Goal: Task Accomplishment & Management: Manage account settings

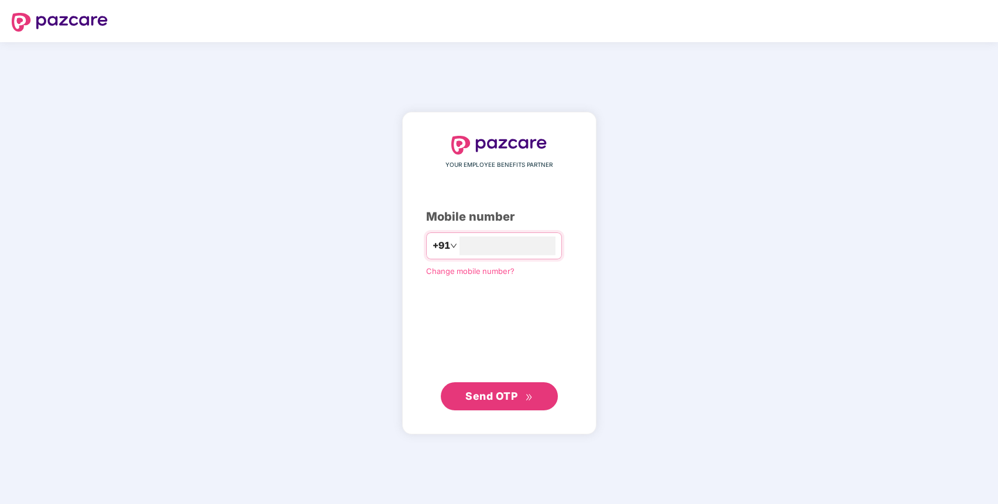
click at [497, 379] on div "YOUR EMPLOYEE BENEFITS PARTNER Mobile number +91 ******** Change mobile number?…" at bounding box center [499, 273] width 146 height 275
click at [489, 395] on span "Send OTP" at bounding box center [491, 395] width 52 height 12
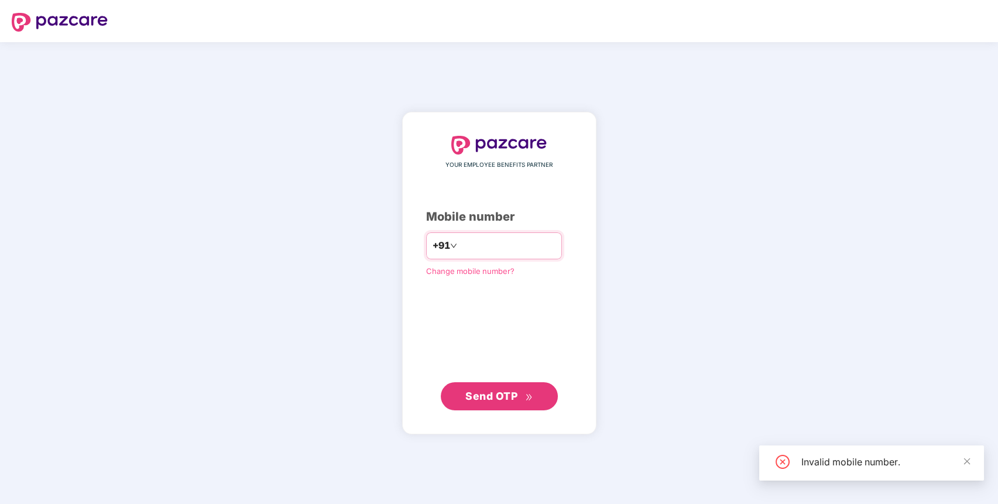
click at [460, 242] on input "********" at bounding box center [508, 245] width 96 height 19
type input "**********"
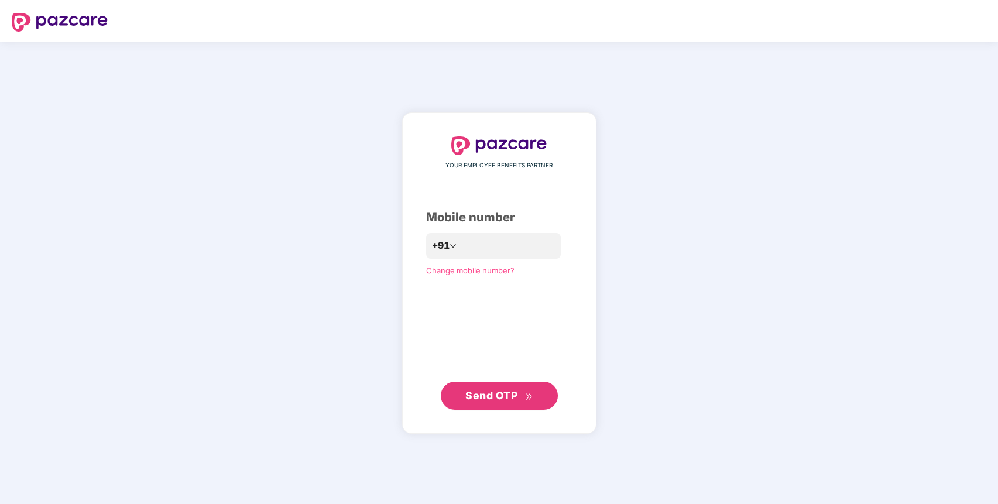
click at [520, 389] on span "Send OTP" at bounding box center [498, 396] width 67 height 16
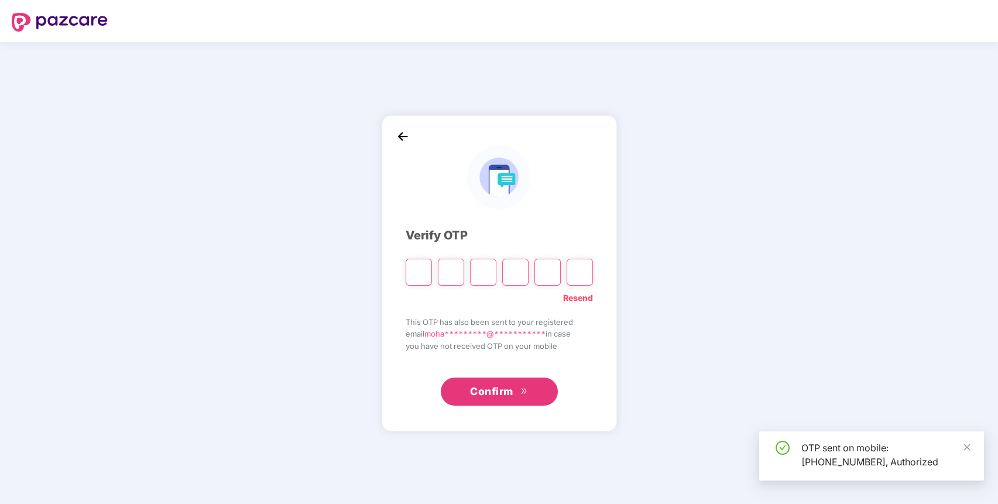
paste input "*"
type input "*"
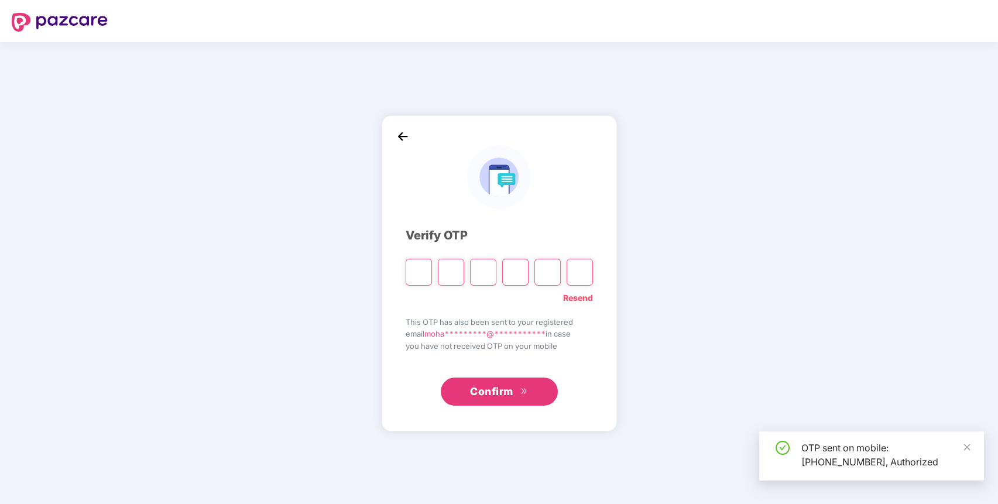
type input "*"
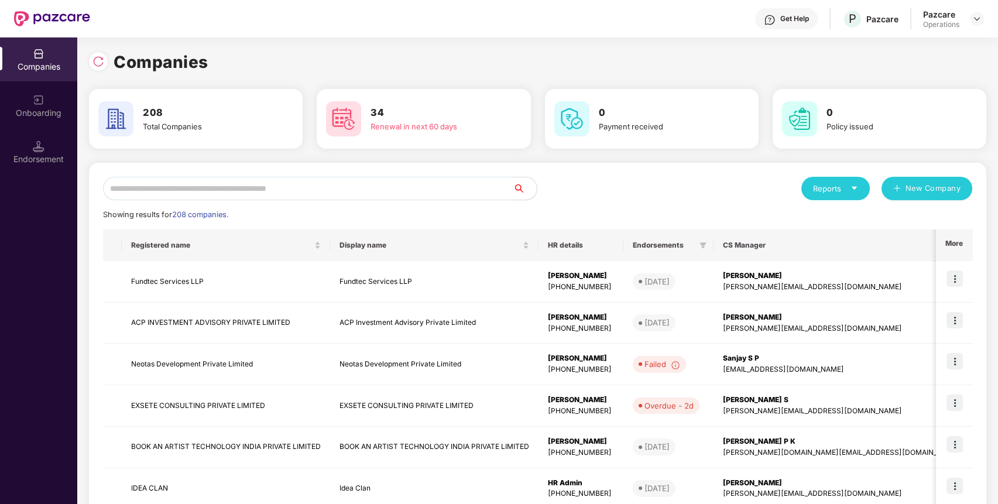
click at [356, 190] on input "text" at bounding box center [308, 188] width 410 height 23
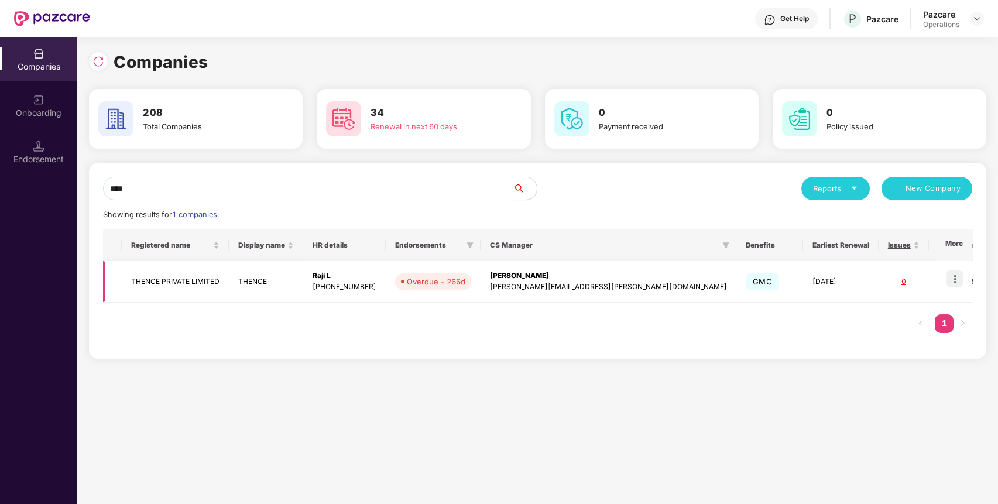
type input "****"
click at [950, 279] on img at bounding box center [955, 278] width 16 height 16
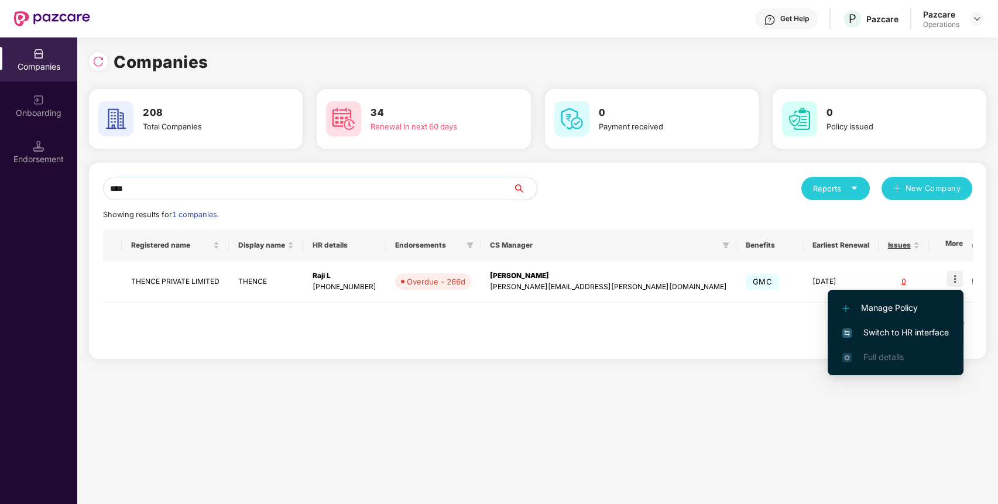
click at [908, 331] on span "Switch to HR interface" at bounding box center [895, 332] width 107 height 13
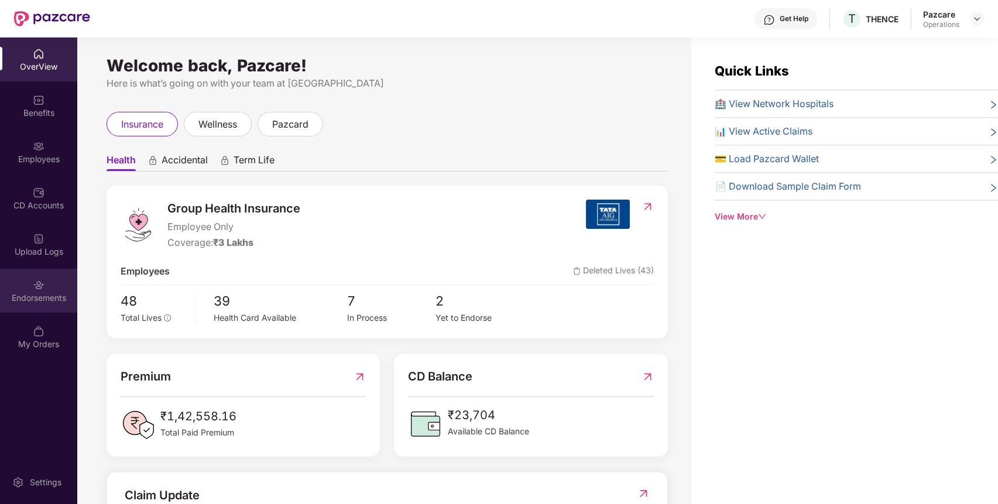
click at [16, 297] on div "Endorsements" at bounding box center [38, 298] width 77 height 12
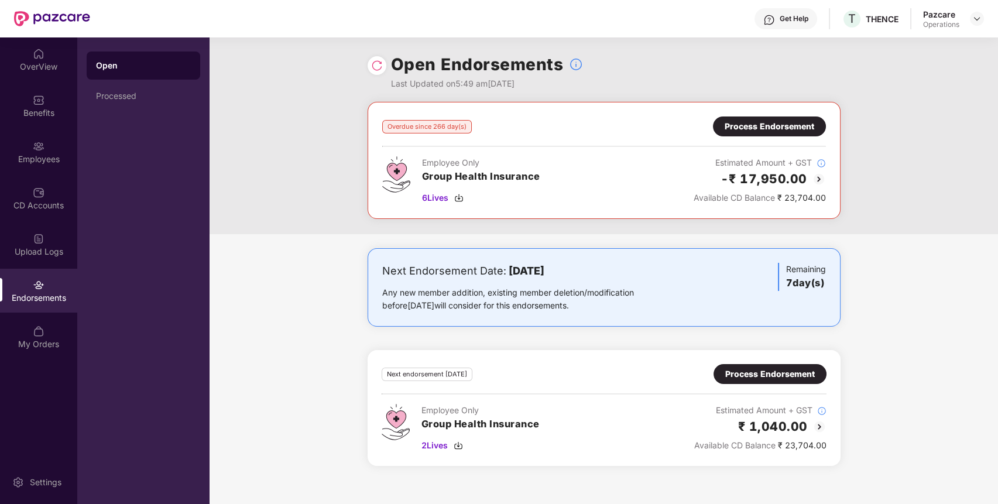
click at [753, 140] on div "Overdue since 266 day(s) Process Endorsement Employee Only Group Health Insuran…" at bounding box center [604, 160] width 444 height 88
click at [786, 119] on div "Process Endorsement" at bounding box center [769, 126] width 113 height 20
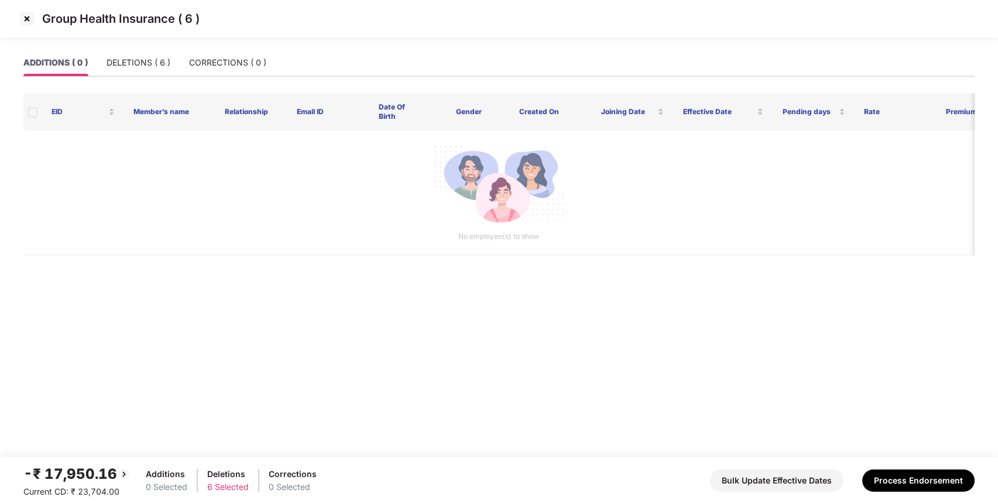
click at [26, 19] on img at bounding box center [27, 18] width 19 height 19
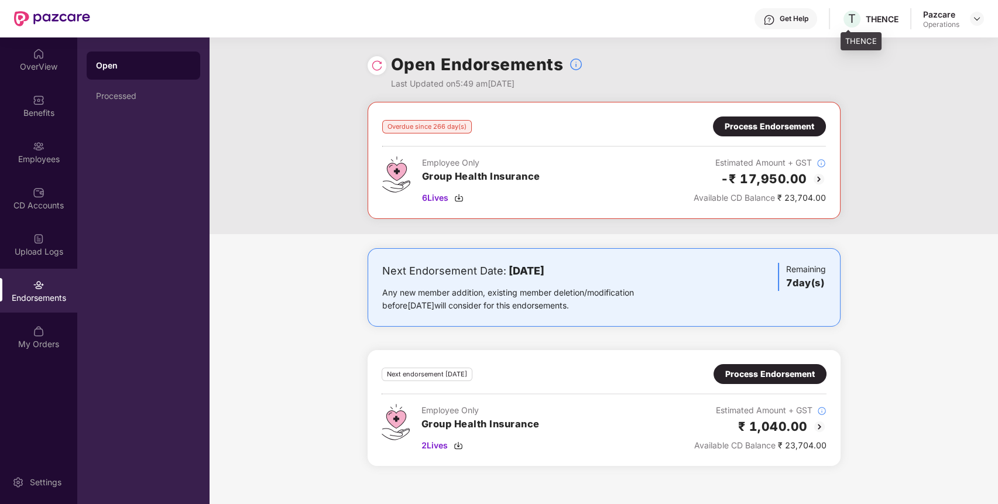
click at [875, 18] on div "THENCE" at bounding box center [882, 18] width 33 height 11
copy div "THENCE"
click at [875, 18] on div "THENCE" at bounding box center [882, 18] width 33 height 11
click at [979, 18] on img at bounding box center [976, 18] width 9 height 9
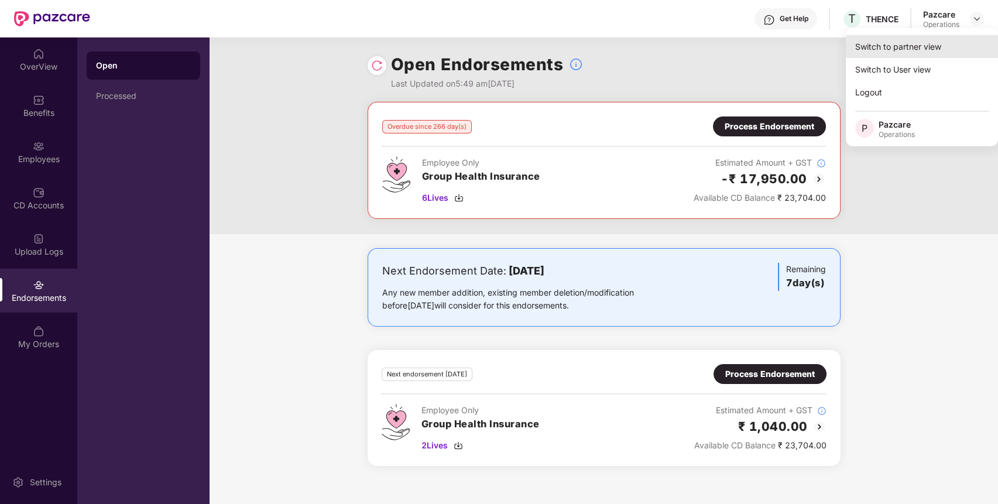
click at [916, 47] on div "Switch to partner view" at bounding box center [922, 46] width 152 height 23
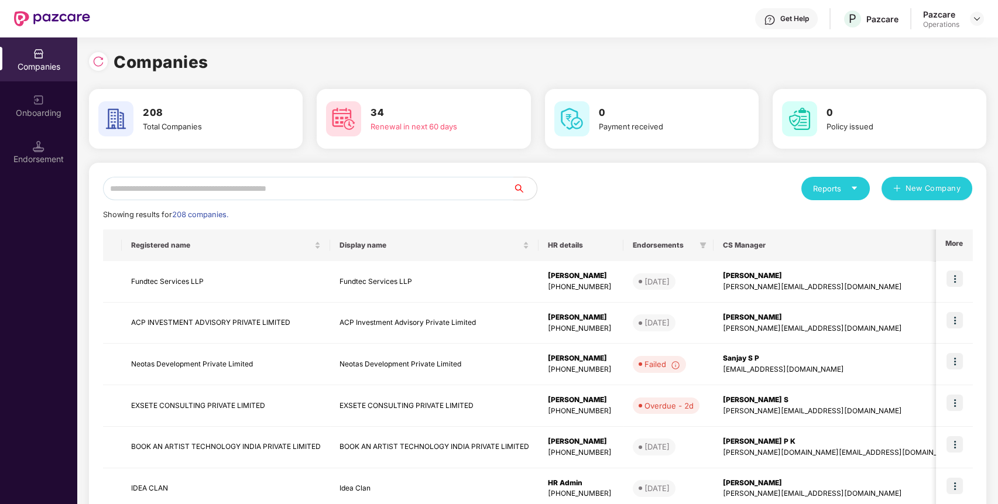
click at [403, 188] on input "text" at bounding box center [308, 188] width 410 height 23
paste input "******"
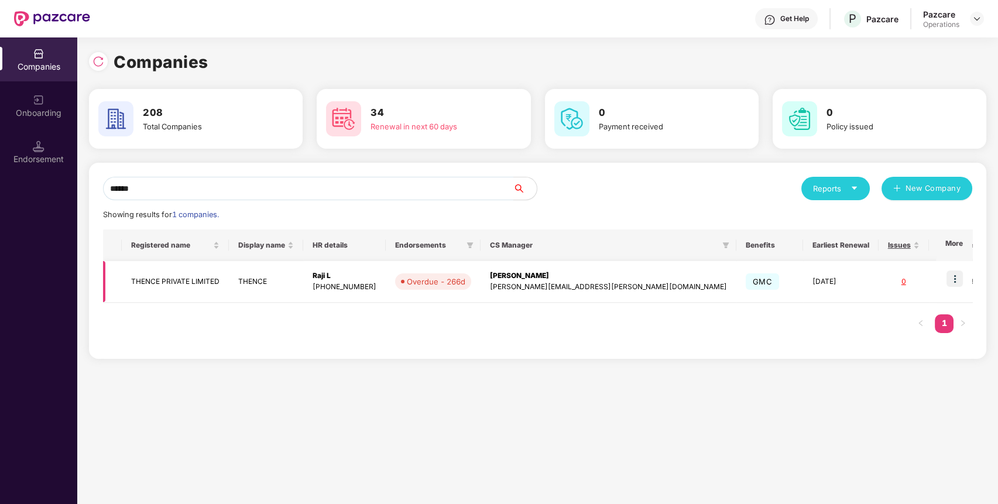
type input "******"
click at [155, 277] on td "THENCE PRIVATE LIMITED" at bounding box center [175, 282] width 107 height 42
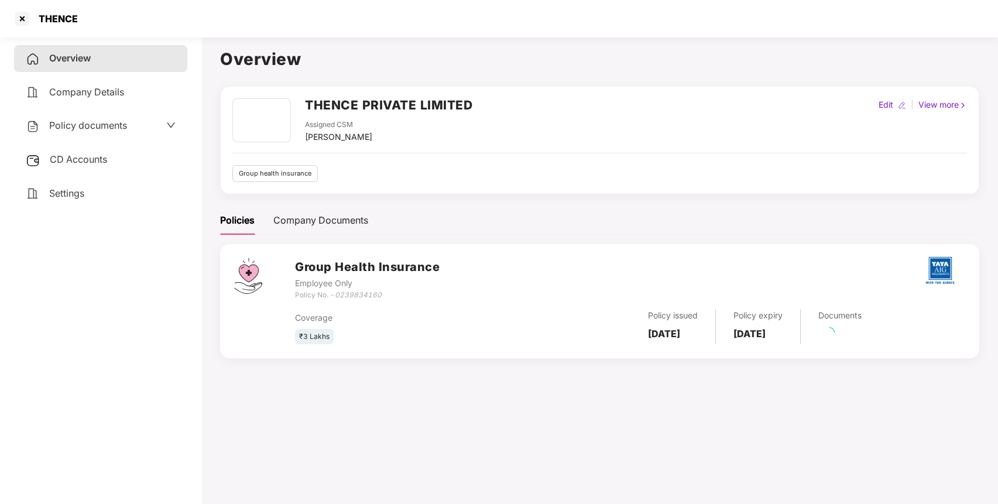
click at [131, 126] on div "Policy documents" at bounding box center [101, 125] width 150 height 15
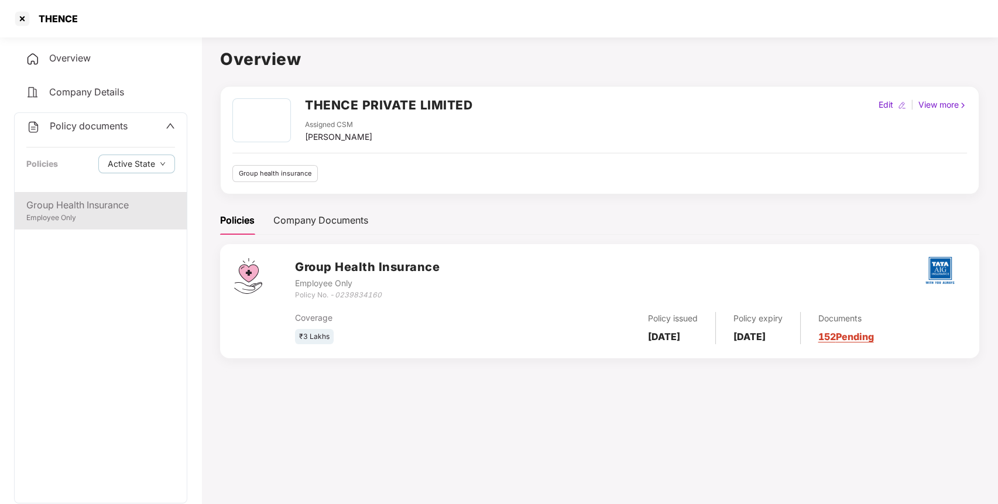
click at [87, 220] on div "Employee Only" at bounding box center [100, 217] width 149 height 11
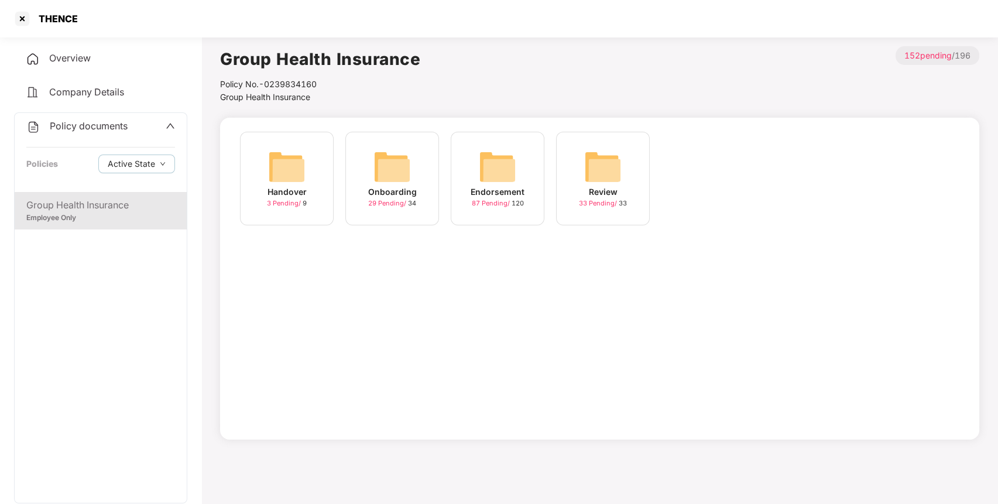
click at [502, 177] on img at bounding box center [497, 166] width 37 height 37
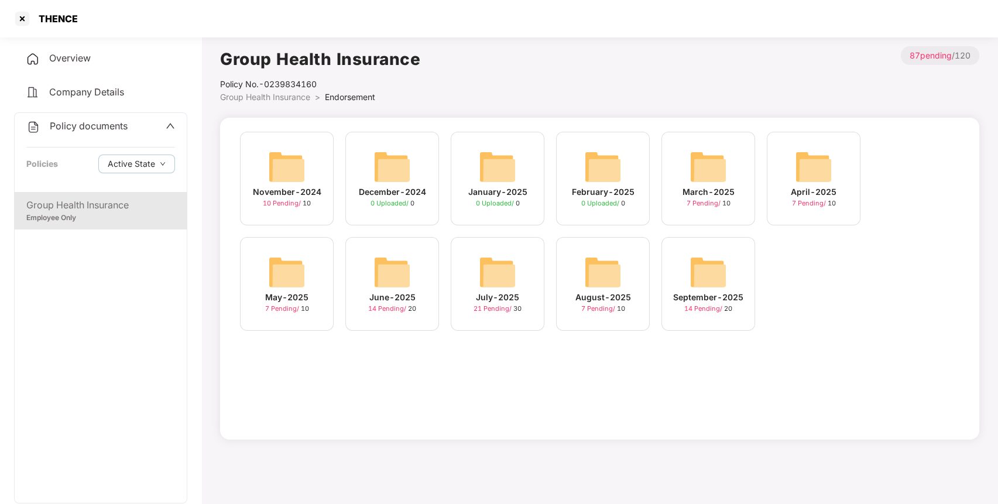
click at [706, 269] on img at bounding box center [708, 271] width 37 height 37
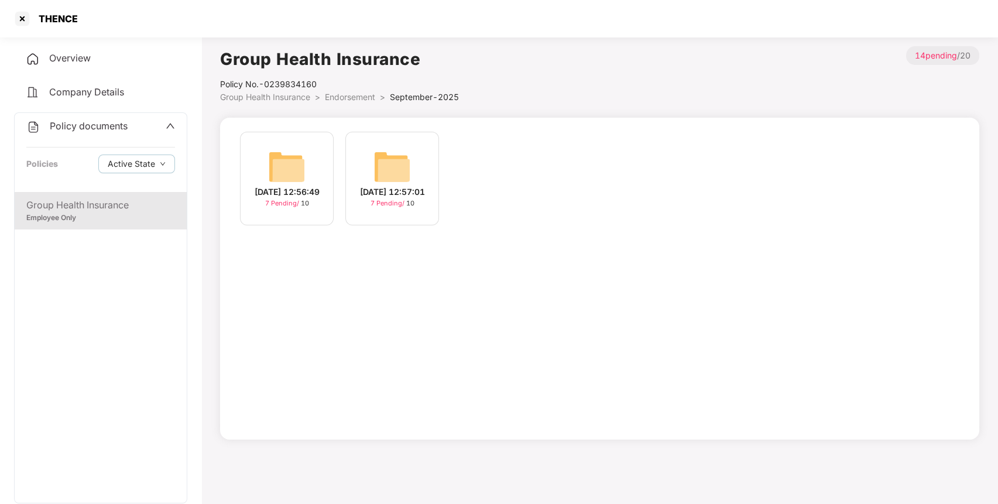
click at [56, 20] on div "THENCE" at bounding box center [55, 19] width 46 height 12
copy div "THENCE"
click at [56, 20] on div "THENCE" at bounding box center [55, 19] width 46 height 12
click at [22, 21] on div at bounding box center [22, 18] width 19 height 19
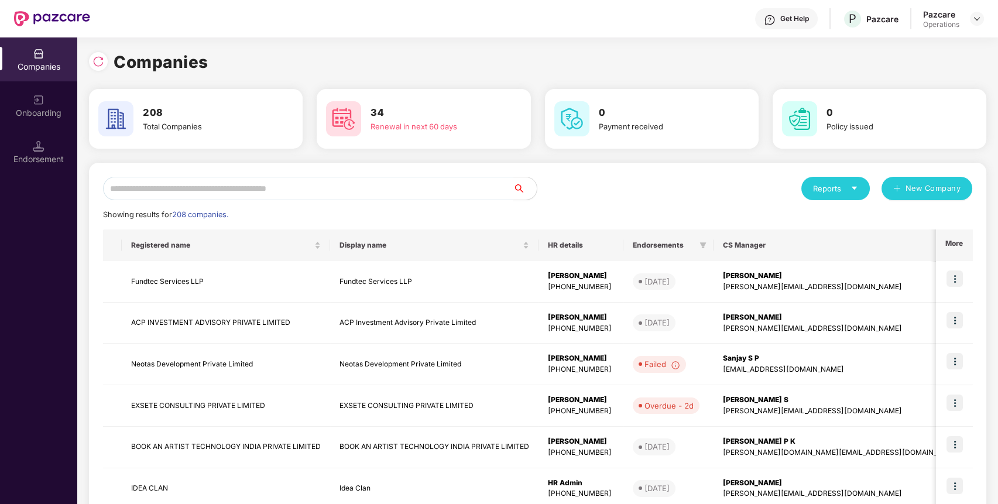
click at [468, 199] on input "text" at bounding box center [308, 188] width 410 height 23
paste input "******"
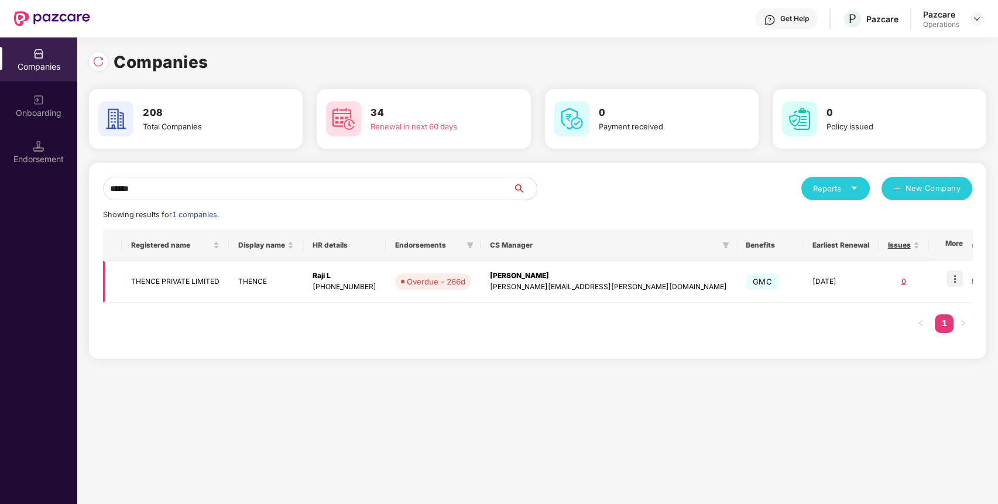
type input "******"
click at [955, 279] on img at bounding box center [955, 278] width 16 height 16
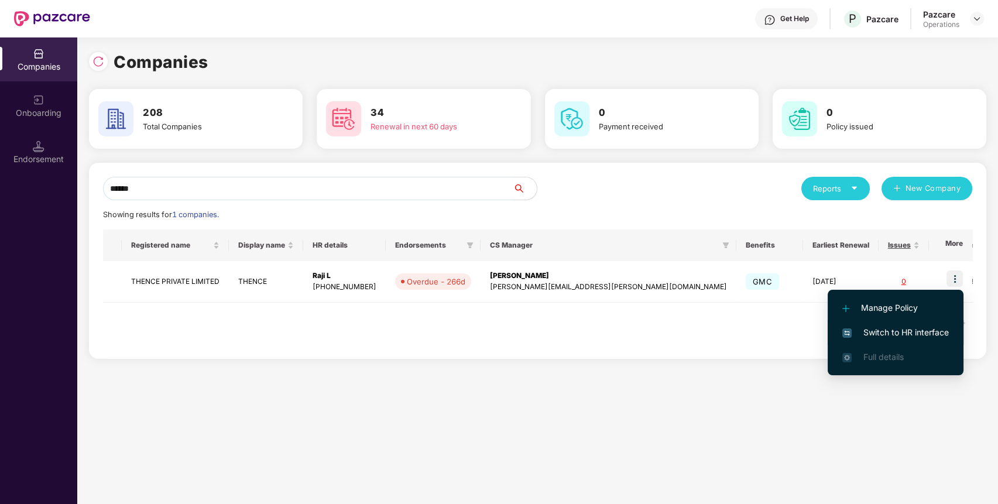
click at [904, 331] on span "Switch to HR interface" at bounding box center [895, 332] width 107 height 13
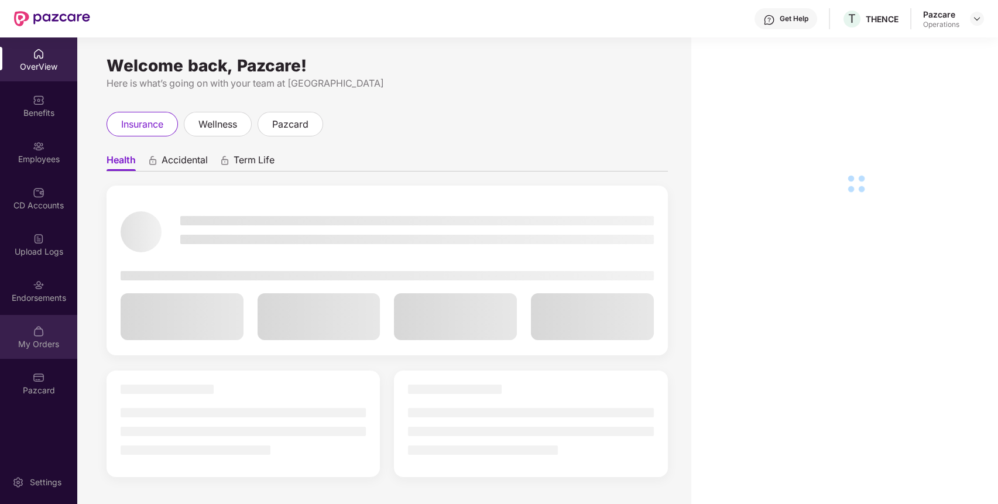
click at [46, 323] on div "My Orders" at bounding box center [38, 337] width 77 height 44
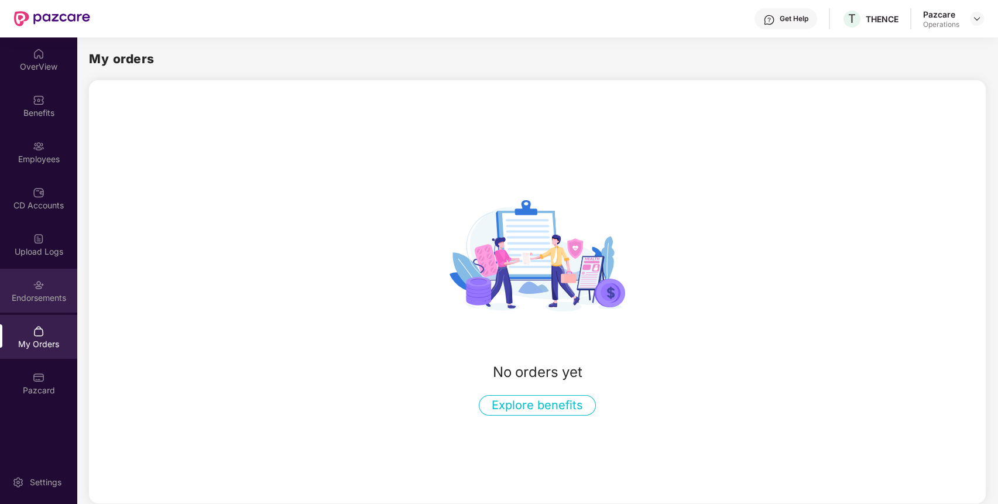
click at [49, 296] on div "Endorsements" at bounding box center [38, 298] width 77 height 12
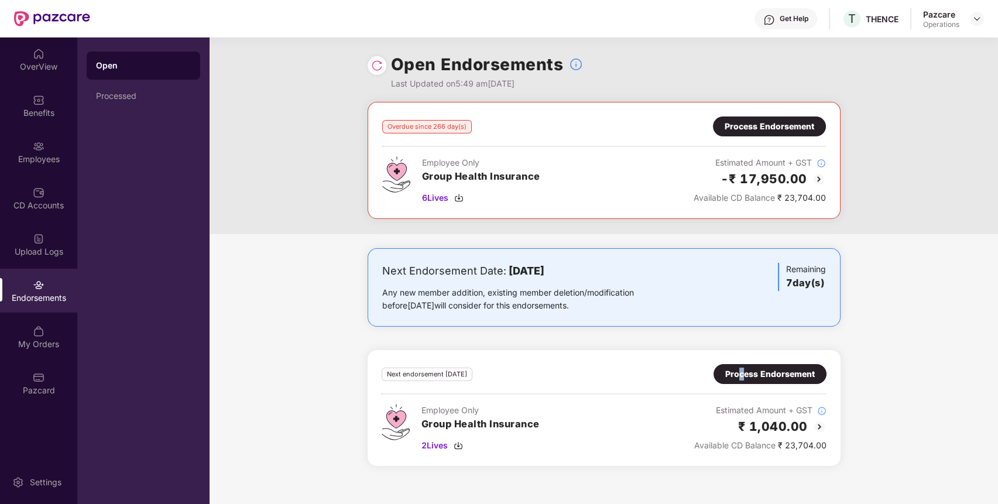
click at [742, 373] on div "Process Endorsement" at bounding box center [770, 374] width 90 height 13
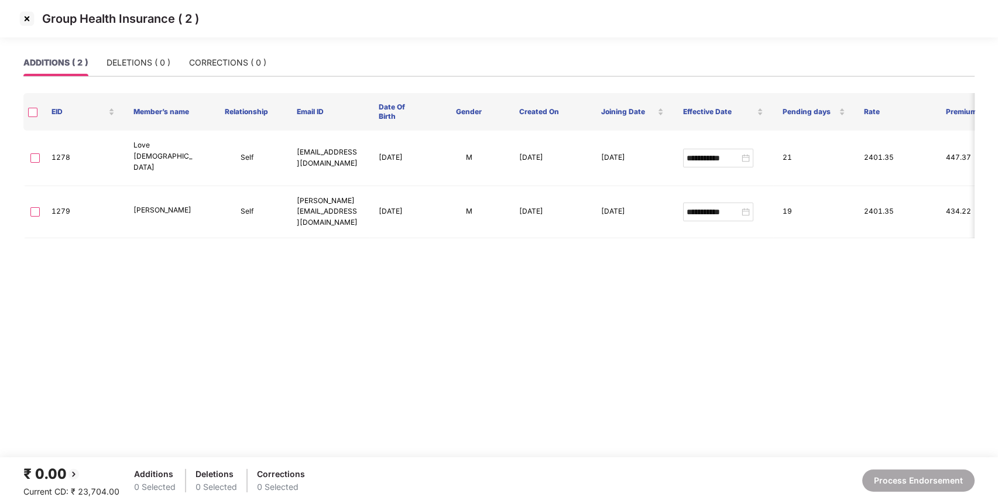
click at [23, 22] on img at bounding box center [27, 18] width 19 height 19
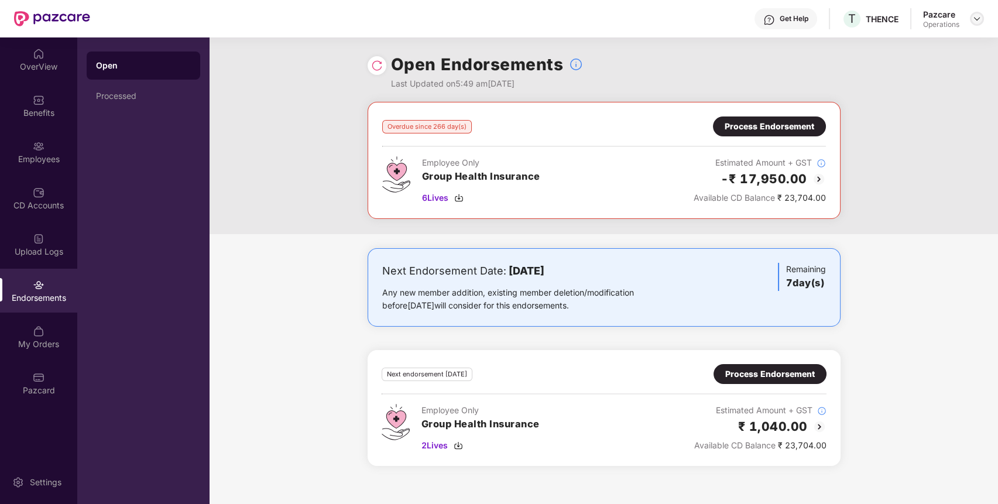
click at [975, 22] on img at bounding box center [976, 18] width 9 height 9
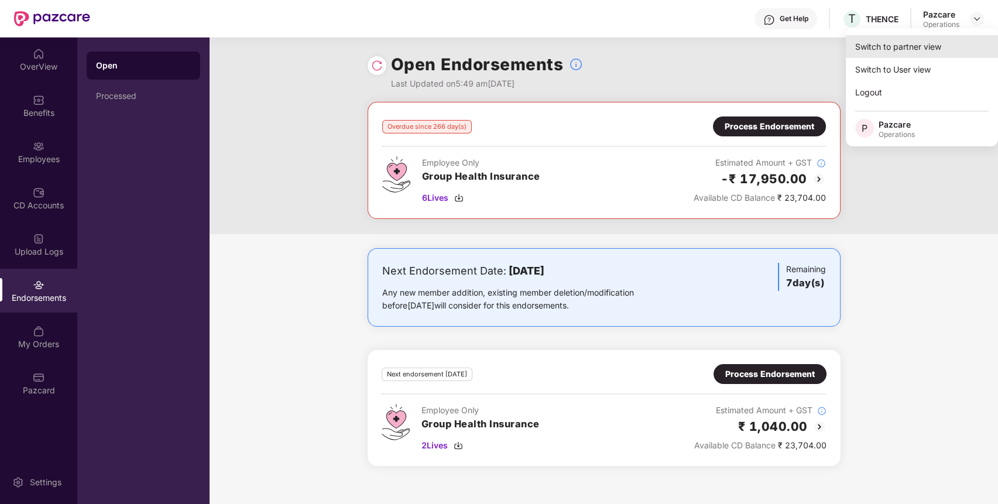
click at [936, 52] on div "Switch to partner view" at bounding box center [922, 46] width 152 height 23
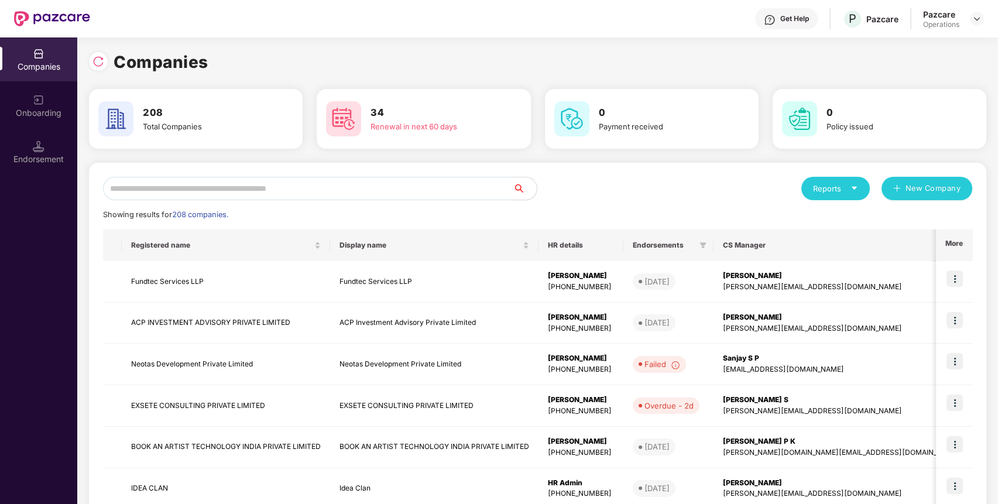
click at [322, 202] on div "Reports New Company Showing results for 208 companies. Registered name Display …" at bounding box center [537, 447] width 869 height 540
click at [337, 193] on input "text" at bounding box center [308, 188] width 410 height 23
paste input "******"
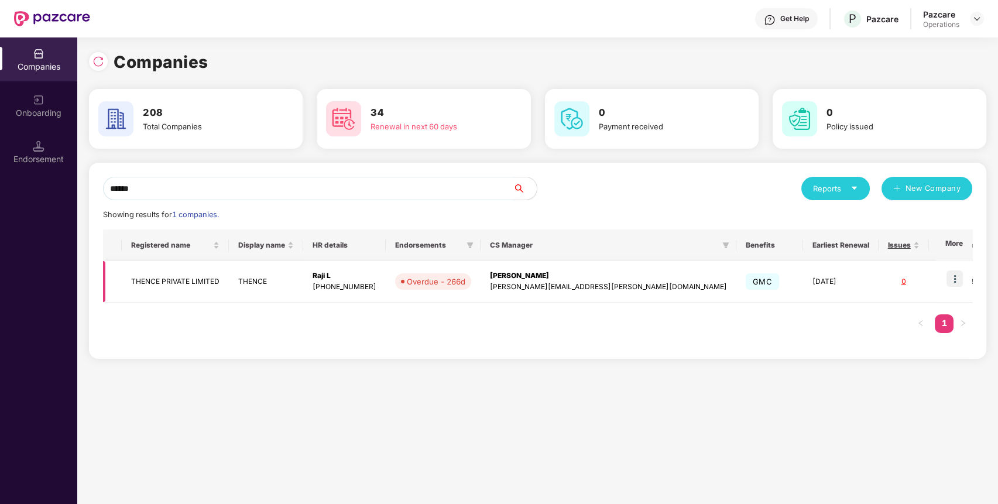
type input "******"
click at [179, 271] on td "THENCE PRIVATE LIMITED" at bounding box center [175, 282] width 107 height 42
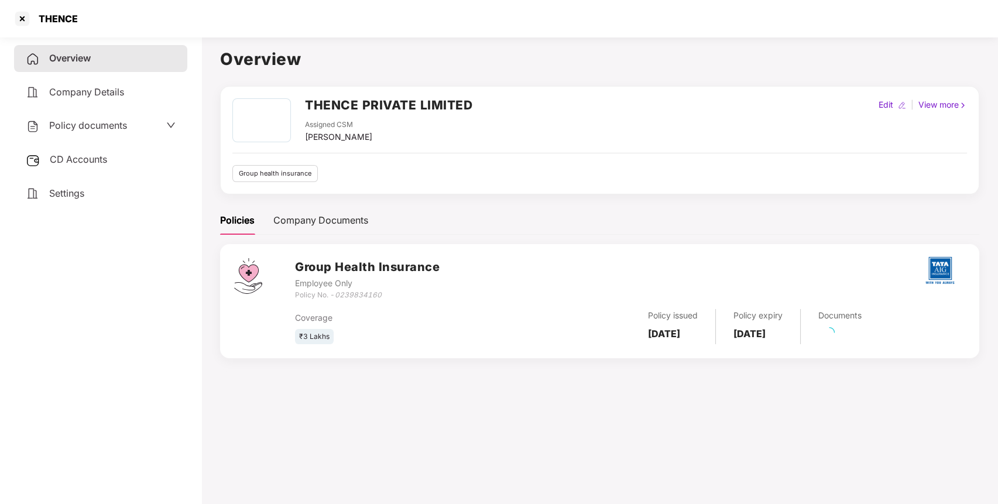
click at [122, 124] on span "Policy documents" at bounding box center [88, 125] width 78 height 12
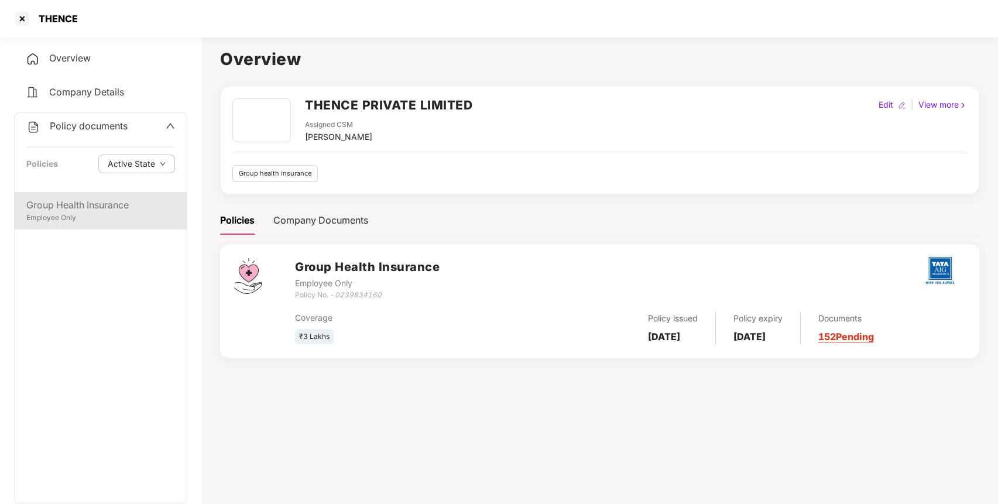
click at [95, 206] on div "Group Health Insurance" at bounding box center [100, 205] width 149 height 15
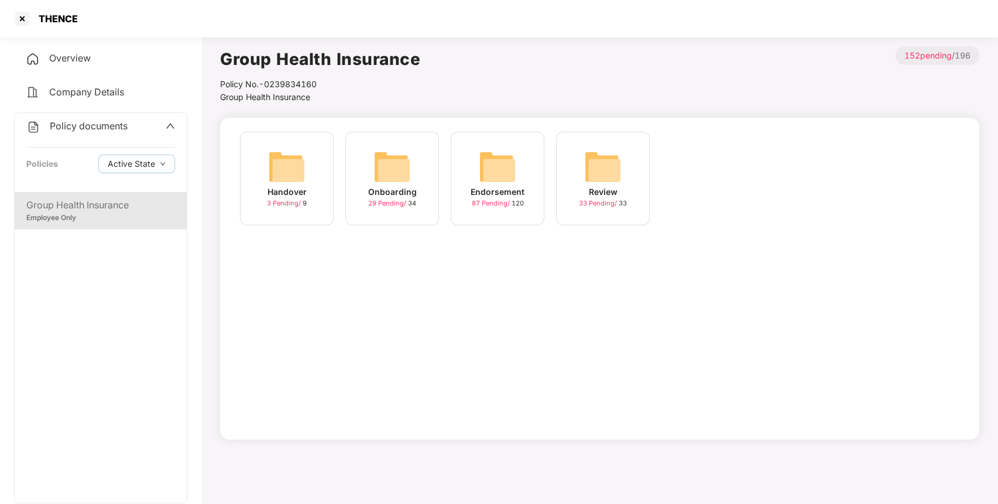
click at [605, 173] on img at bounding box center [602, 166] width 37 height 37
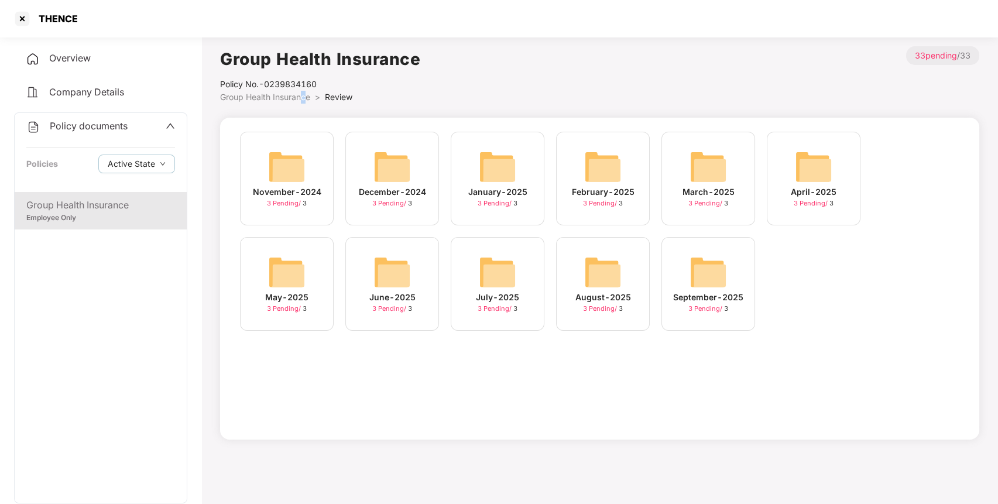
click at [304, 99] on span "Group Health Insurance" at bounding box center [265, 97] width 90 height 10
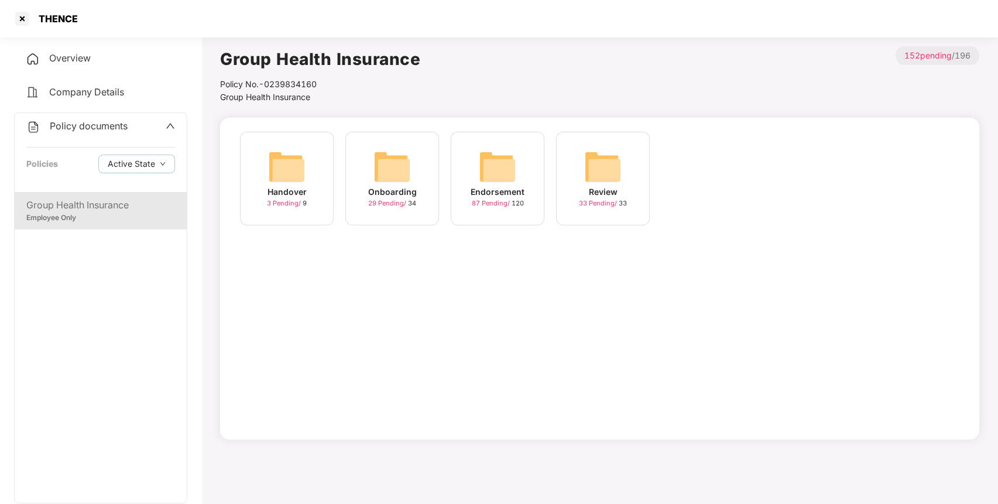
click at [145, 203] on div "Group Health Insurance" at bounding box center [100, 205] width 149 height 15
click at [488, 152] on img at bounding box center [497, 166] width 37 height 37
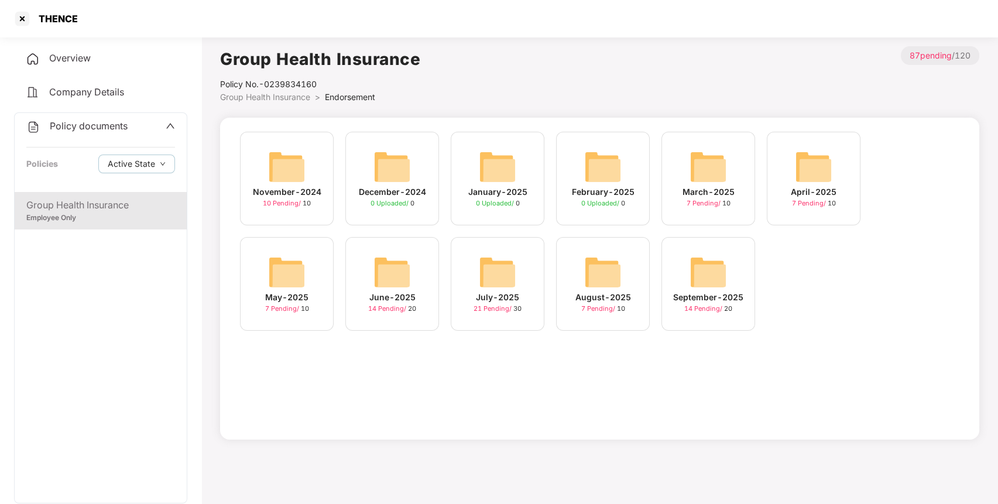
click at [731, 277] on div "September-2025 14 Pending / 20" at bounding box center [708, 284] width 94 height 94
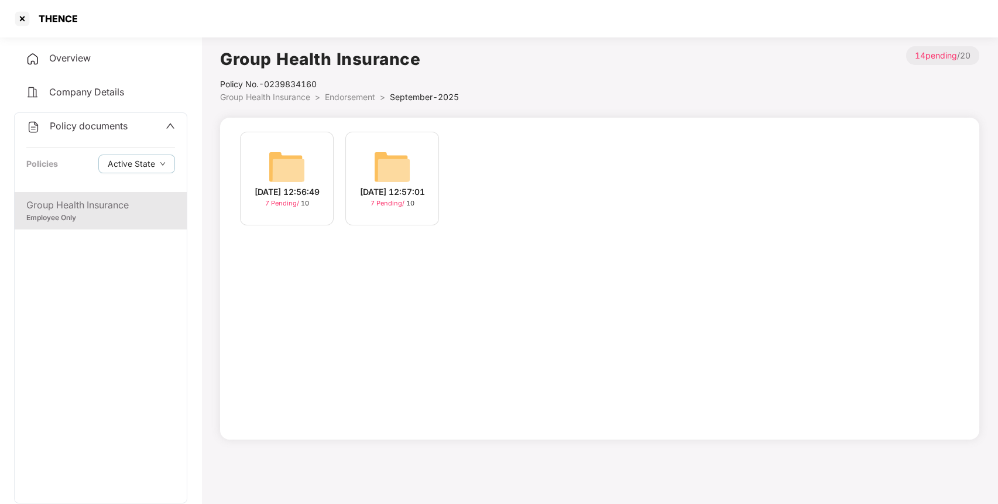
drag, startPoint x: 356, startPoint y: 170, endPoint x: 396, endPoint y: 166, distance: 40.1
click at [388, 166] on div "[DATE] 12:57:01 7 Pending / 10" at bounding box center [392, 179] width 94 height 94
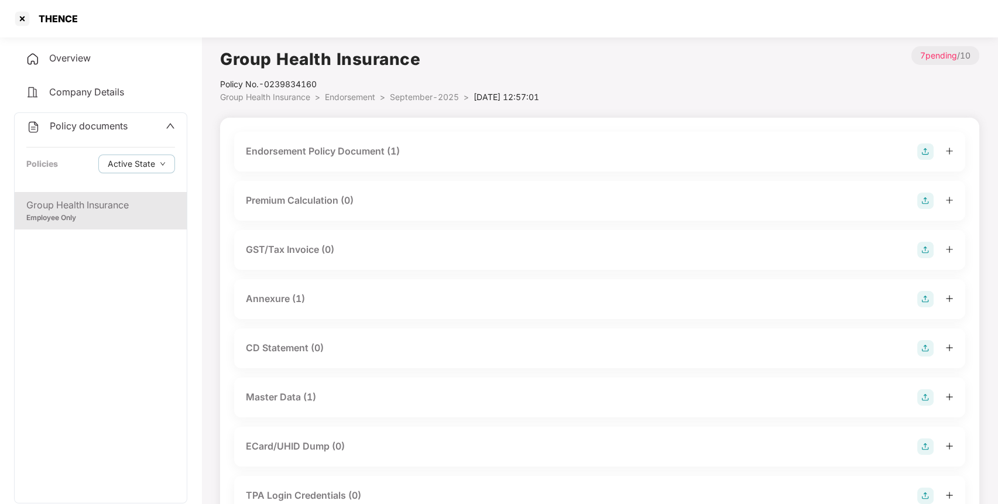
click at [925, 155] on img at bounding box center [925, 151] width 16 height 16
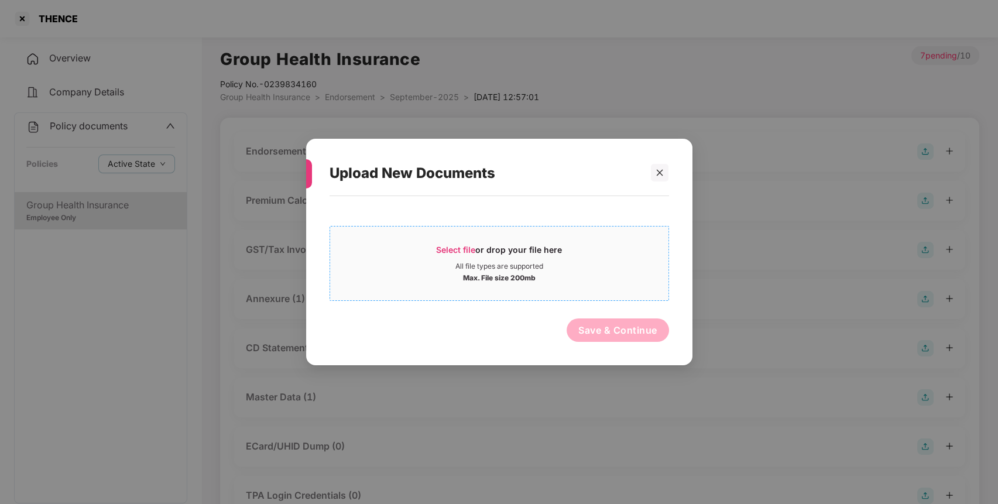
click at [564, 260] on div "Select file or drop your file here" at bounding box center [499, 253] width 338 height 18
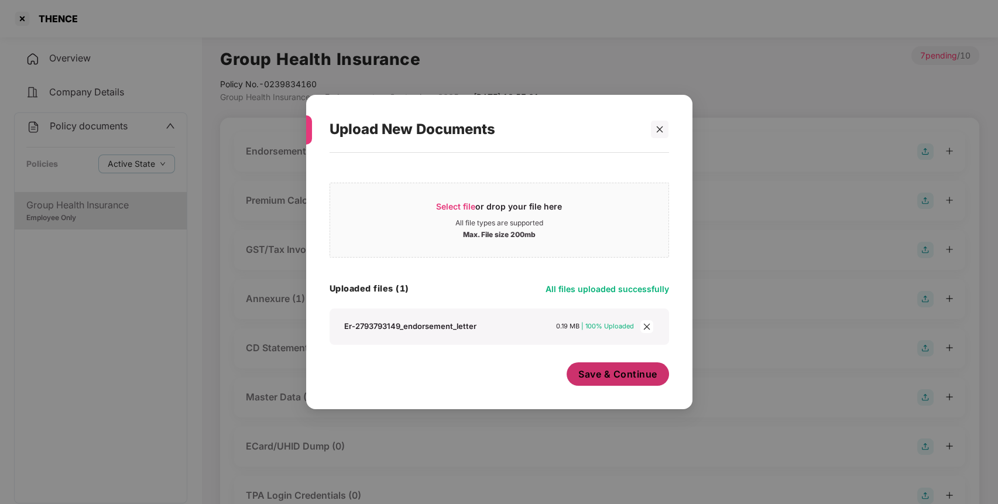
click at [628, 369] on span "Save & Continue" at bounding box center [617, 374] width 79 height 13
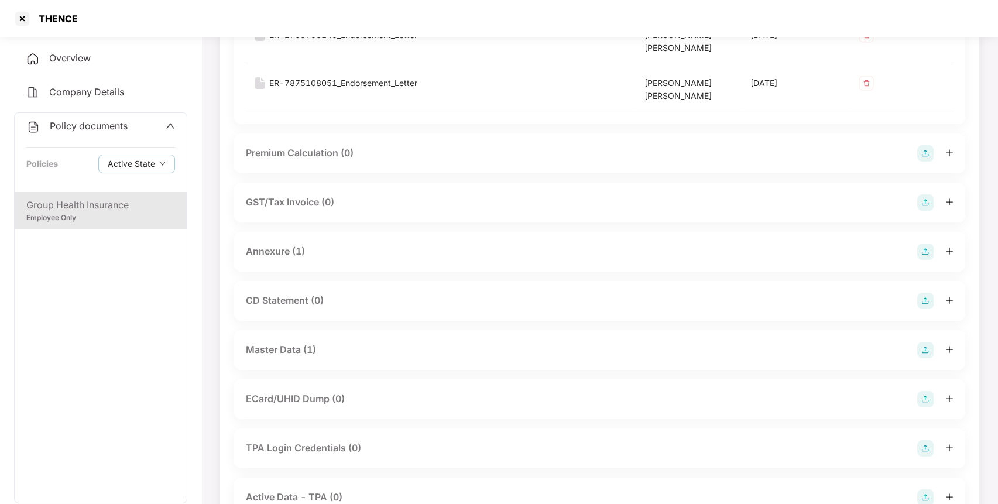
scroll to position [190, 0]
click at [923, 248] on img at bounding box center [925, 251] width 16 height 16
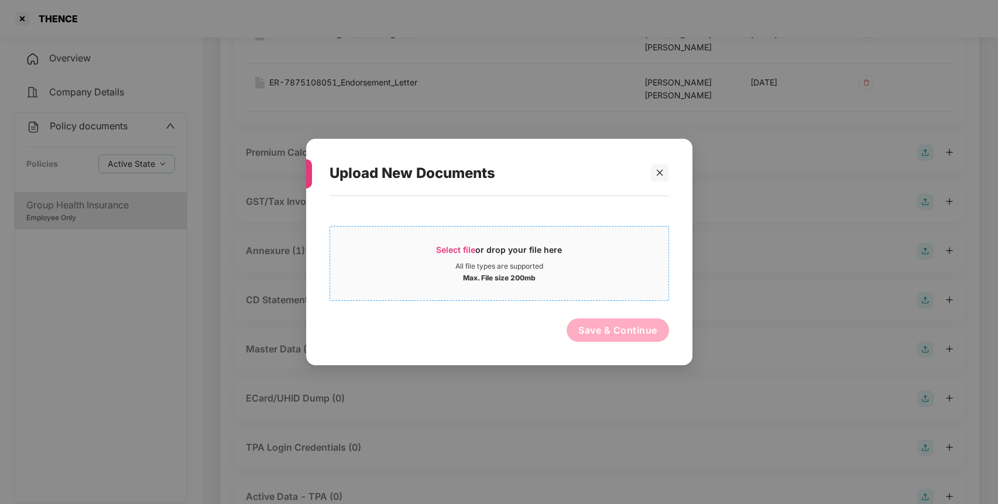
click at [549, 266] on div "All file types are supported" at bounding box center [499, 266] width 338 height 9
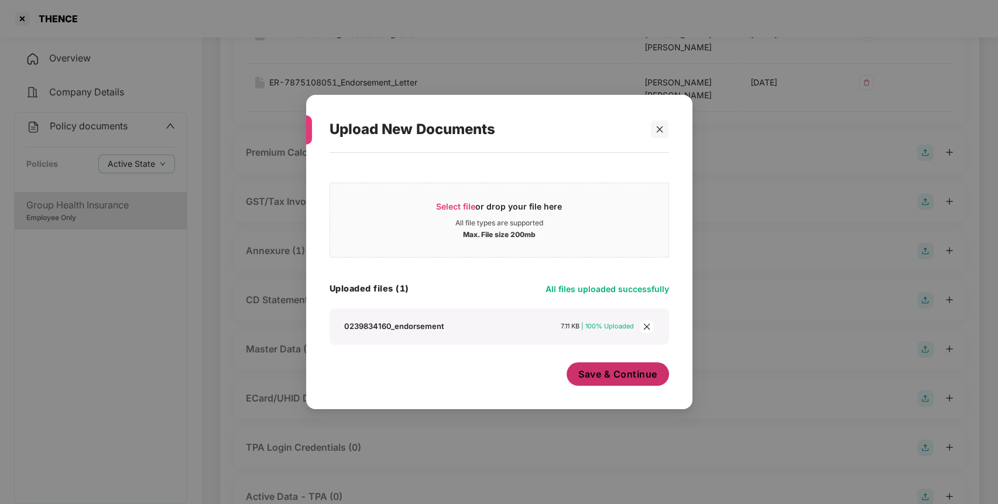
click at [618, 373] on span "Save & Continue" at bounding box center [617, 374] width 79 height 13
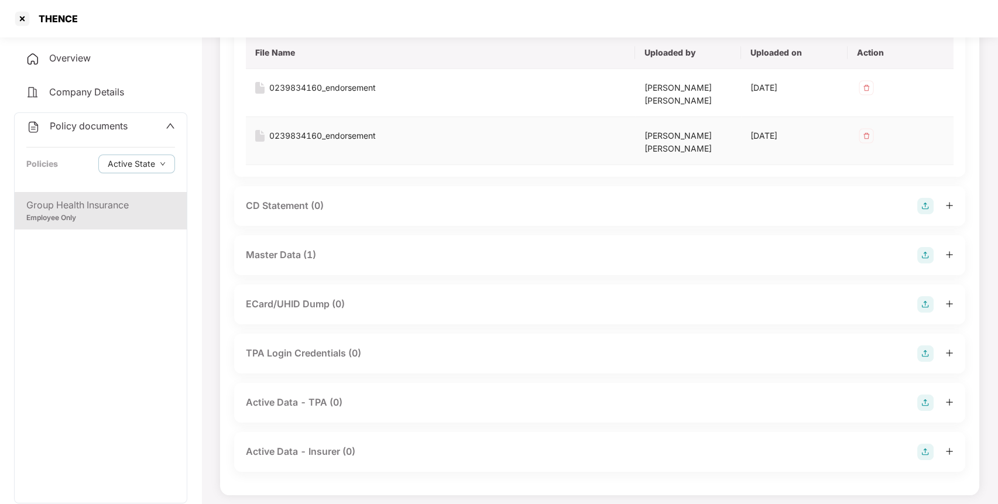
scroll to position [431, 0]
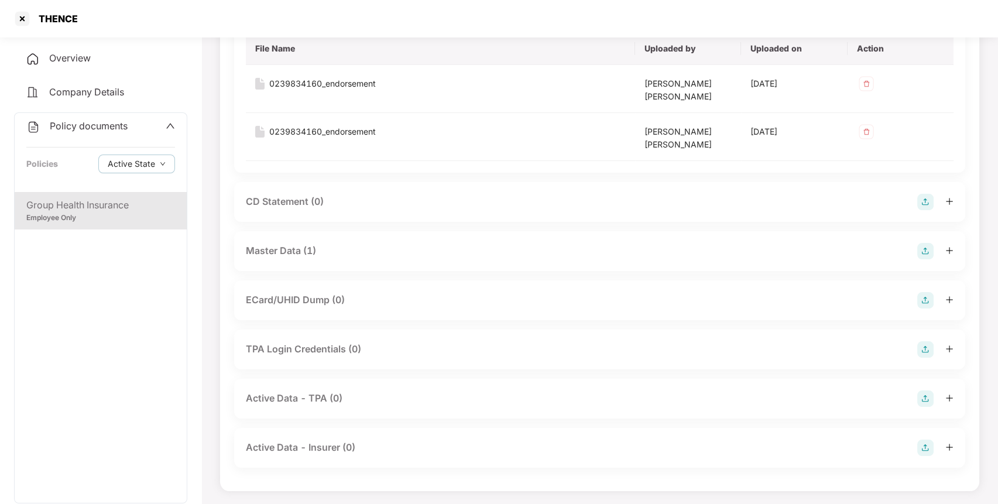
click at [924, 252] on img at bounding box center [925, 251] width 16 height 16
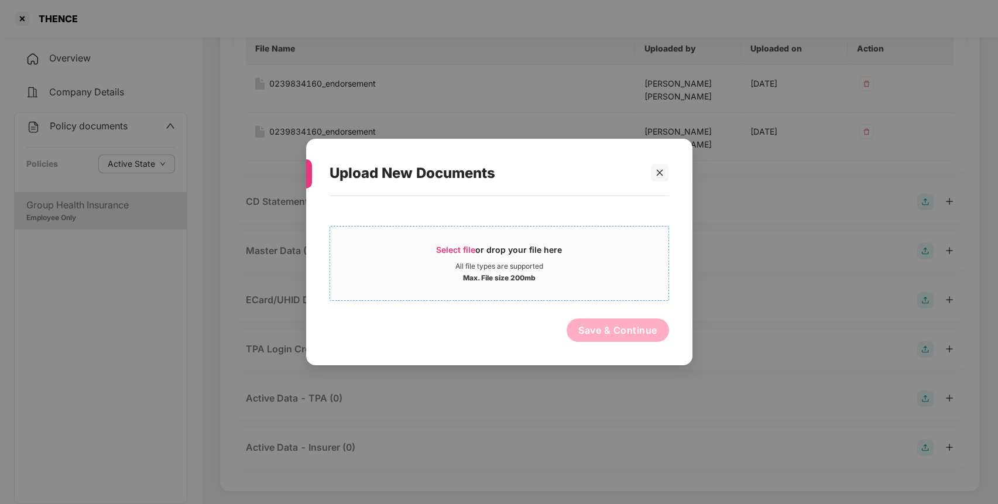
click at [516, 272] on div "Max. File size 200mb" at bounding box center [499, 277] width 73 height 12
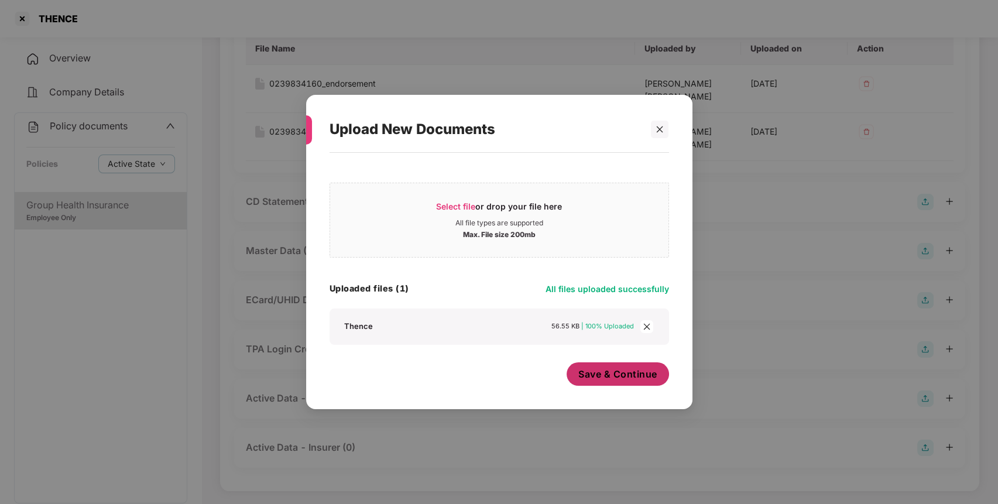
click at [613, 379] on span "Save & Continue" at bounding box center [617, 374] width 79 height 13
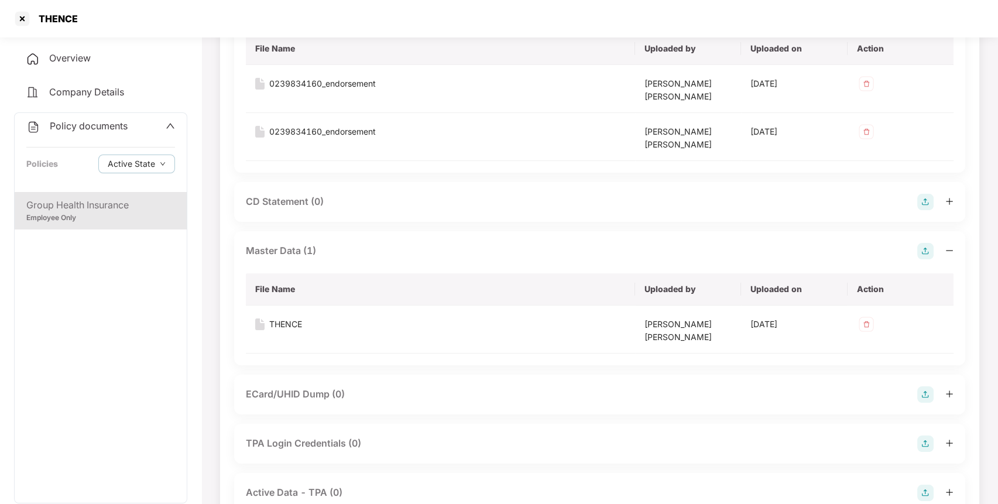
click at [75, 137] on div "Policy documents Policies Active State" at bounding box center [101, 152] width 172 height 79
click at [103, 131] on span "Policy documents" at bounding box center [89, 126] width 78 height 12
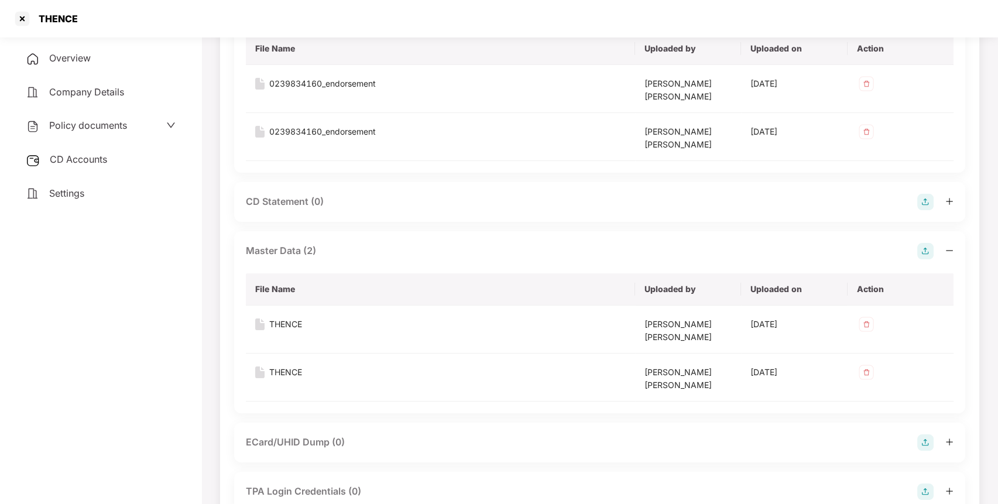
click at [98, 162] on span "CD Accounts" at bounding box center [78, 159] width 57 height 12
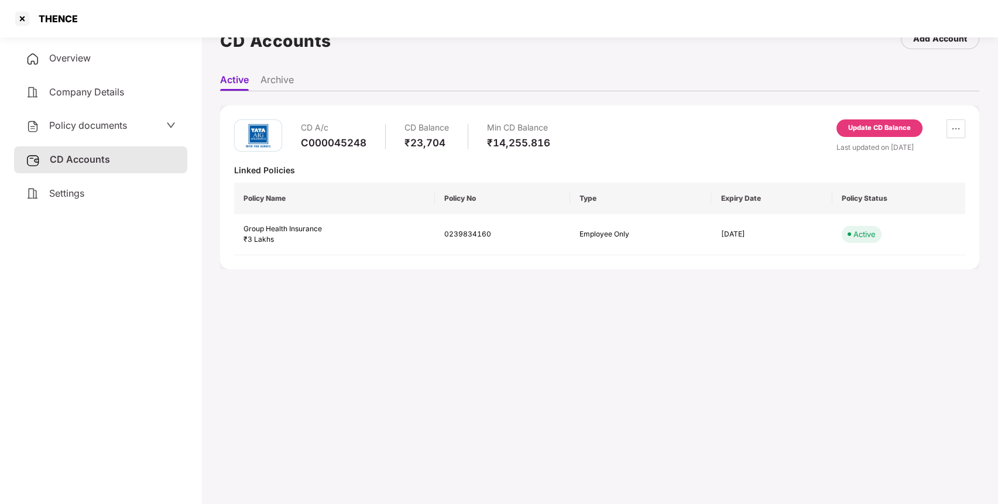
click at [880, 133] on div "Update CD Balance" at bounding box center [879, 128] width 86 height 18
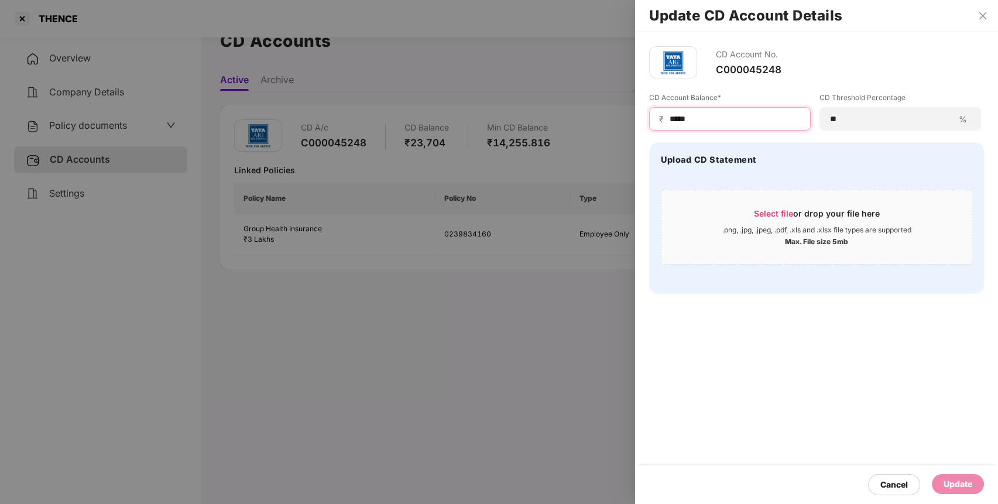
click at [744, 118] on input "*****" at bounding box center [734, 119] width 132 height 12
type input "*****"
click at [961, 482] on div "Update" at bounding box center [958, 484] width 29 height 13
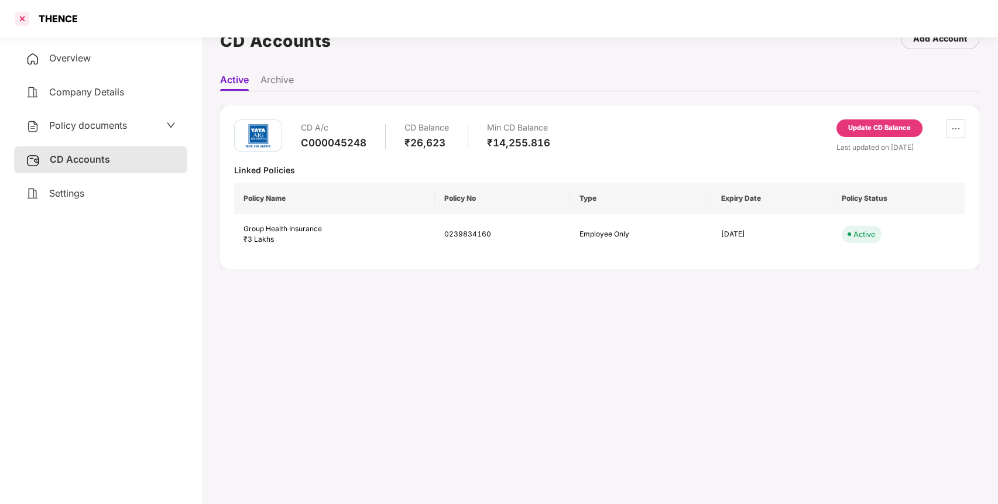
click at [25, 19] on div at bounding box center [22, 18] width 19 height 19
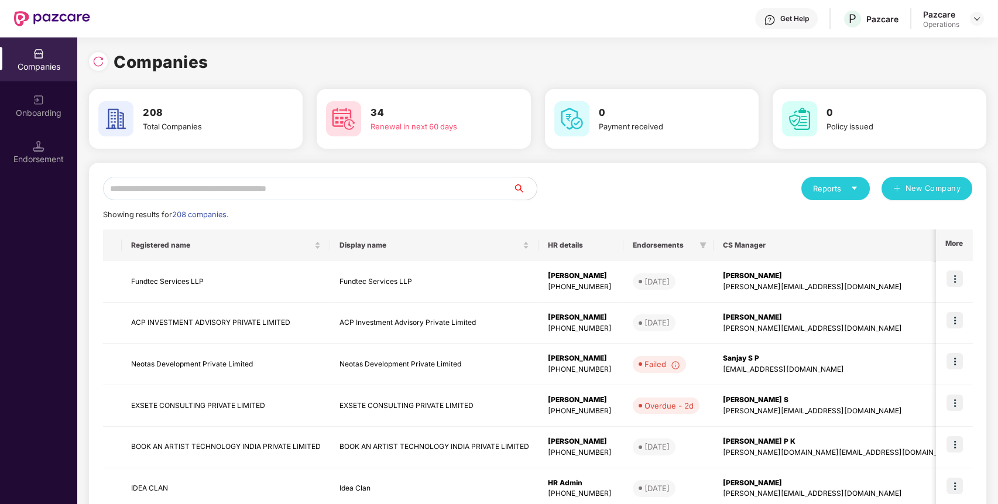
click at [278, 188] on input "text" at bounding box center [308, 188] width 410 height 23
paste input "********"
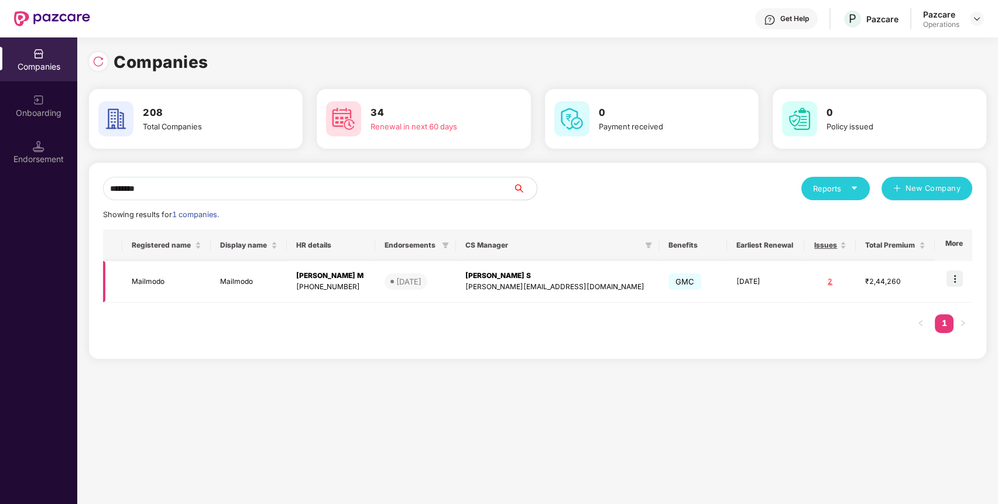
type input "********"
click at [177, 289] on td "Mailmodo" at bounding box center [166, 282] width 89 height 42
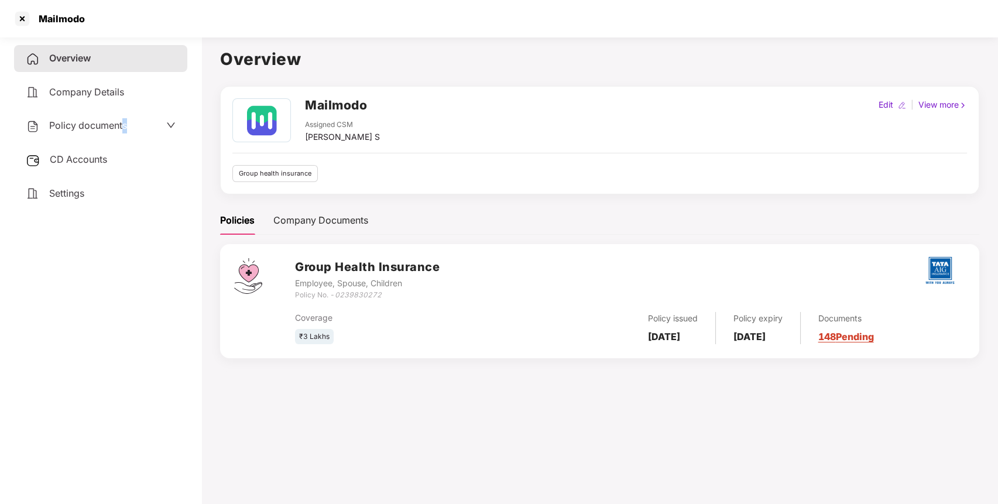
click at [126, 127] on span "Policy documents" at bounding box center [88, 125] width 78 height 12
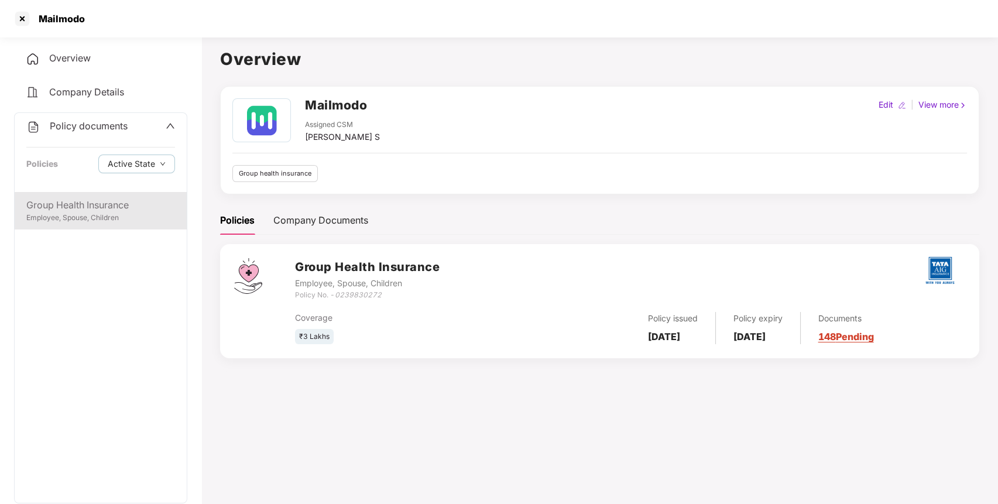
click at [92, 215] on div "Employee, Spouse, Children" at bounding box center [100, 217] width 149 height 11
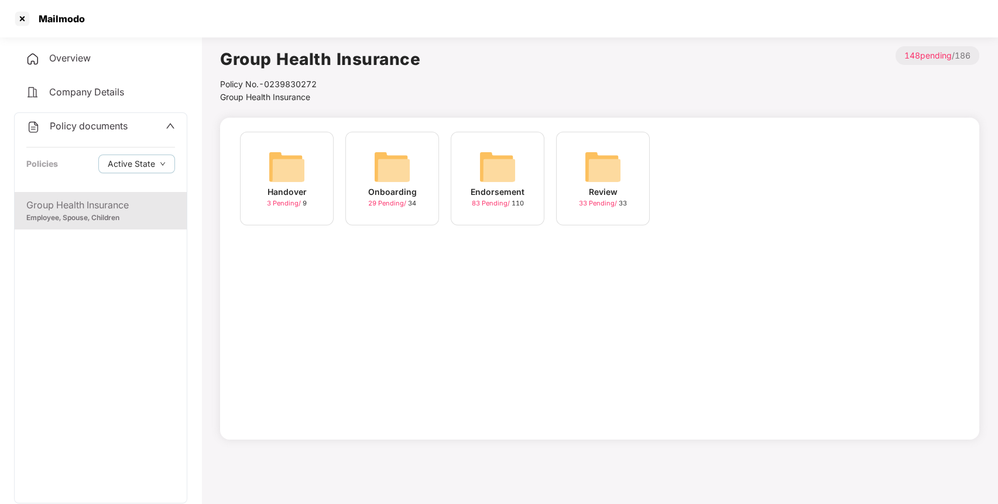
click at [473, 199] on span "83 Pending /" at bounding box center [492, 203] width 40 height 8
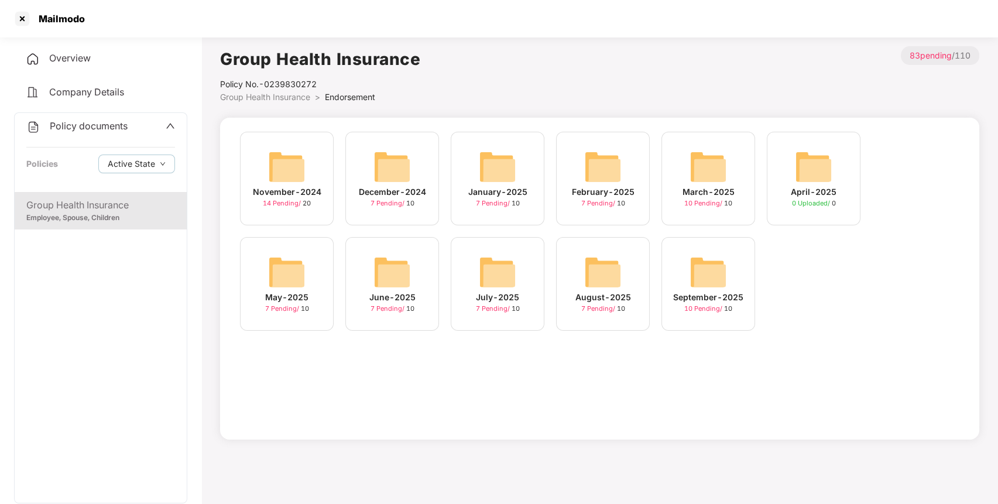
click at [705, 291] on div "September-2025" at bounding box center [708, 297] width 70 height 13
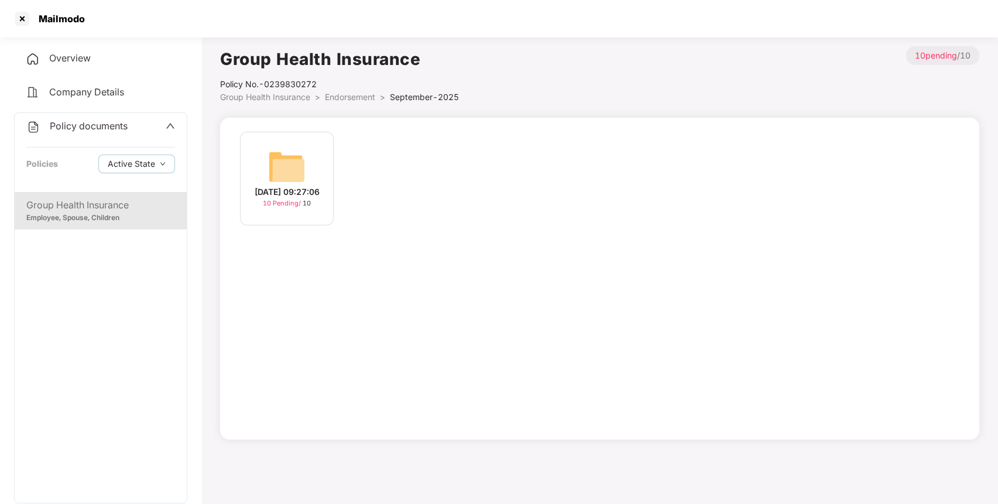
click at [302, 222] on div "[DATE] 09:27:06 10 Pending / 10" at bounding box center [286, 184] width 105 height 105
click at [292, 192] on div "[DATE] 09:27:06" at bounding box center [287, 192] width 65 height 13
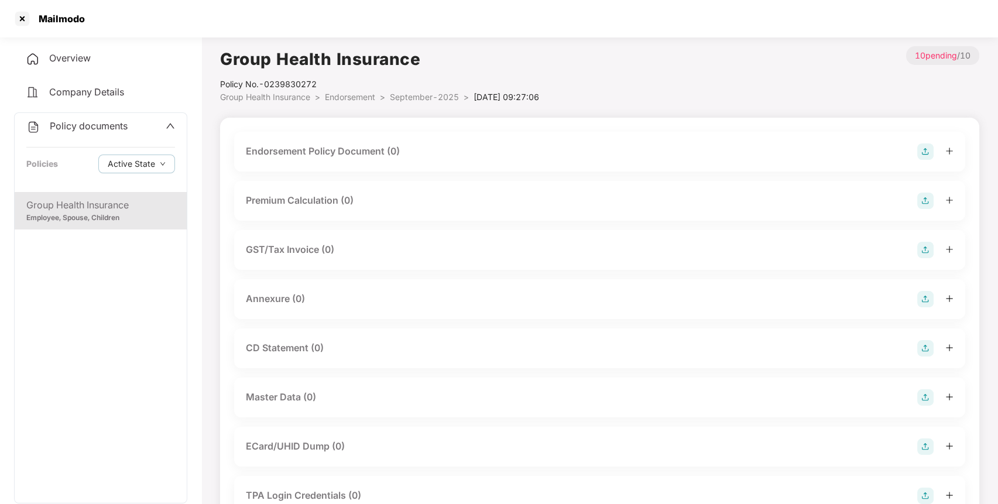
click at [925, 152] on img at bounding box center [925, 151] width 16 height 16
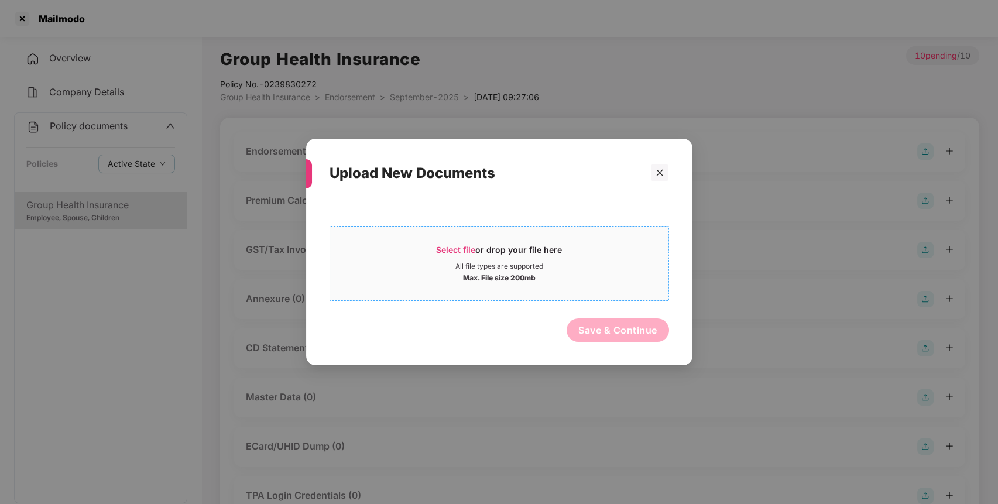
click at [603, 263] on div "All file types are supported" at bounding box center [499, 266] width 338 height 9
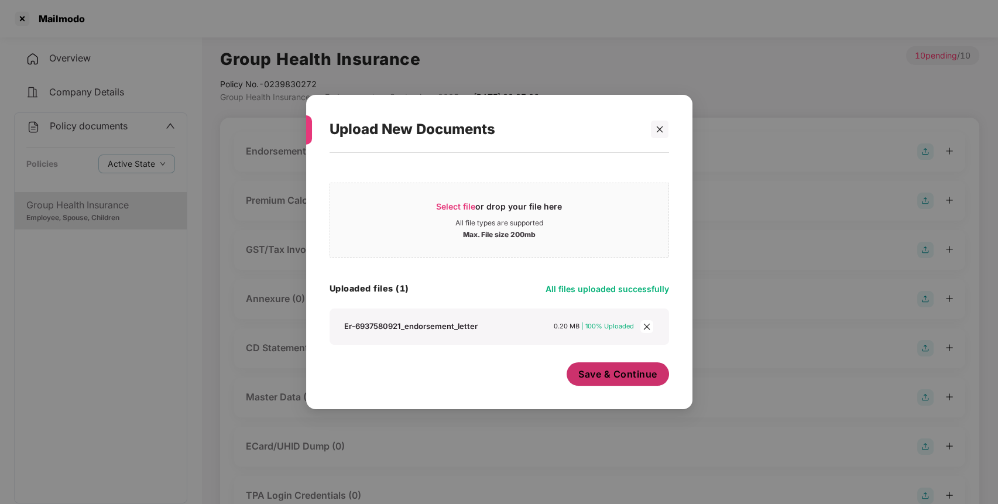
click at [652, 373] on span "Save & Continue" at bounding box center [617, 374] width 79 height 13
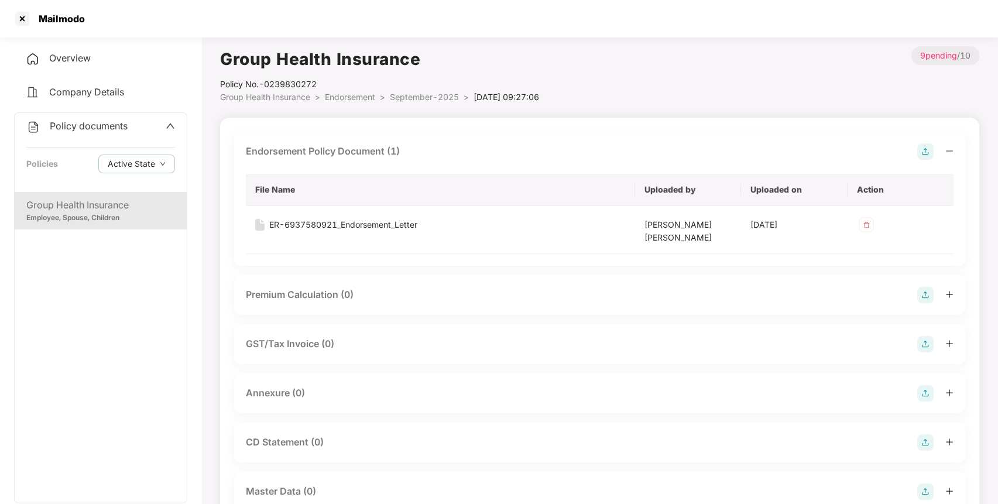
click at [925, 390] on img at bounding box center [925, 393] width 16 height 16
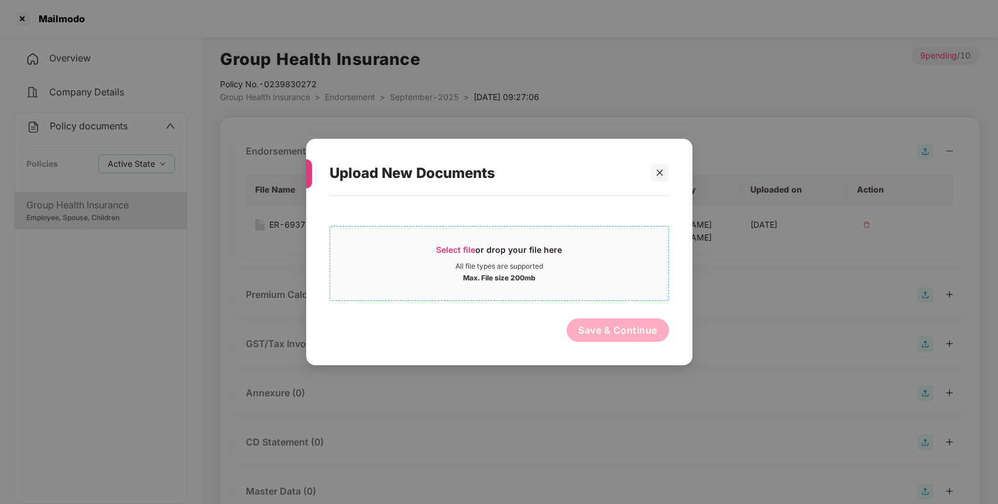
click at [512, 272] on div "Max. File size 200mb" at bounding box center [499, 277] width 73 height 12
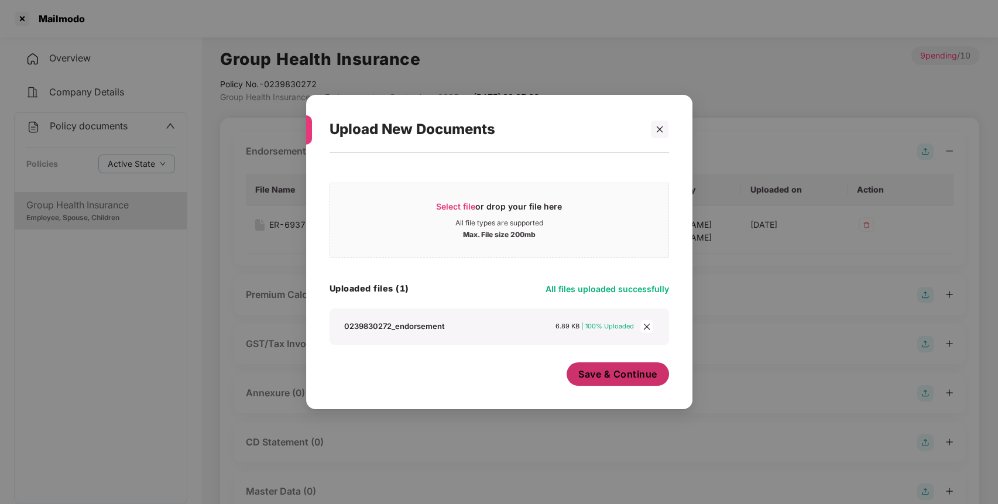
click at [598, 368] on button "Save & Continue" at bounding box center [618, 373] width 102 height 23
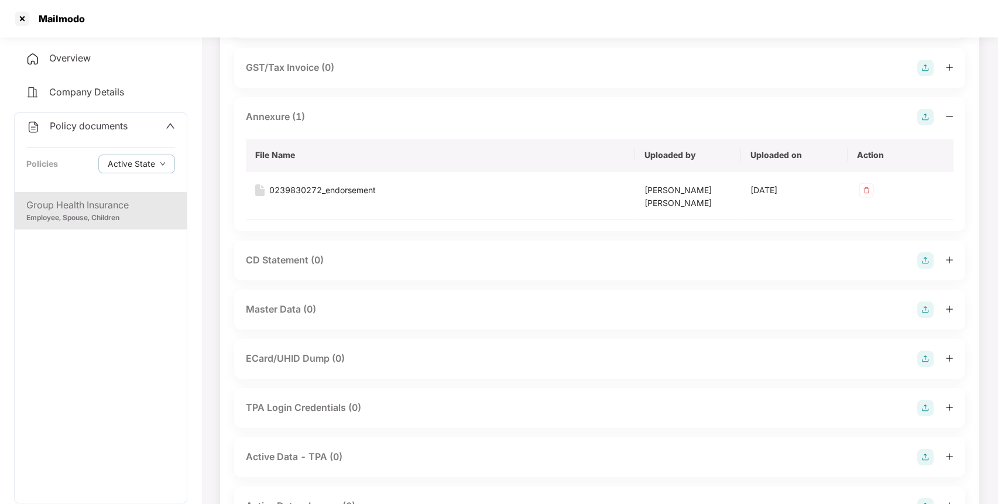
scroll to position [335, 0]
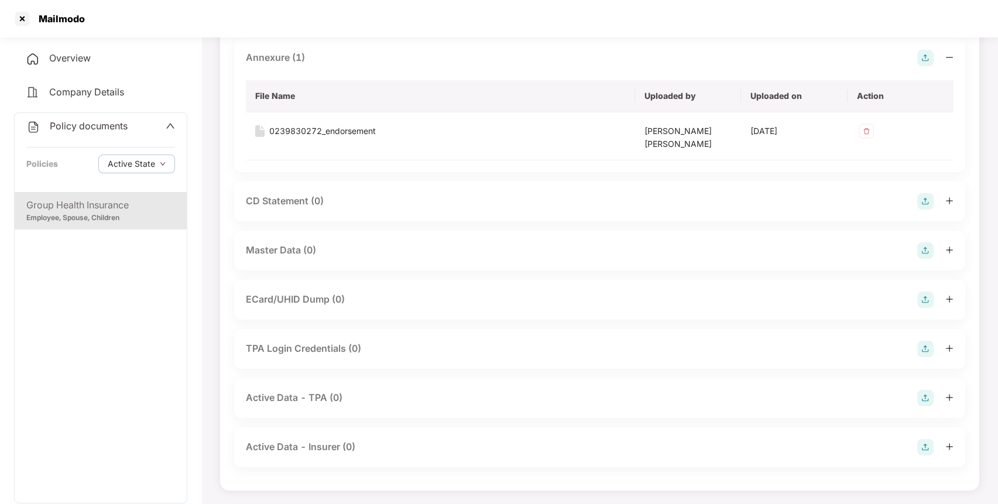
click at [926, 249] on img at bounding box center [925, 250] width 16 height 16
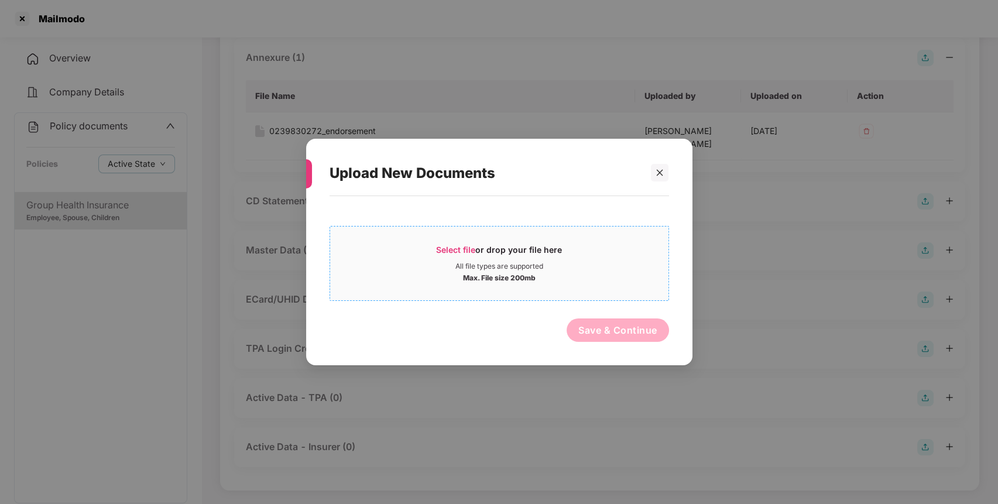
click at [539, 251] on div "Select file or drop your file here" at bounding box center [499, 253] width 126 height 18
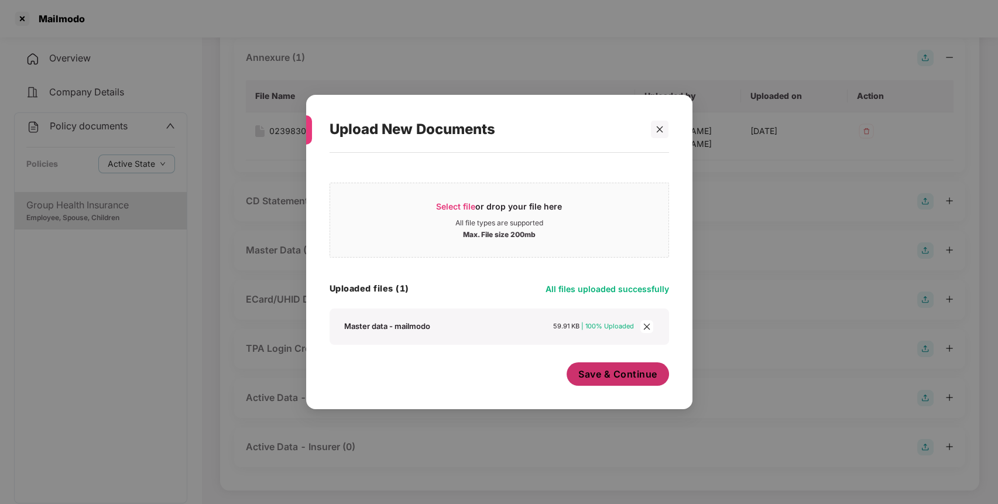
click at [624, 374] on span "Save & Continue" at bounding box center [617, 374] width 79 height 13
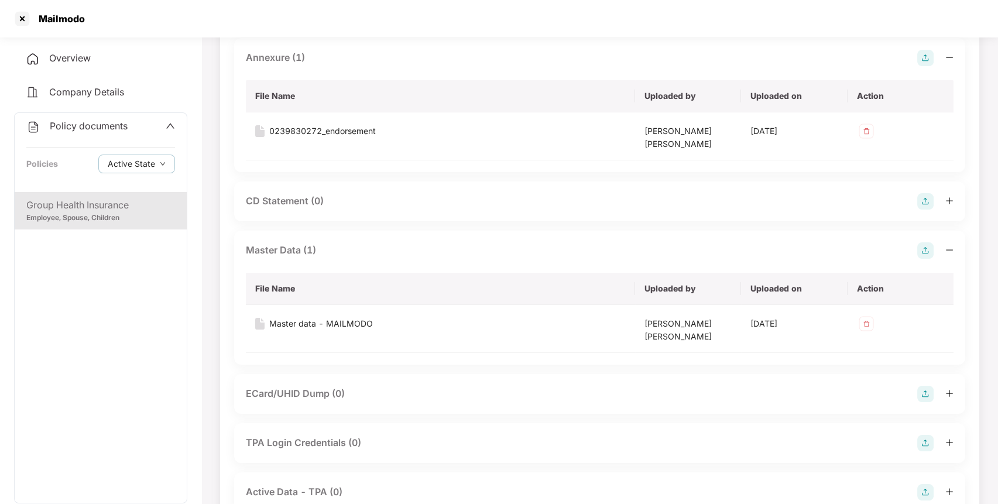
click at [124, 130] on div "Policy documents" at bounding box center [76, 126] width 101 height 15
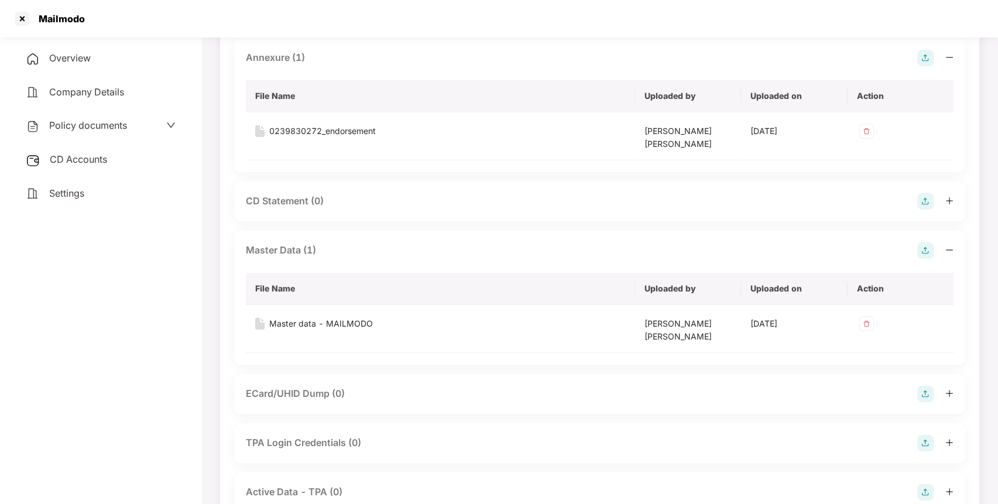
click at [108, 165] on div "CD Accounts" at bounding box center [100, 159] width 173 height 27
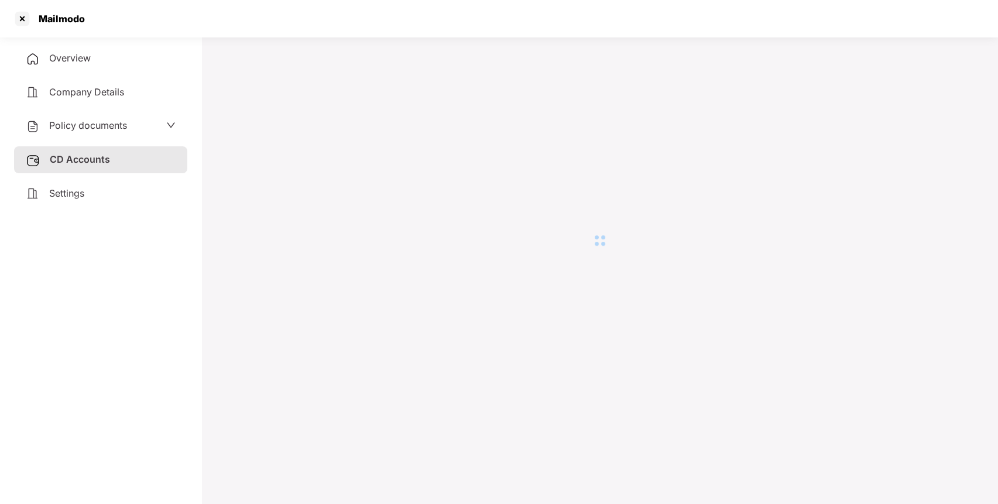
scroll to position [32, 0]
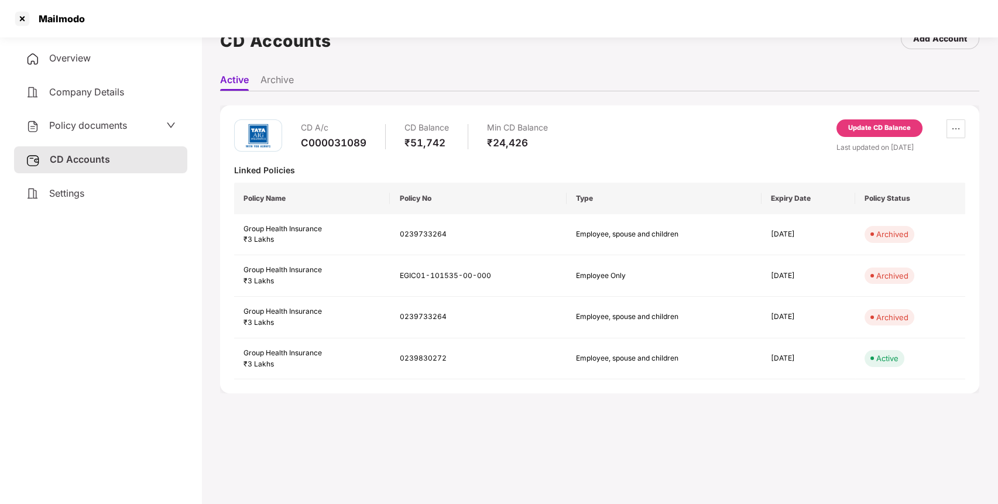
click at [863, 133] on div "Update CD Balance" at bounding box center [879, 128] width 86 height 18
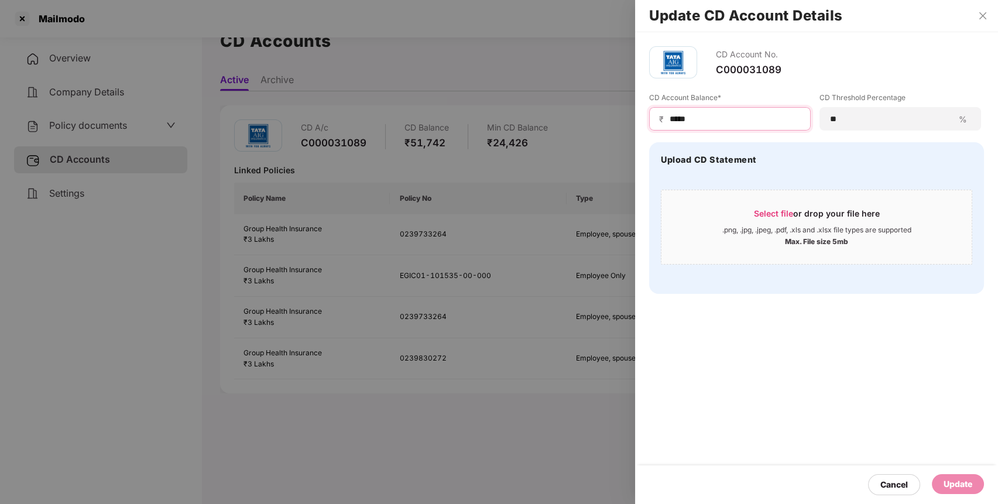
click at [736, 119] on input "*****" at bounding box center [734, 119] width 132 height 12
type input "*****"
click at [951, 490] on div "Update" at bounding box center [958, 484] width 29 height 13
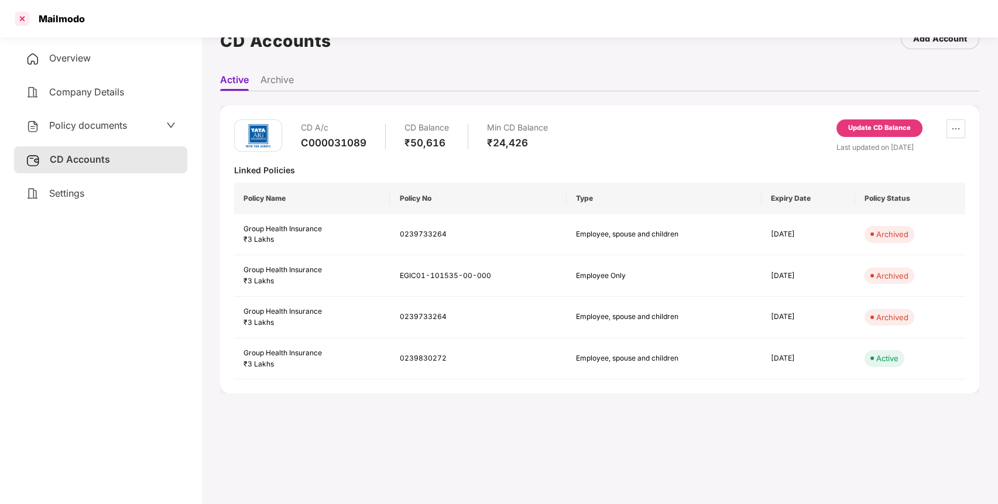
click at [23, 19] on div at bounding box center [22, 18] width 19 height 19
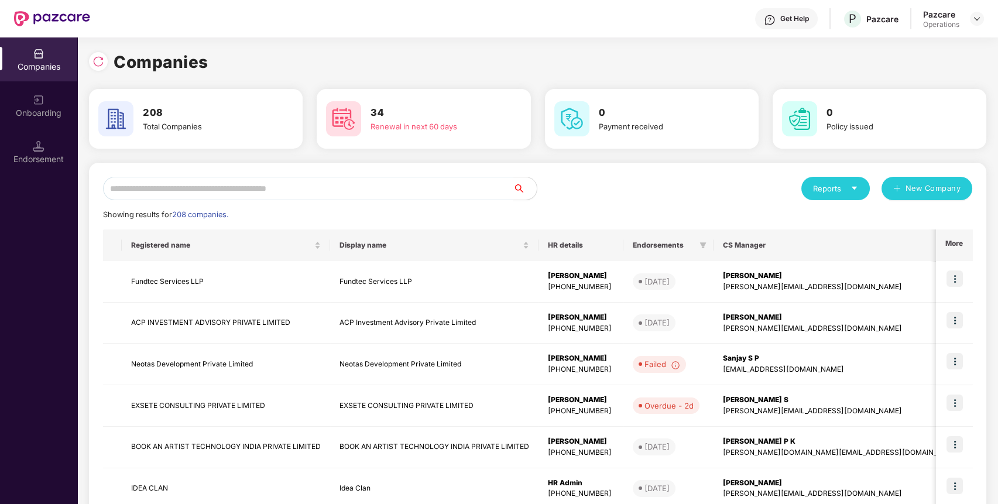
click at [456, 191] on input "text" at bounding box center [308, 188] width 410 height 23
paste input "**********"
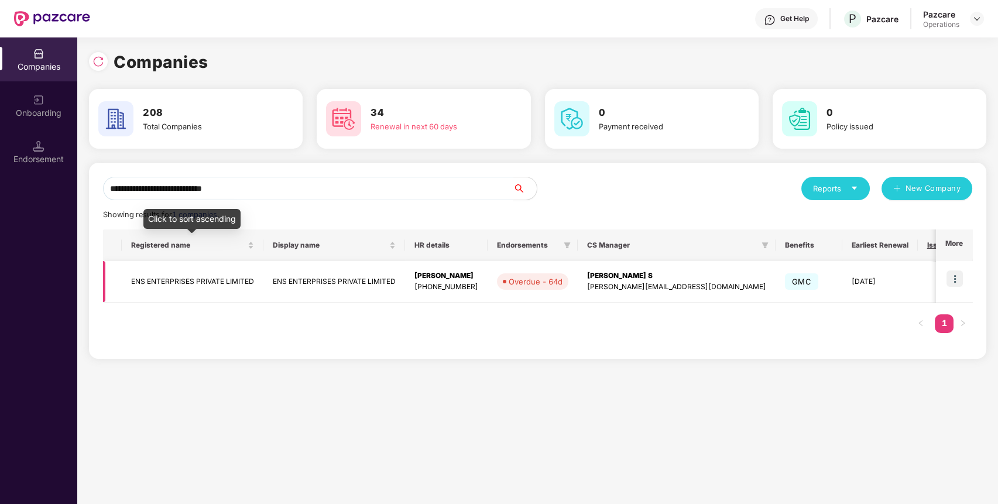
type input "**********"
click at [174, 286] on td "ENS ENTERPRISES PRIVATE LIMITED" at bounding box center [193, 282] width 142 height 42
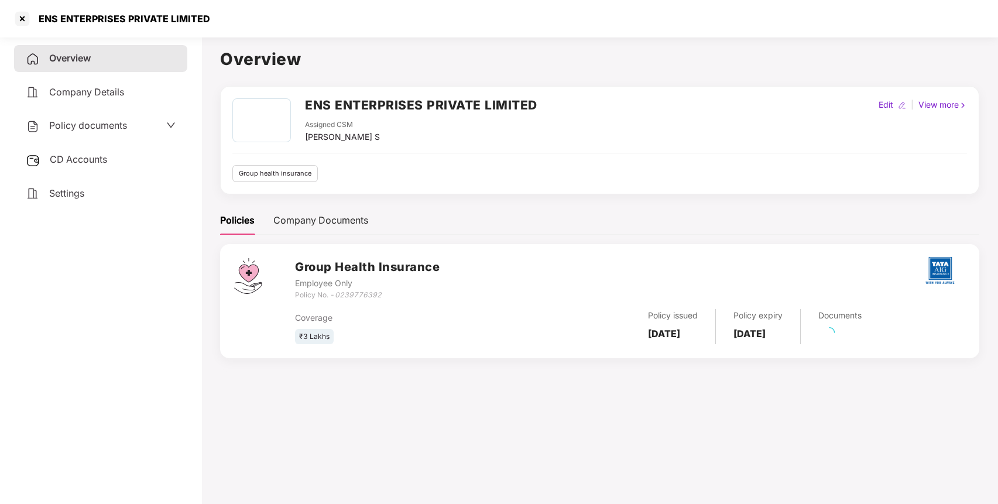
click at [130, 122] on div "Policy documents" at bounding box center [101, 125] width 150 height 15
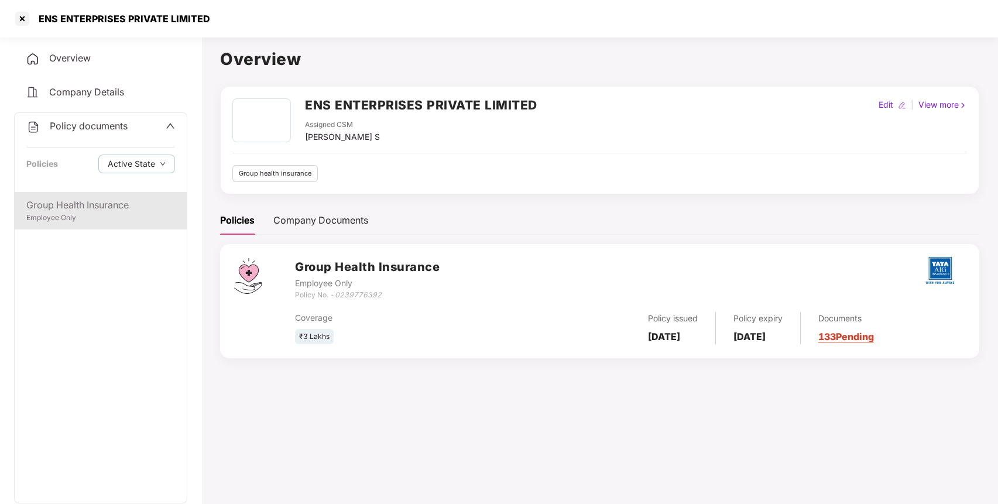
click at [145, 217] on div "Employee Only" at bounding box center [100, 217] width 149 height 11
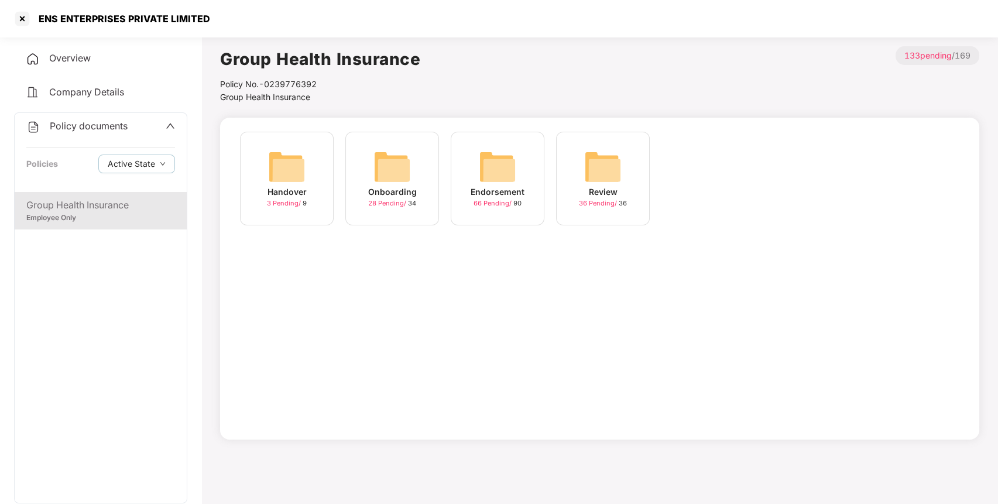
click at [529, 179] on div "Endorsement 66 Pending / 90" at bounding box center [498, 179] width 94 height 94
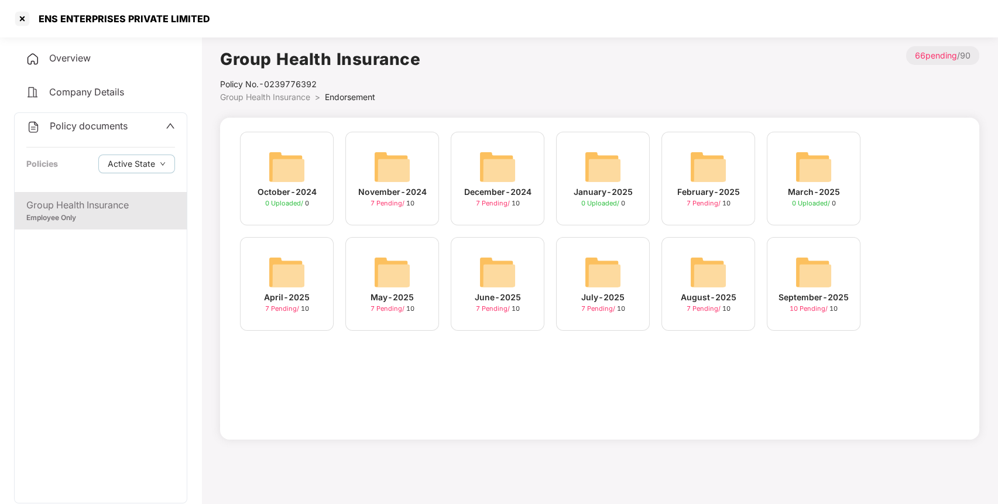
click at [815, 279] on img at bounding box center [813, 271] width 37 height 37
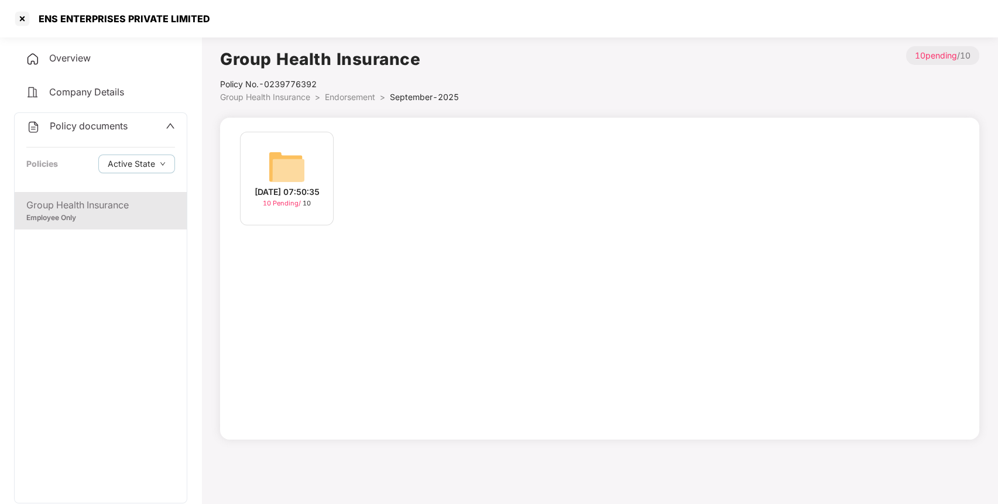
click at [320, 186] on div "[DATE] 07:50:35" at bounding box center [287, 192] width 65 height 13
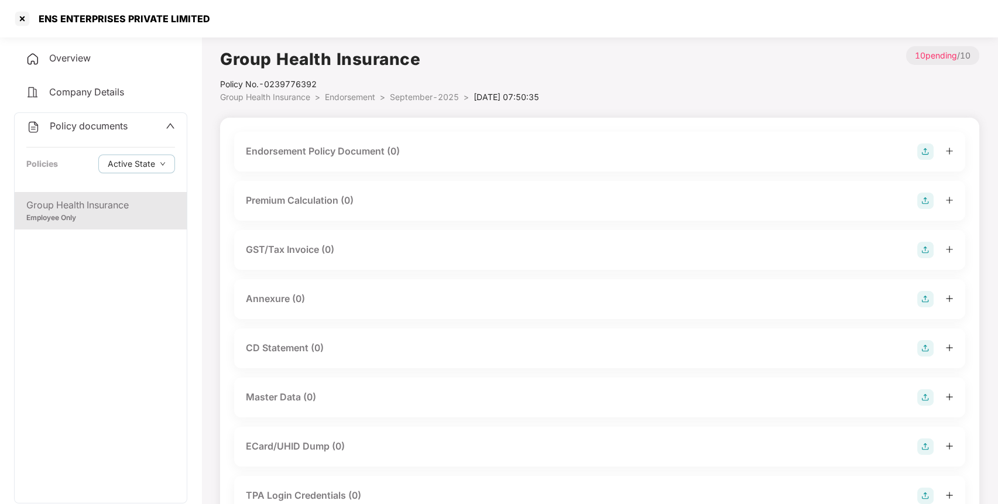
click at [927, 151] on img at bounding box center [925, 151] width 16 height 16
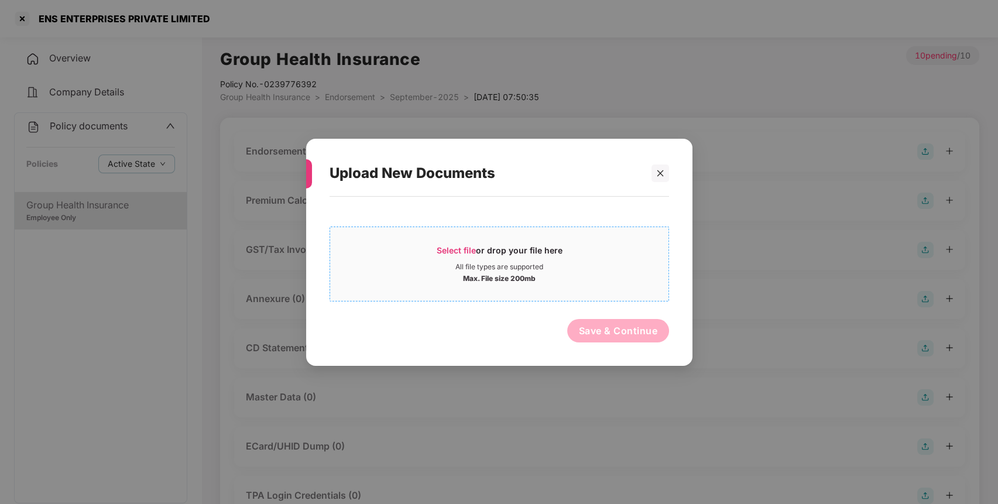
click at [572, 268] on div "All file types are supported" at bounding box center [499, 266] width 338 height 9
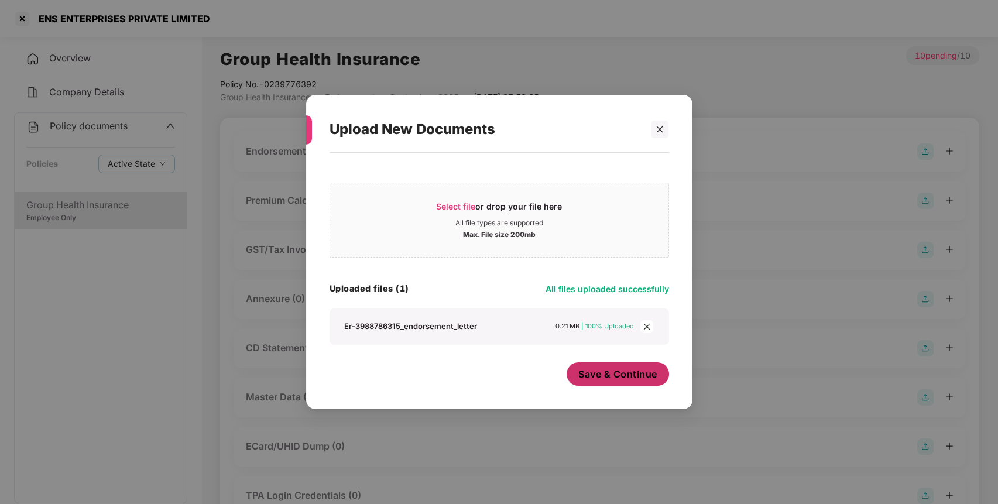
click at [616, 370] on span "Save & Continue" at bounding box center [617, 374] width 79 height 13
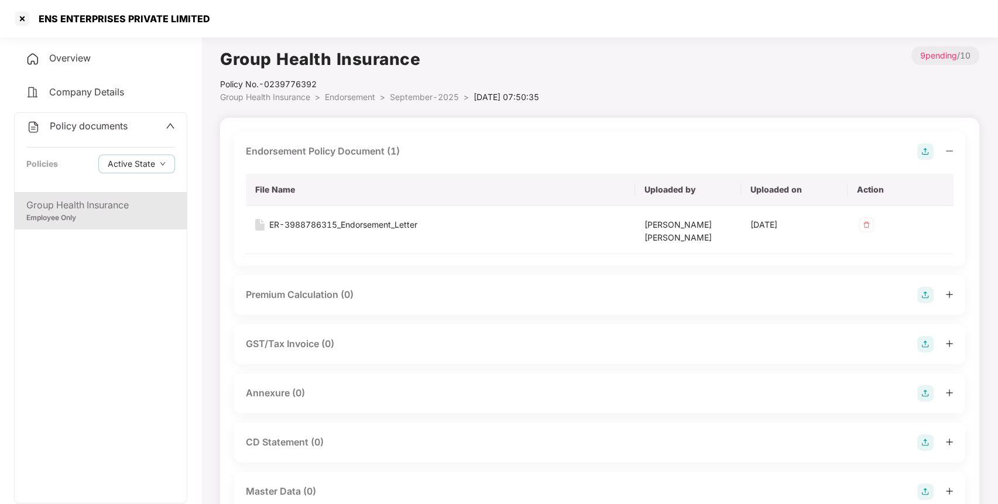
click at [930, 395] on img at bounding box center [925, 393] width 16 height 16
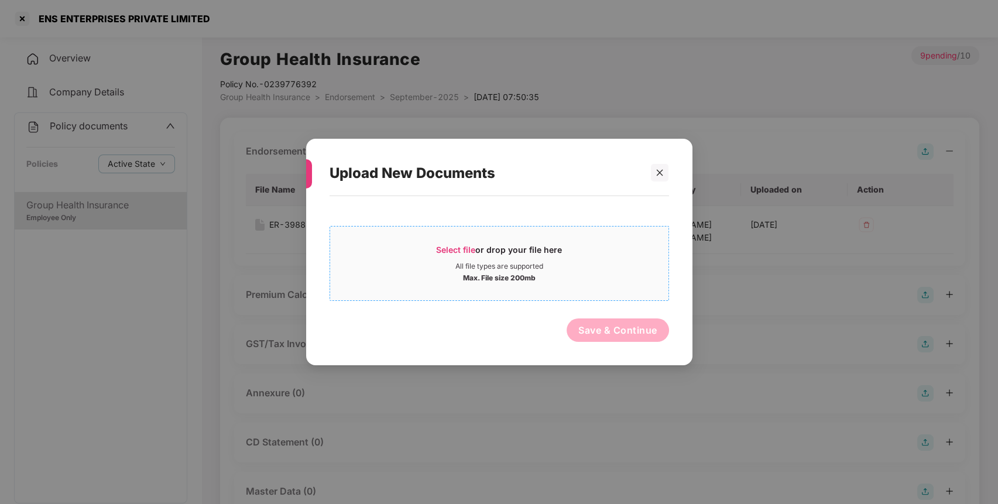
click at [522, 269] on div "All file types are supported" at bounding box center [499, 266] width 88 height 9
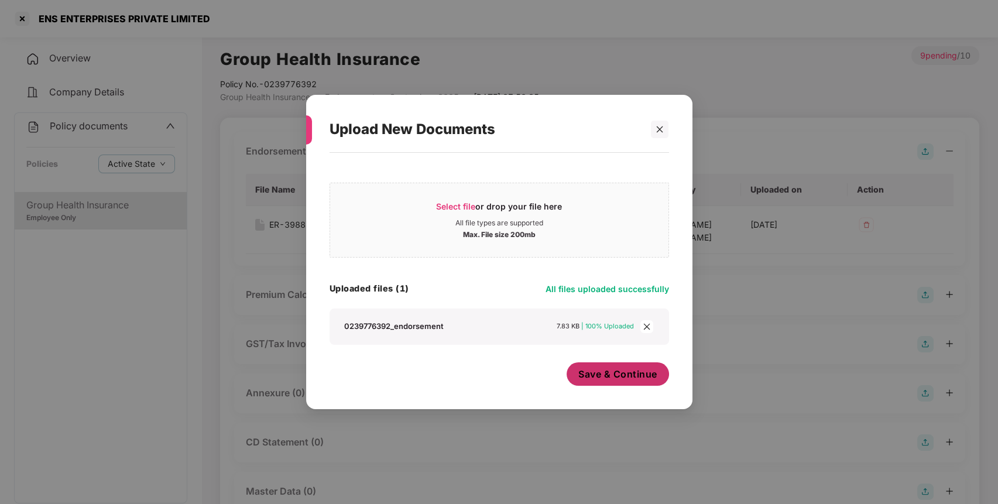
click at [612, 373] on span "Save & Continue" at bounding box center [617, 374] width 79 height 13
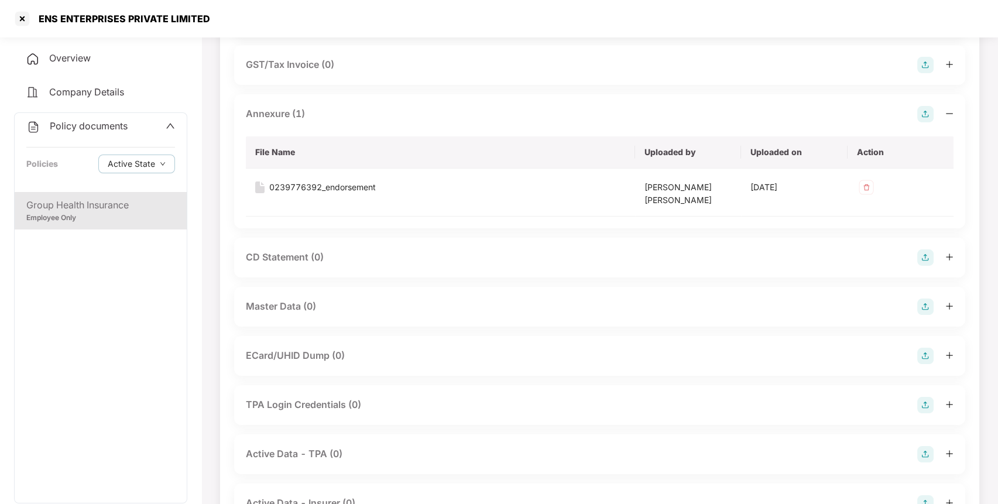
scroll to position [335, 0]
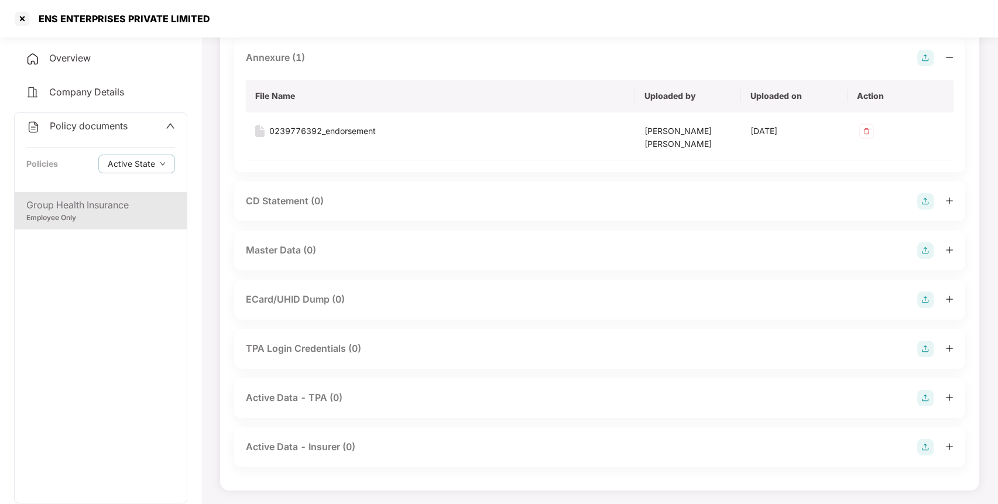
click at [927, 250] on img at bounding box center [925, 250] width 16 height 16
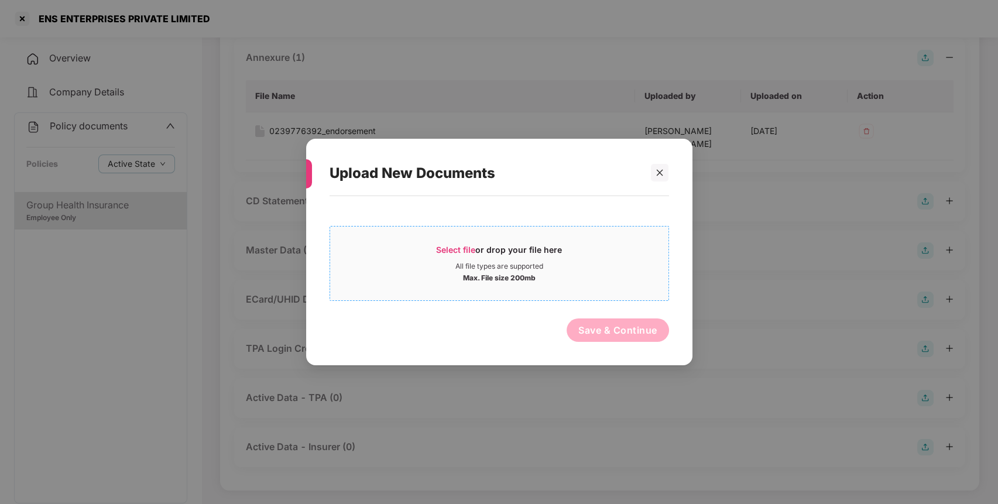
click at [531, 251] on div "Select file or drop your file here" at bounding box center [499, 253] width 126 height 18
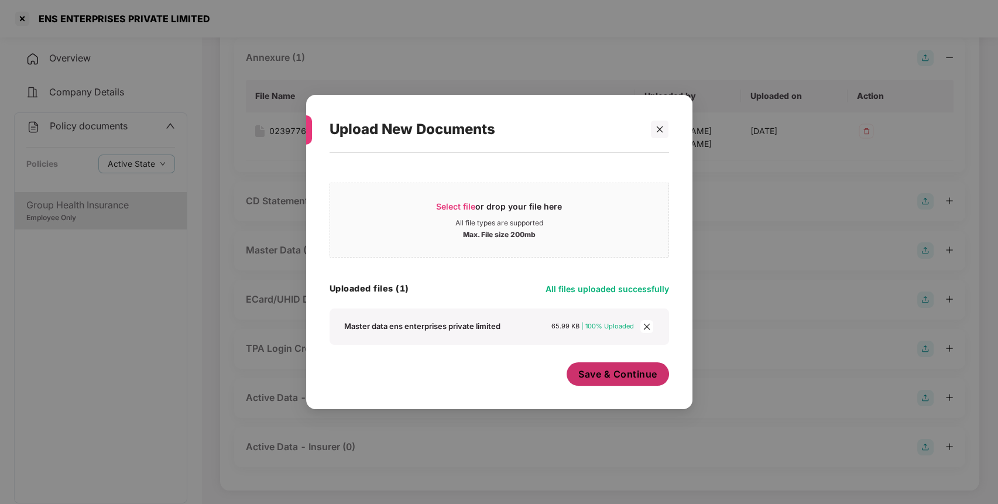
click at [650, 378] on span "Save & Continue" at bounding box center [617, 374] width 79 height 13
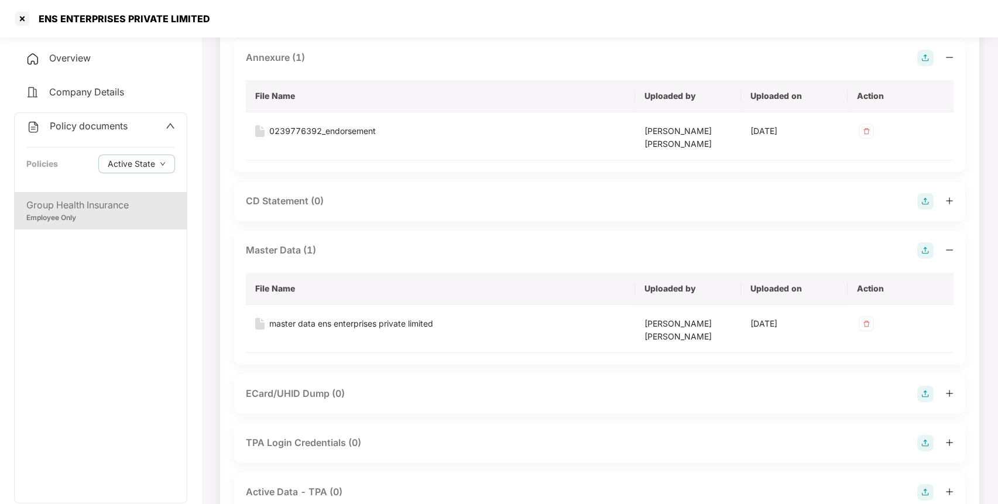
click at [105, 122] on span "Policy documents" at bounding box center [89, 126] width 78 height 12
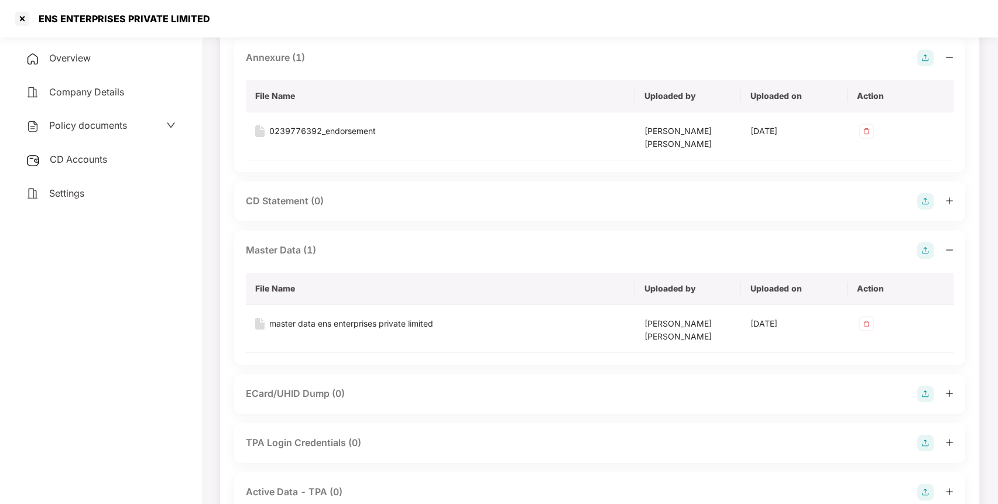
click at [95, 167] on div "CD Accounts" at bounding box center [100, 159] width 173 height 27
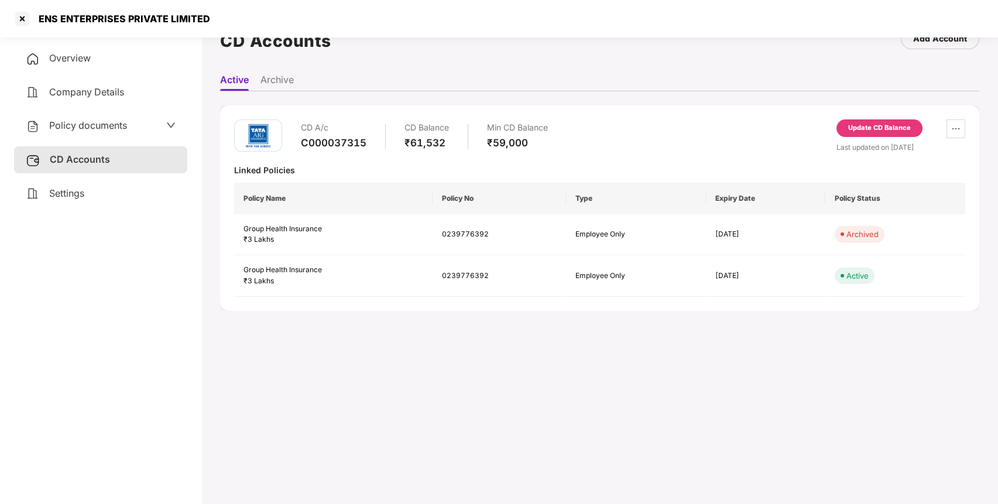
click at [868, 132] on div "Update CD Balance" at bounding box center [879, 128] width 63 height 11
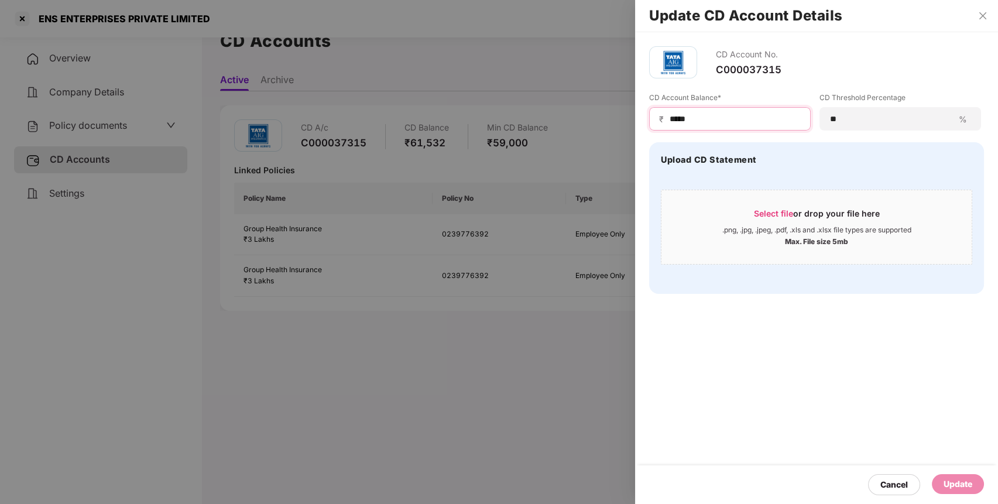
click at [740, 113] on input "*****" at bounding box center [734, 119] width 132 height 12
type input "*"
type input "*****"
click at [965, 494] on div "Update" at bounding box center [958, 484] width 52 height 20
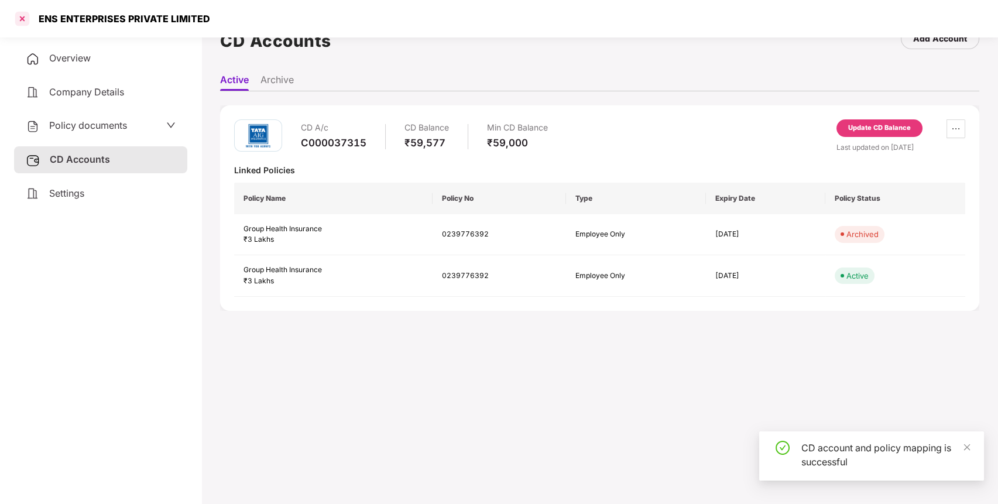
click at [23, 22] on div at bounding box center [22, 18] width 19 height 19
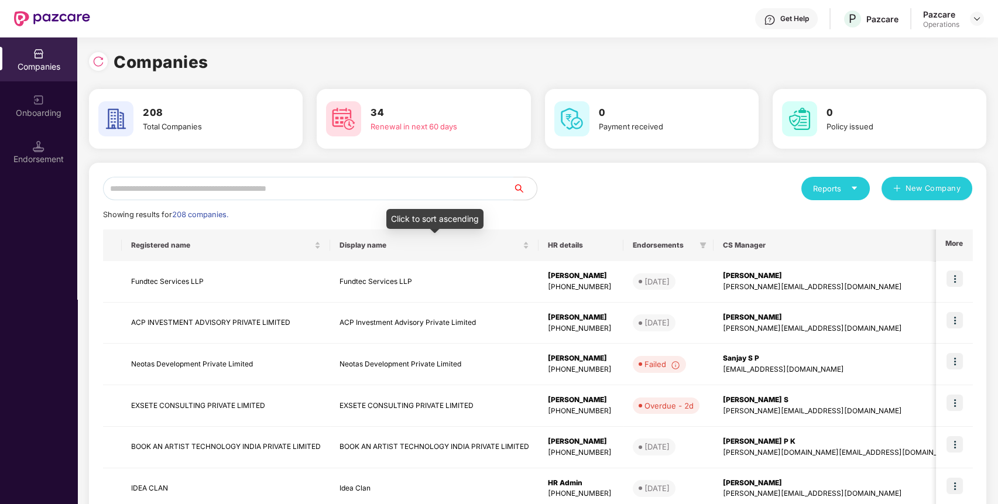
click at [452, 190] on input "text" at bounding box center [308, 188] width 410 height 23
paste input "**********"
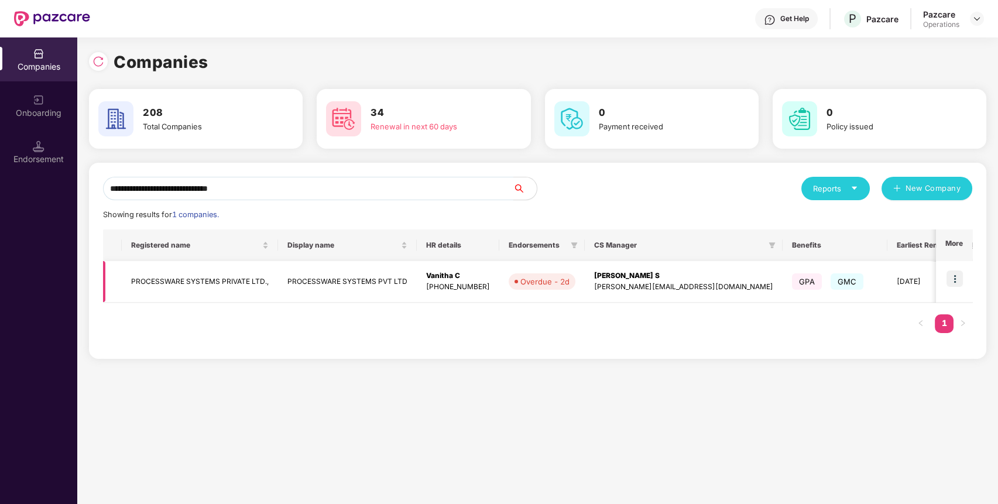
type input "**********"
click at [955, 276] on img at bounding box center [955, 278] width 16 height 16
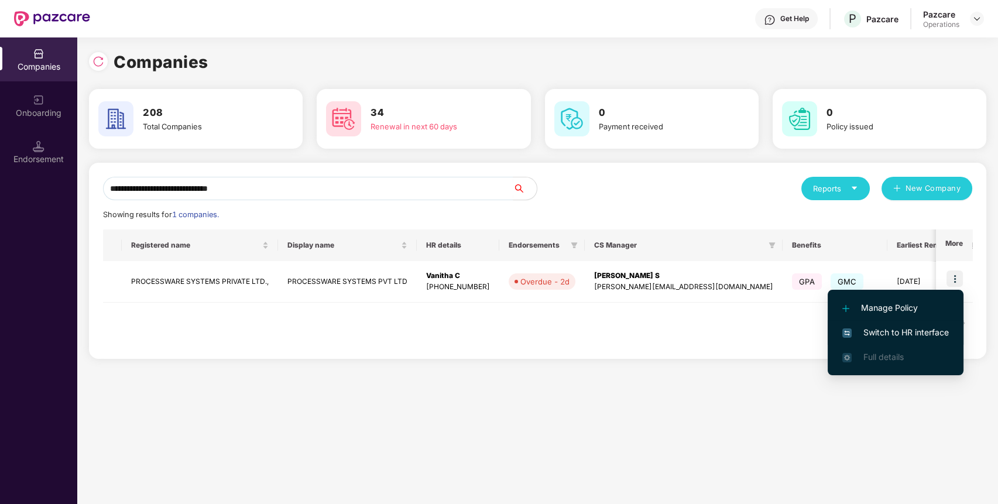
click at [860, 321] on li "Switch to HR interface" at bounding box center [896, 332] width 136 height 25
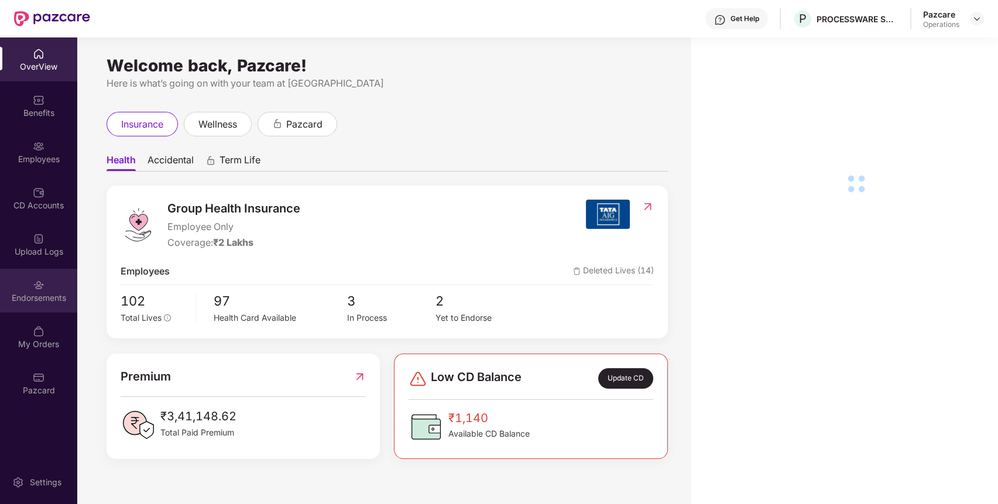
click at [25, 281] on div "Endorsements" at bounding box center [38, 291] width 77 height 44
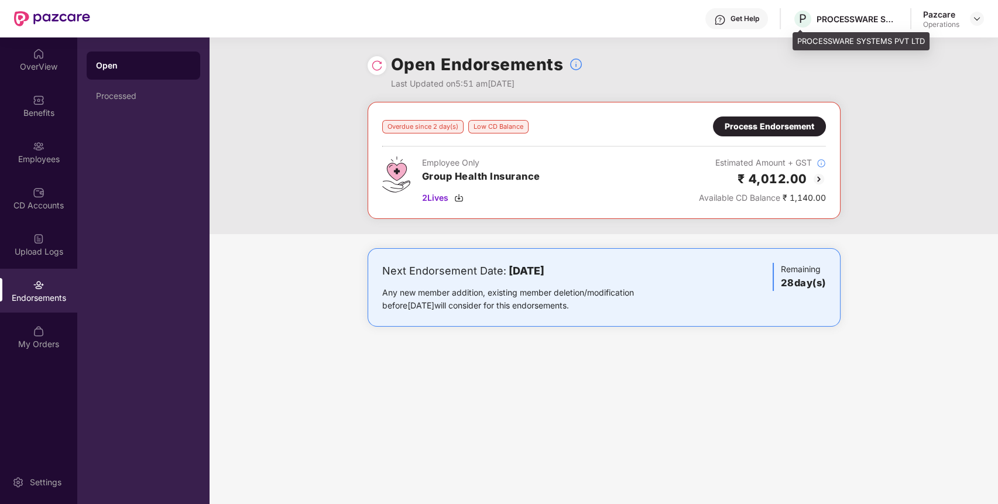
click at [828, 16] on div "PROCESSWARE SYSTEMS PVT LTD" at bounding box center [858, 18] width 82 height 11
copy div "PROCESSWARE"
click at [828, 16] on div "PROCESSWARE SYSTEMS PVT LTD" at bounding box center [858, 18] width 82 height 11
click at [982, 19] on div at bounding box center [977, 19] width 14 height 14
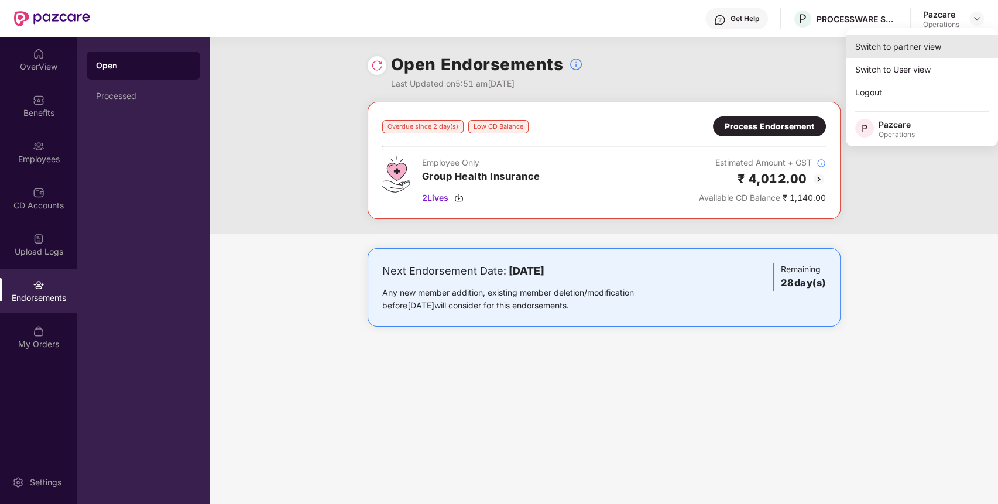
click at [917, 49] on div "Switch to partner view" at bounding box center [922, 46] width 152 height 23
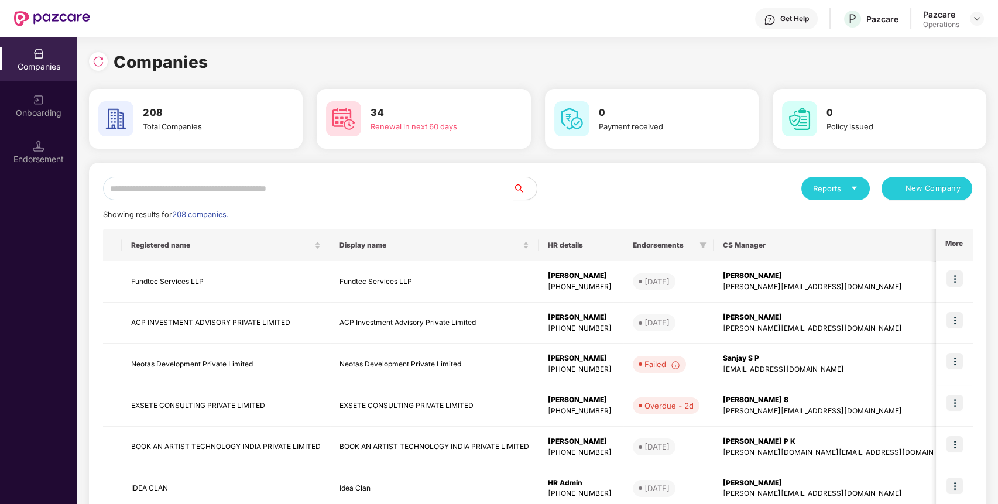
click at [289, 191] on input "text" at bounding box center [308, 188] width 410 height 23
paste input "**********"
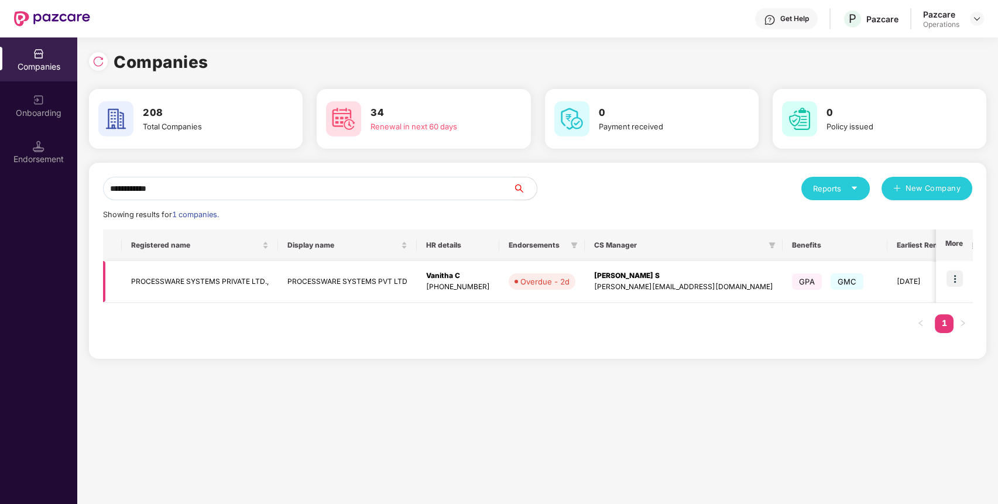
type input "**********"
click at [210, 282] on td "PROCESSWARE SYSTEMS PRIVATE LTD.," at bounding box center [200, 282] width 156 height 42
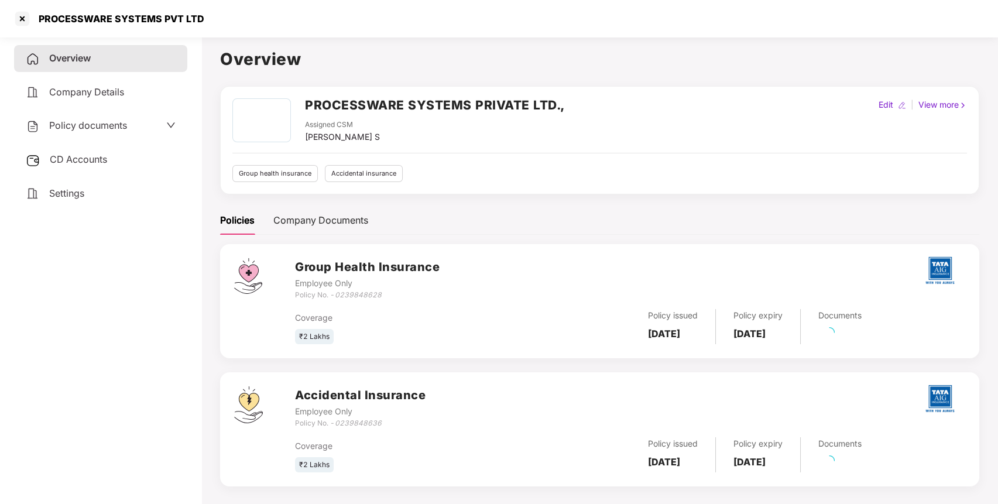
click at [71, 157] on span "CD Accounts" at bounding box center [78, 159] width 57 height 12
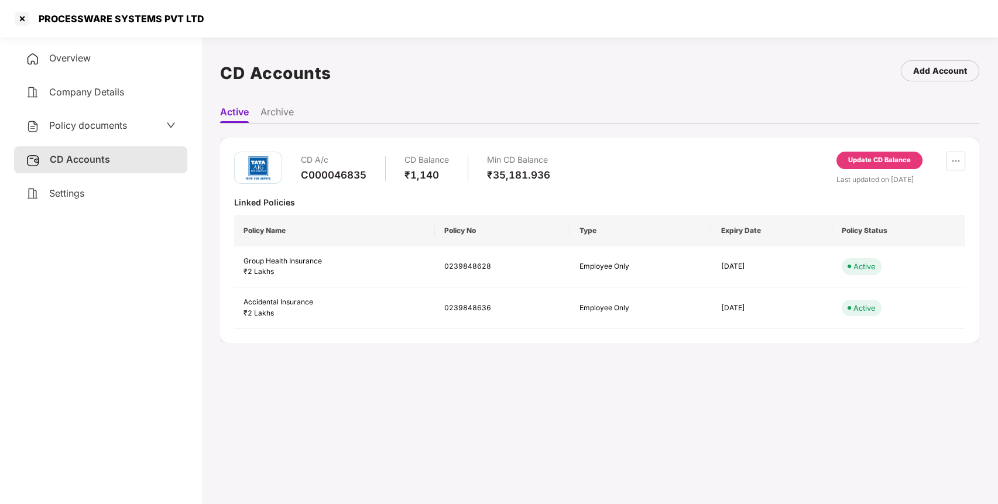
click at [863, 158] on div "Update CD Balance" at bounding box center [879, 160] width 63 height 11
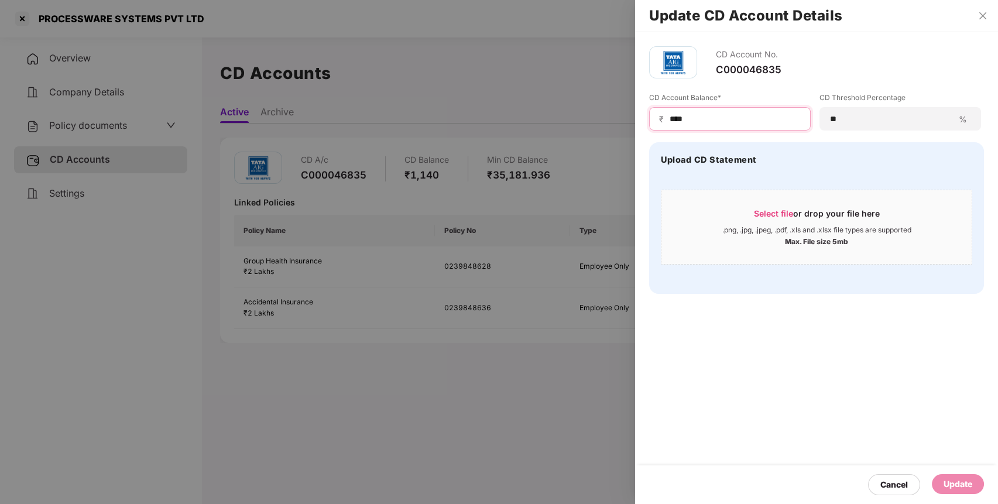
click at [708, 117] on input "****" at bounding box center [734, 119] width 132 height 12
type input "*****"
click at [973, 478] on div "Update" at bounding box center [958, 484] width 52 height 20
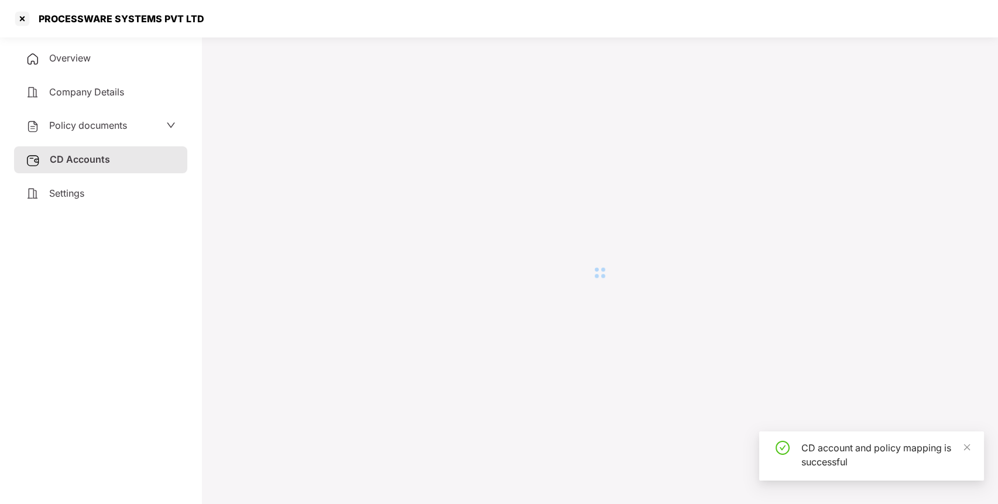
click at [23, 19] on div at bounding box center [22, 18] width 19 height 19
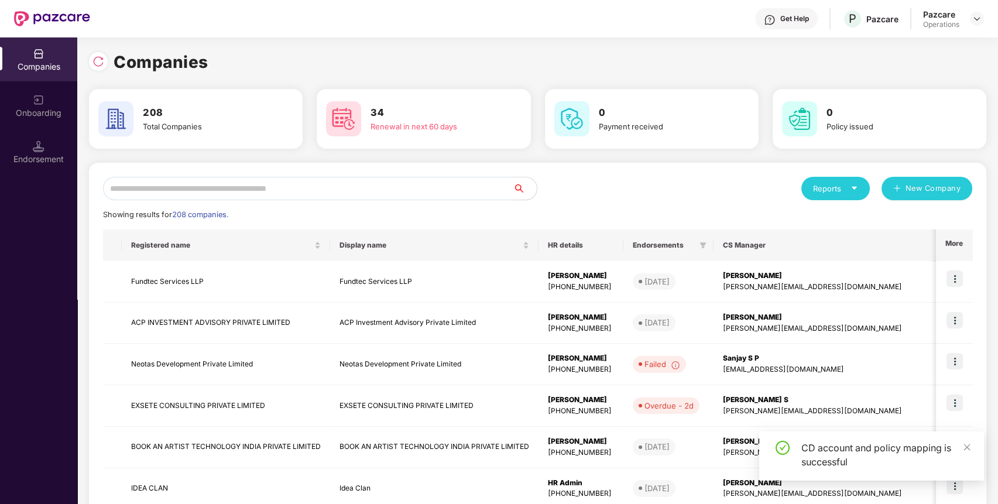
paste input "**********"
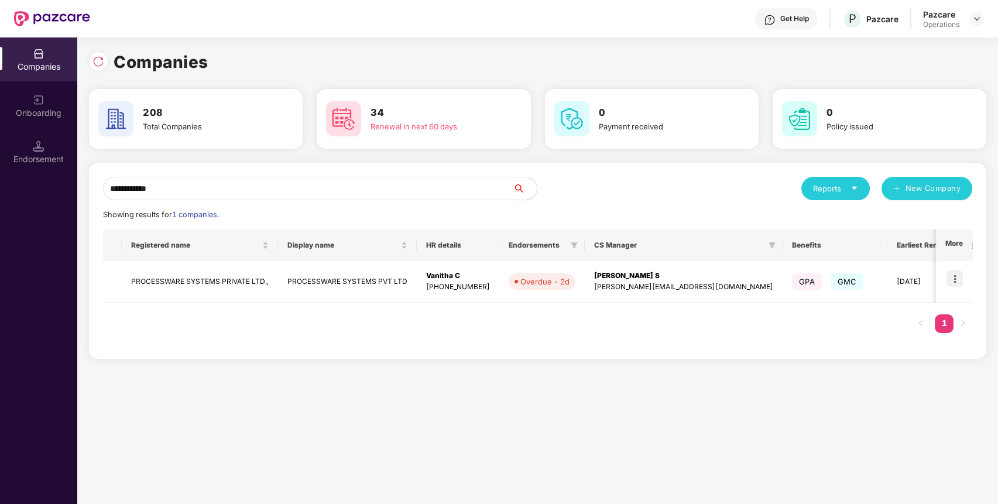
click at [443, 184] on input "**********" at bounding box center [308, 188] width 410 height 23
type input "**********"
click at [960, 286] on img at bounding box center [955, 278] width 16 height 16
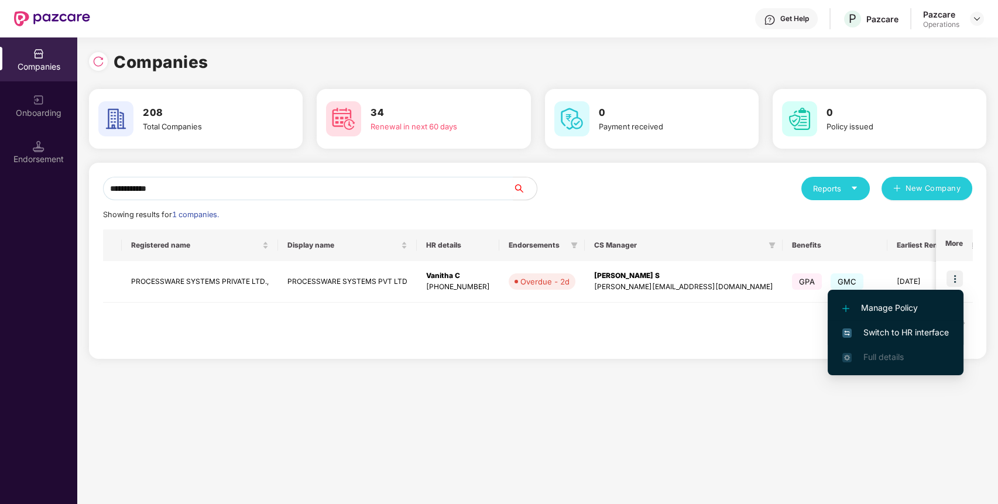
click at [872, 331] on span "Switch to HR interface" at bounding box center [895, 332] width 107 height 13
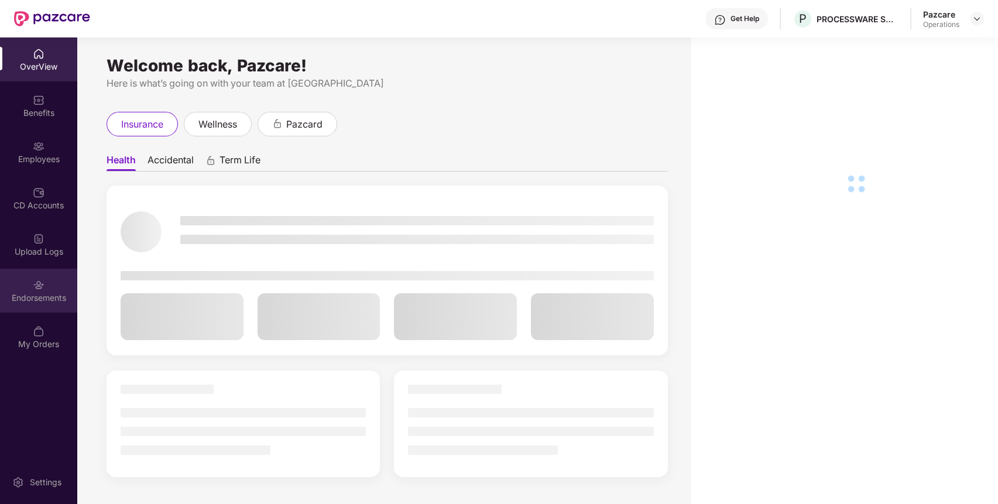
click at [51, 312] on div "OverView Benefits Employees CD Accounts Upload Logs Endorsements My Orders" at bounding box center [38, 199] width 77 height 324
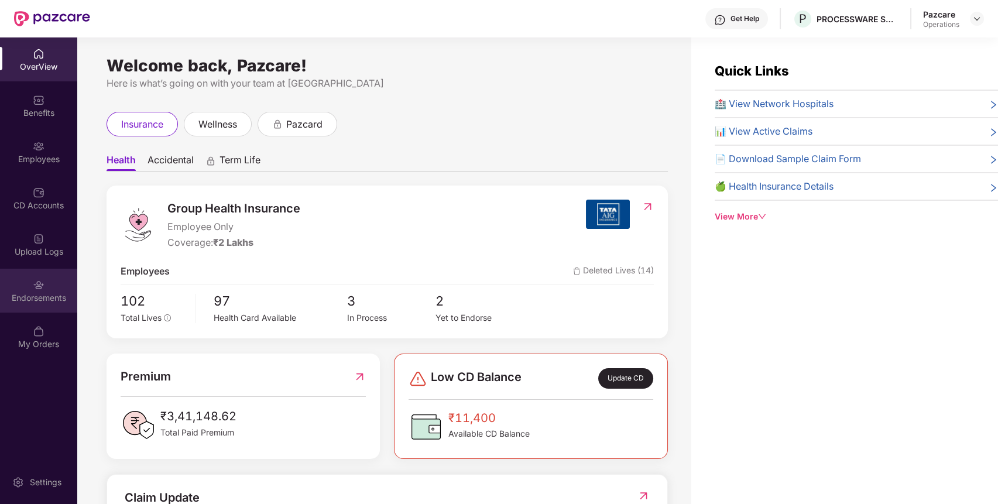
click at [52, 309] on div "Endorsements" at bounding box center [38, 291] width 77 height 44
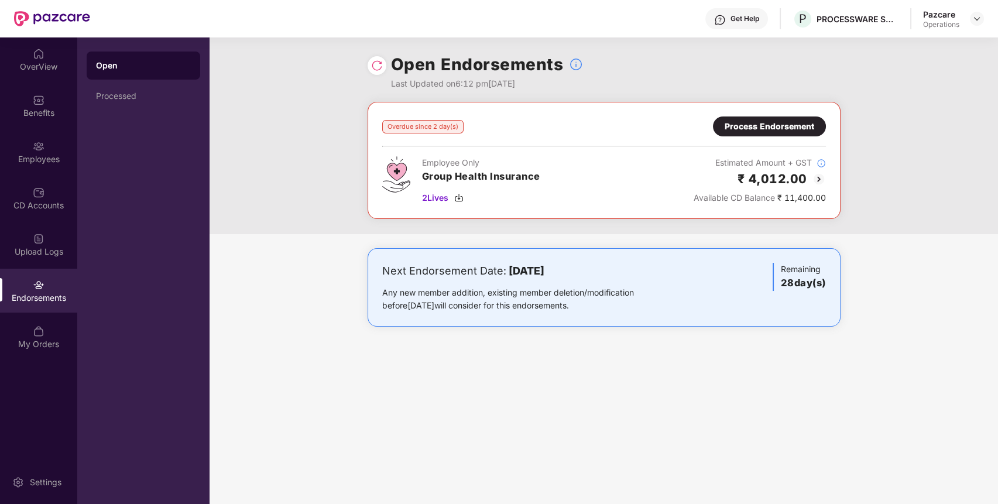
click at [793, 138] on div "Overdue since 2 day(s) Process Endorsement Employee Only Group Health Insurance…" at bounding box center [604, 160] width 444 height 88
click at [805, 117] on div "Process Endorsement" at bounding box center [769, 126] width 113 height 20
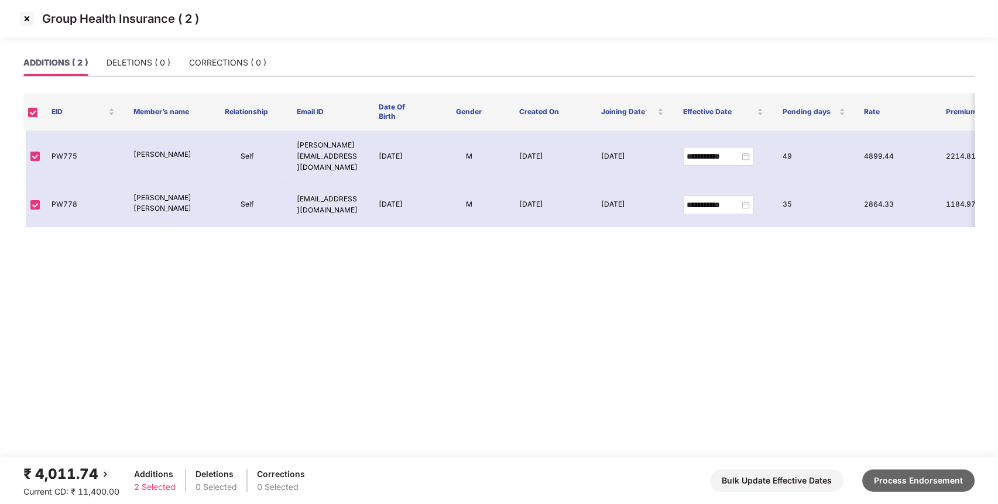
click at [918, 487] on button "Process Endorsement" at bounding box center [918, 480] width 112 height 22
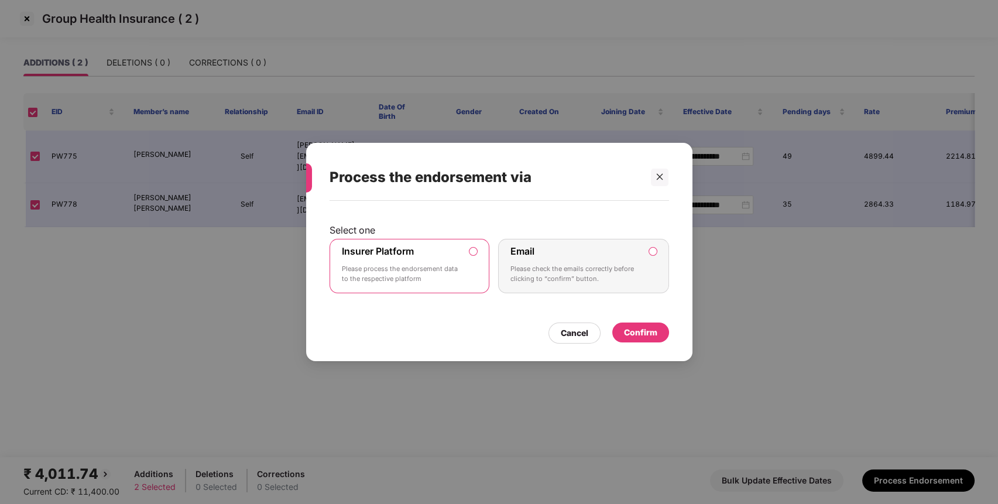
click at [380, 254] on label "Insurer Platform" at bounding box center [378, 251] width 72 height 12
click at [643, 331] on div "Confirm" at bounding box center [640, 332] width 33 height 13
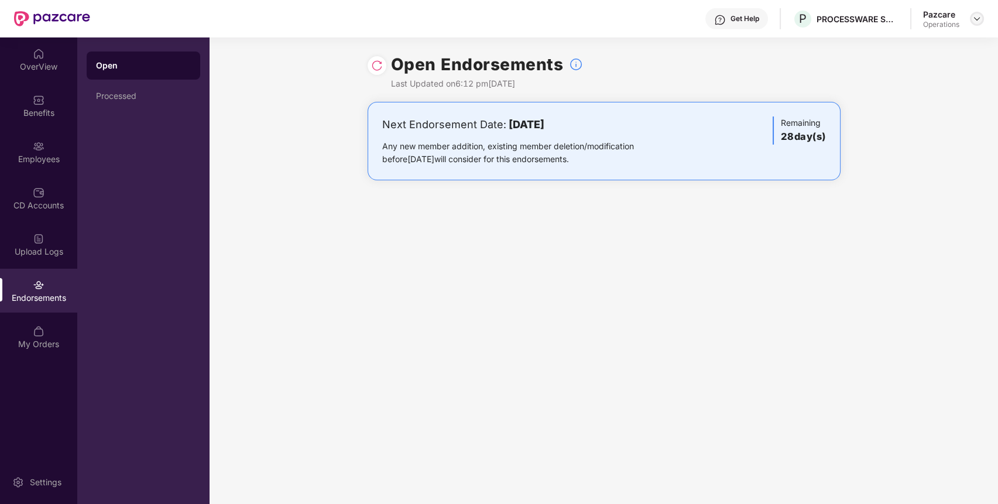
click at [979, 19] on img at bounding box center [976, 18] width 9 height 9
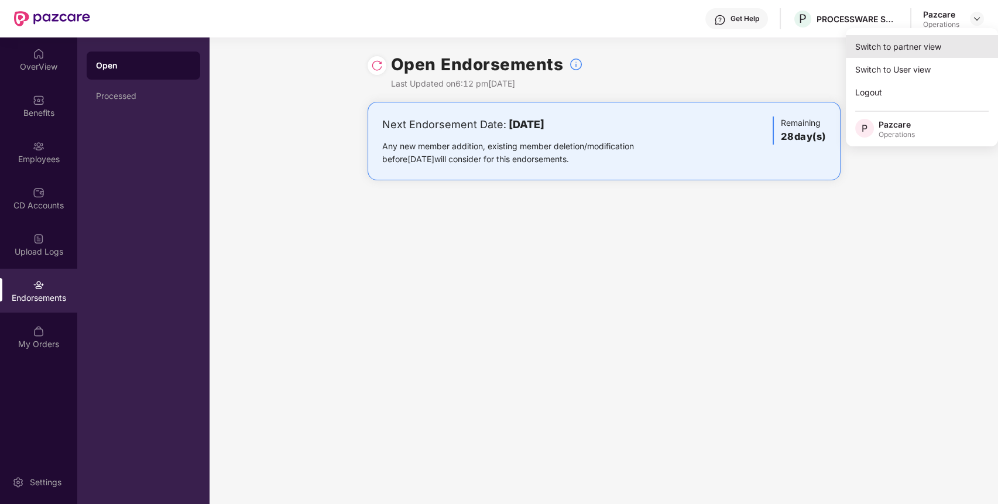
click at [947, 37] on div "Switch to partner view" at bounding box center [922, 46] width 152 height 23
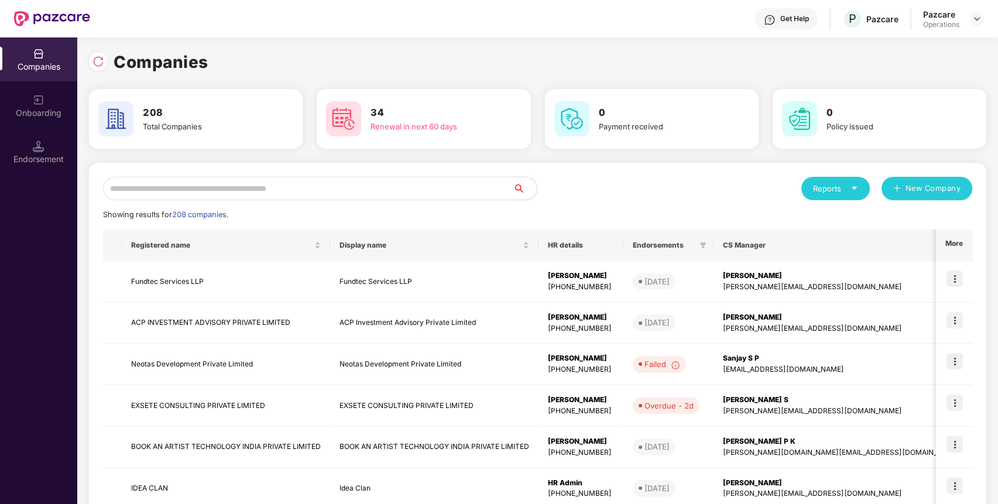
click at [450, 195] on input "text" at bounding box center [308, 188] width 410 height 23
paste input "**********"
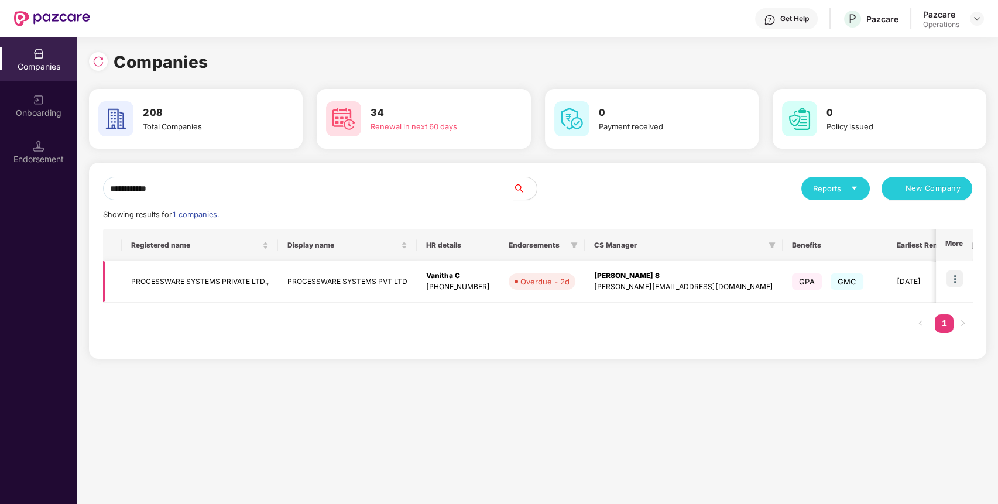
type input "**********"
click at [183, 281] on td "PROCESSWARE SYSTEMS PRIVATE LTD.," at bounding box center [200, 282] width 156 height 42
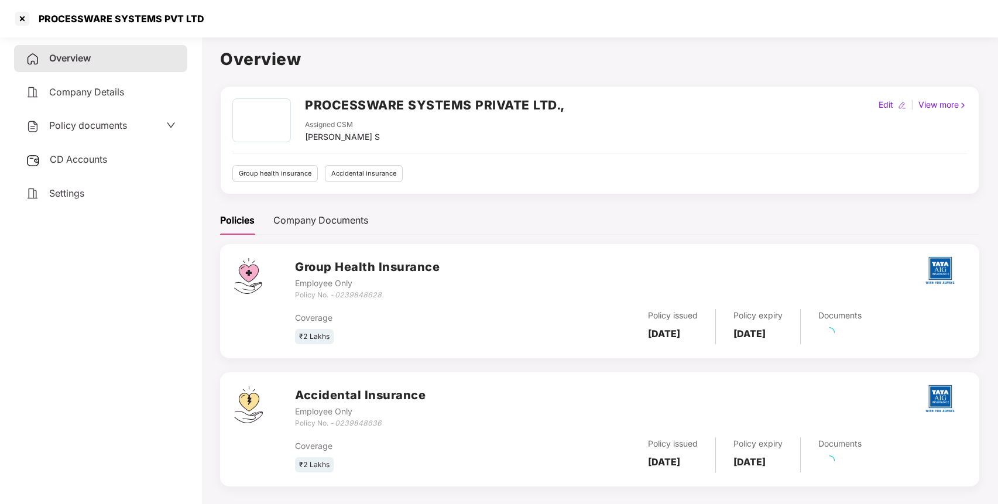
click at [74, 159] on span "CD Accounts" at bounding box center [78, 159] width 57 height 12
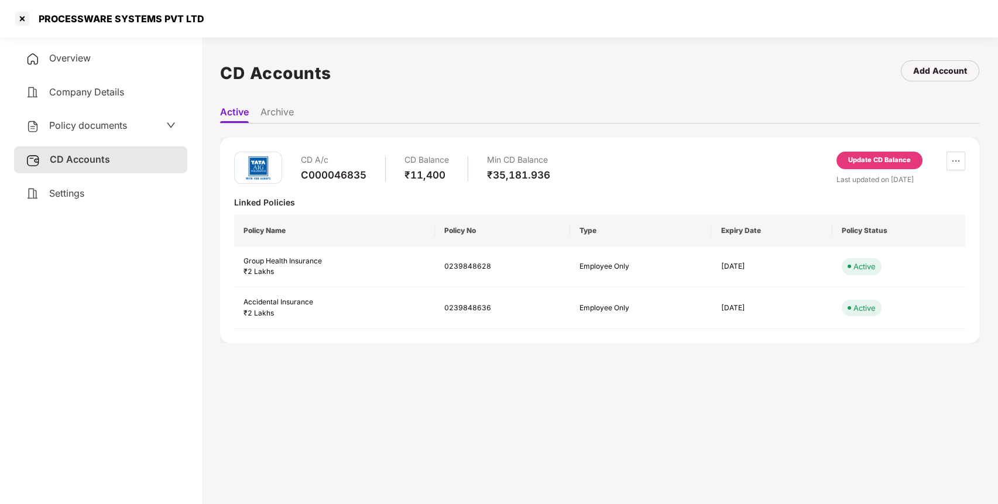
click at [887, 164] on div "Update CD Balance" at bounding box center [879, 161] width 86 height 18
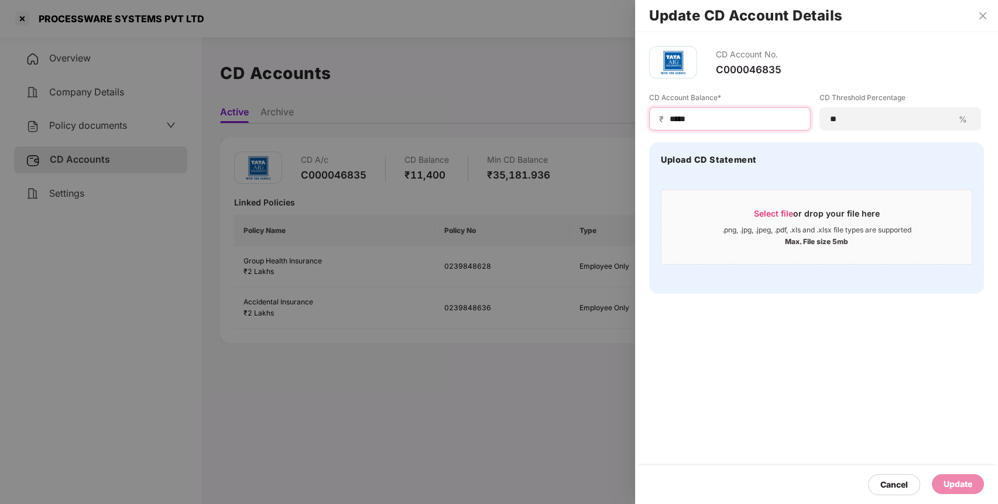
click at [744, 122] on input "*****" at bounding box center [734, 119] width 132 height 12
type input "*"
type input "**"
click at [949, 476] on div "Update" at bounding box center [958, 484] width 52 height 20
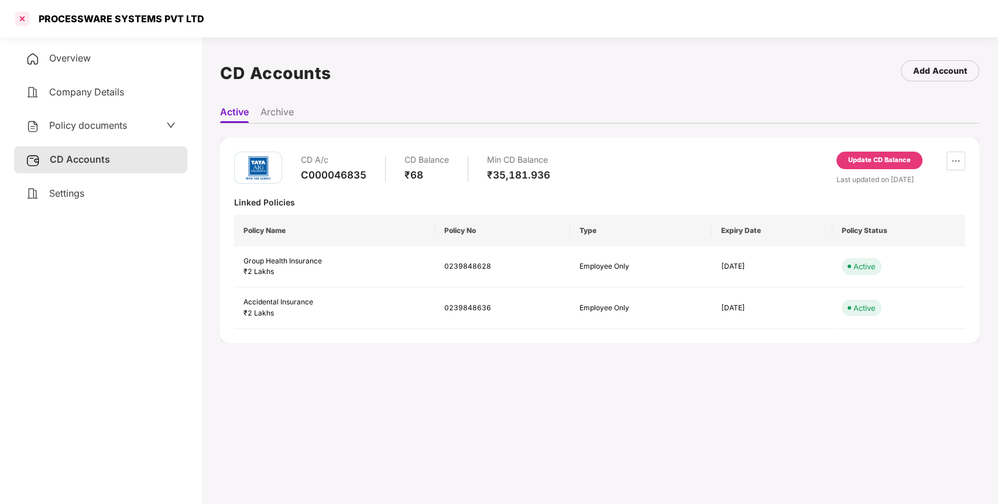
click at [24, 22] on div at bounding box center [22, 18] width 19 height 19
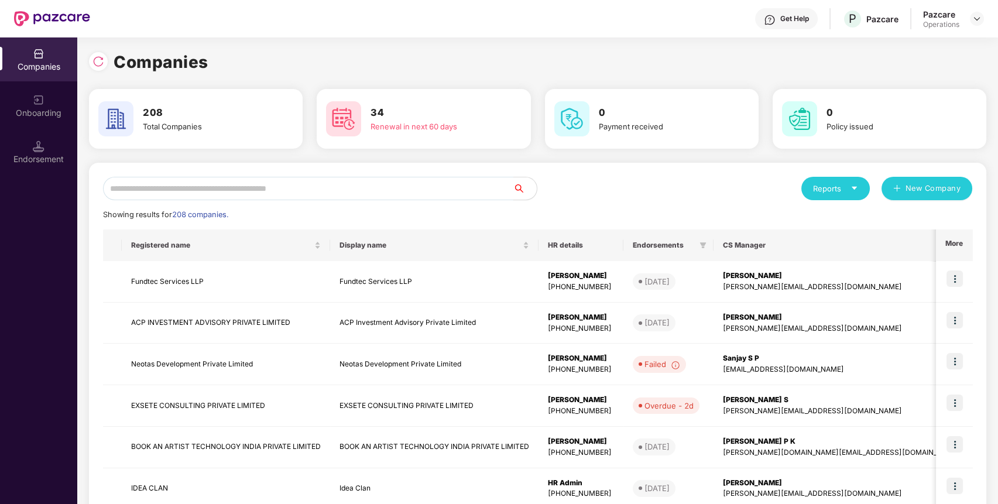
drag, startPoint x: 457, startPoint y: 192, endPoint x: 441, endPoint y: 205, distance: 20.4
click at [457, 192] on input "text" at bounding box center [308, 188] width 410 height 23
paste input "**********"
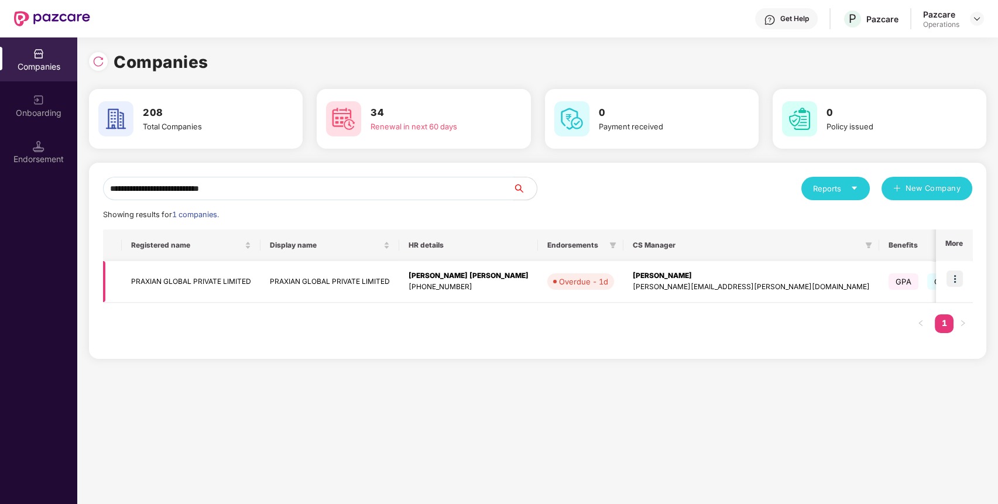
type input "**********"
click at [960, 276] on img at bounding box center [955, 278] width 16 height 16
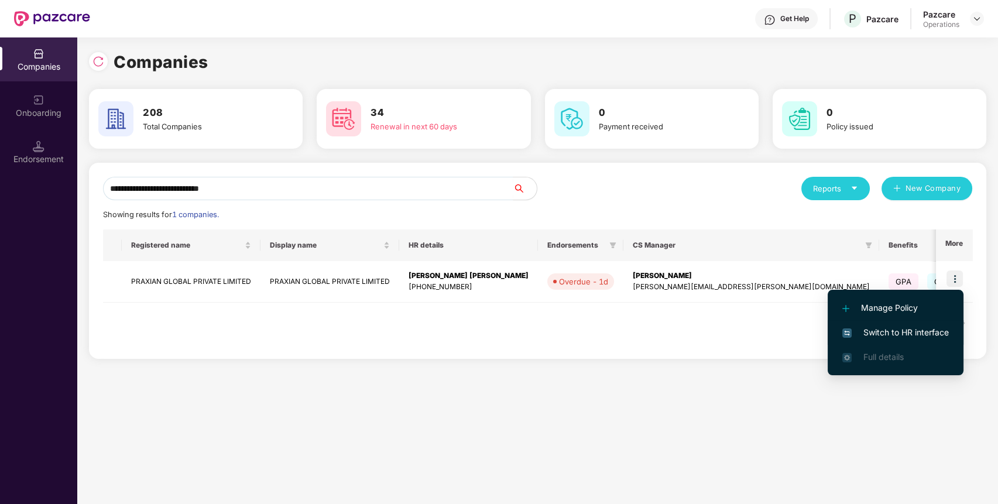
click at [904, 323] on li "Switch to HR interface" at bounding box center [896, 332] width 136 height 25
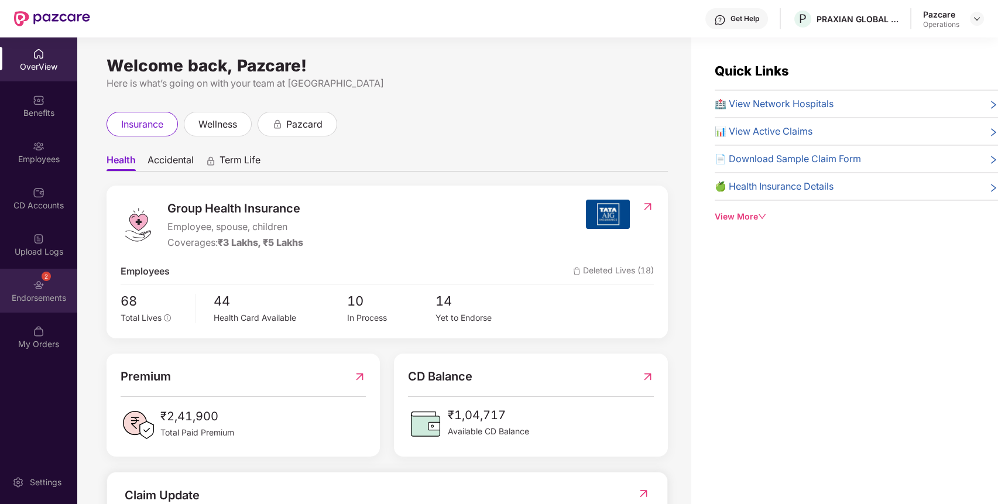
click at [59, 282] on div "2 Endorsements" at bounding box center [38, 291] width 77 height 44
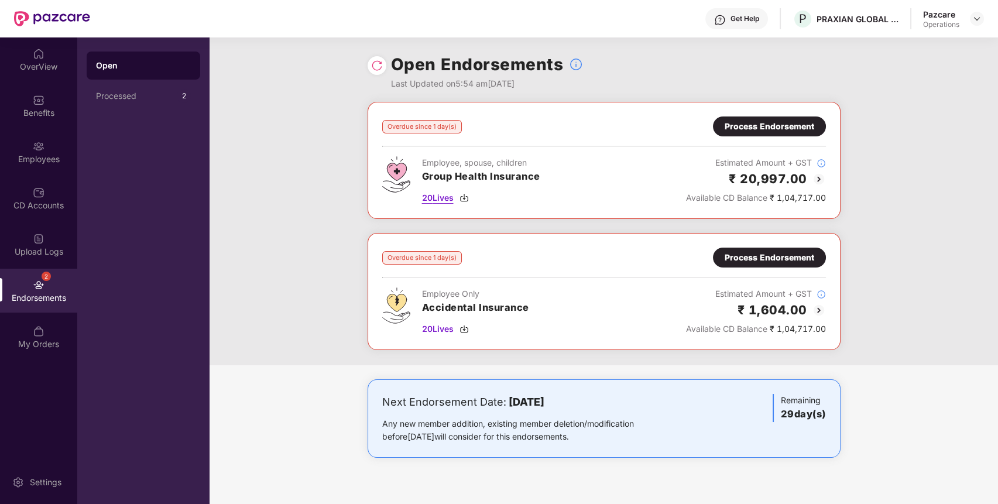
click at [433, 197] on span "20 Lives" at bounding box center [438, 197] width 32 height 13
click at [756, 117] on div "Process Endorsement" at bounding box center [769, 126] width 113 height 20
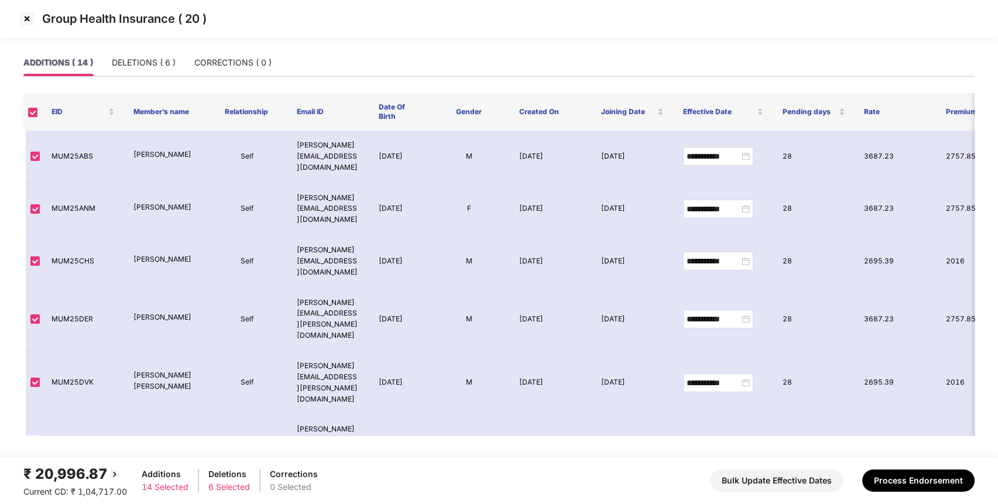
scroll to position [295, 0]
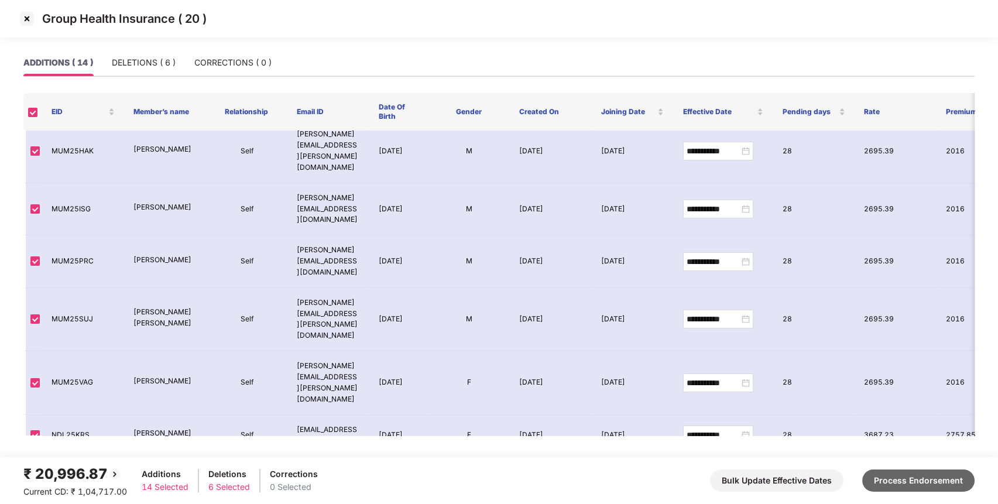
click at [925, 483] on button "Process Endorsement" at bounding box center [918, 480] width 112 height 22
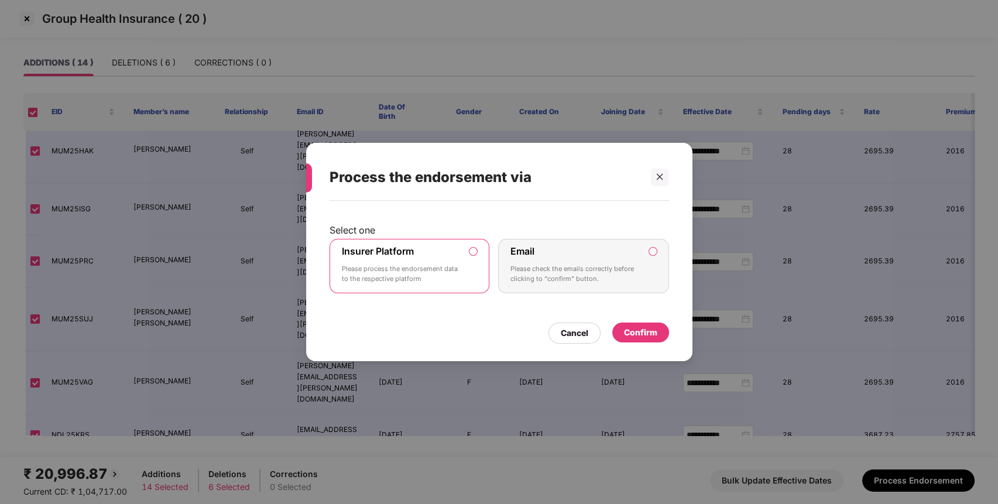
drag, startPoint x: 416, startPoint y: 255, endPoint x: 561, endPoint y: 314, distance: 157.5
click at [416, 255] on div "Insurer Platform Please process the endorsement data to the respective platform" at bounding box center [401, 266] width 119 height 42
click at [653, 338] on div "Confirm" at bounding box center [640, 333] width 57 height 20
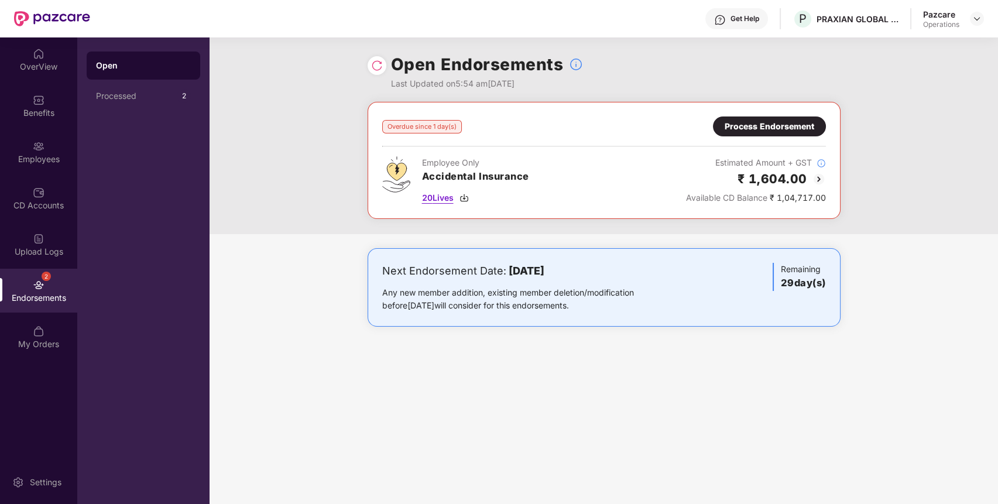
click at [431, 199] on span "20 Lives" at bounding box center [438, 197] width 32 height 13
click at [785, 124] on div "Process Endorsement" at bounding box center [770, 126] width 90 height 13
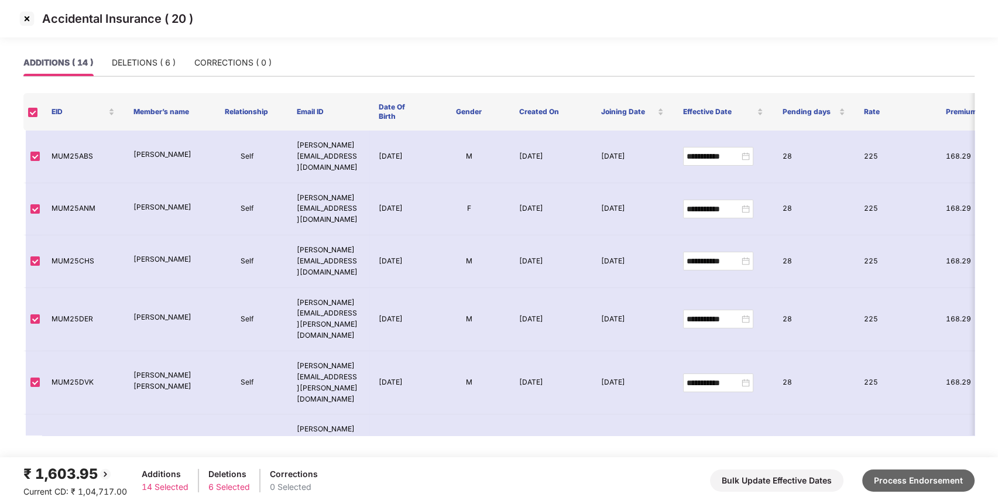
click at [948, 478] on button "Process Endorsement" at bounding box center [918, 480] width 112 height 22
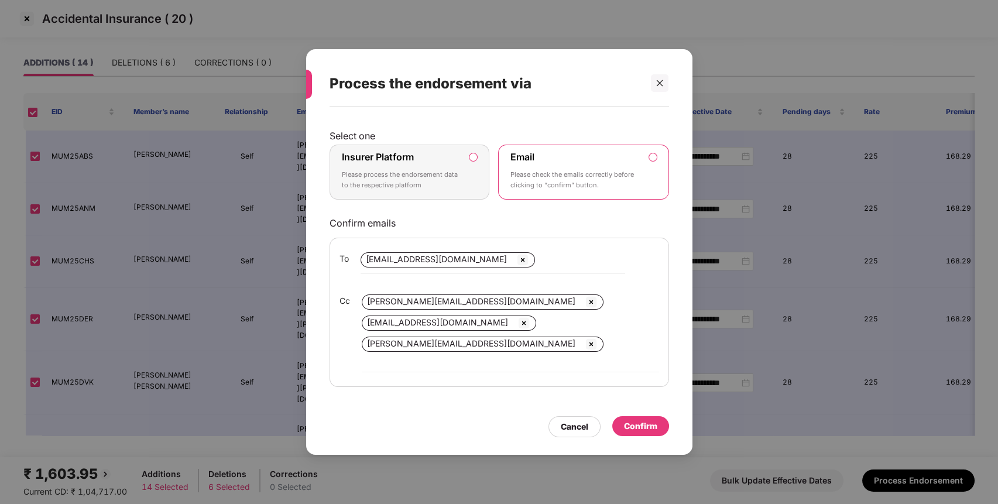
drag, startPoint x: 395, startPoint y: 182, endPoint x: 445, endPoint y: 211, distance: 58.4
click at [396, 182] on p "Please process the endorsement data to the respective platform" at bounding box center [401, 180] width 119 height 20
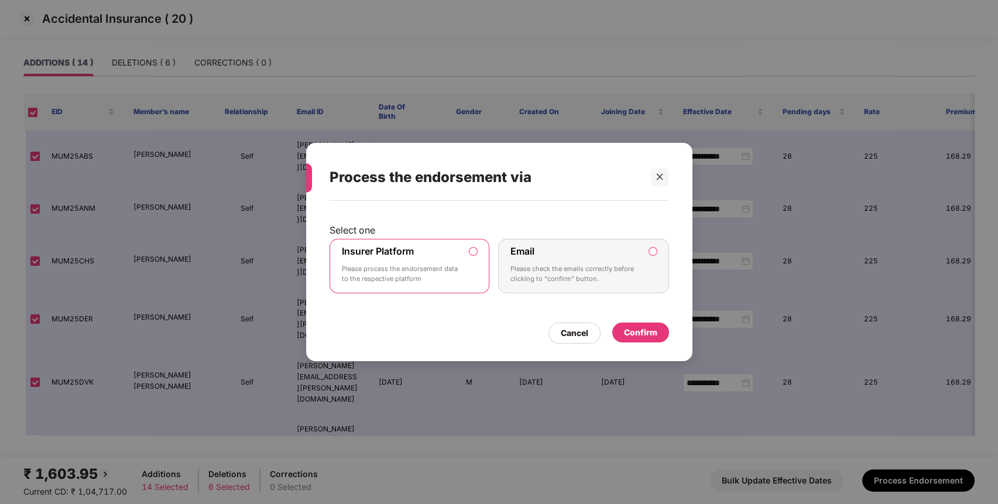
click at [651, 328] on div "Confirm" at bounding box center [640, 332] width 33 height 13
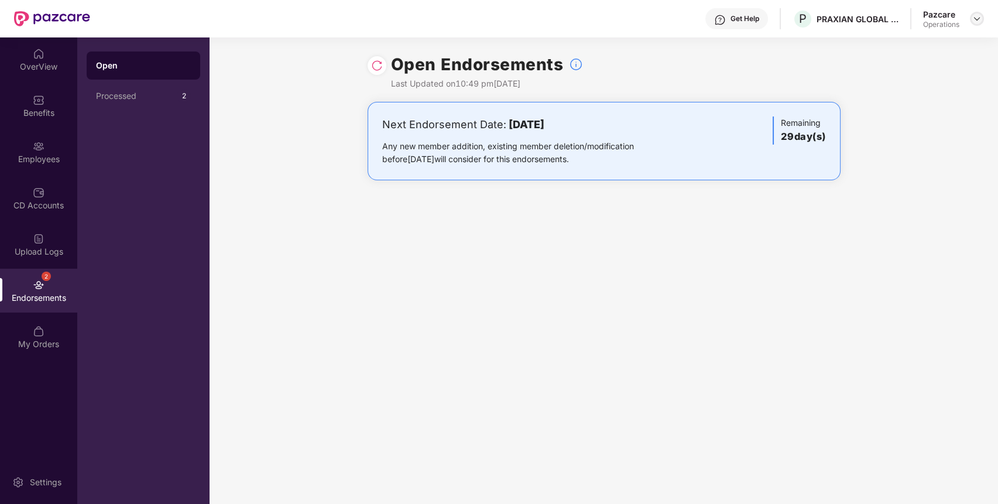
click at [979, 22] on img at bounding box center [976, 18] width 9 height 9
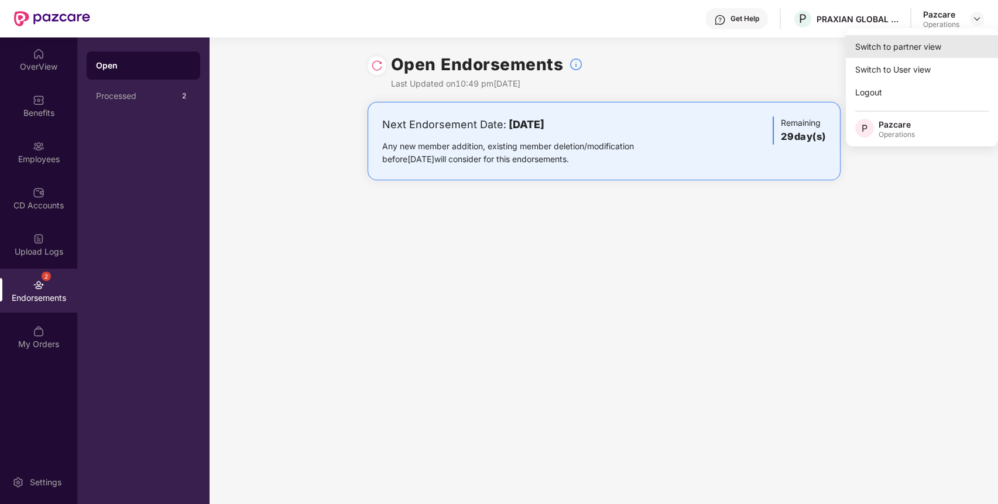
click at [940, 41] on div "Switch to partner view" at bounding box center [922, 46] width 152 height 23
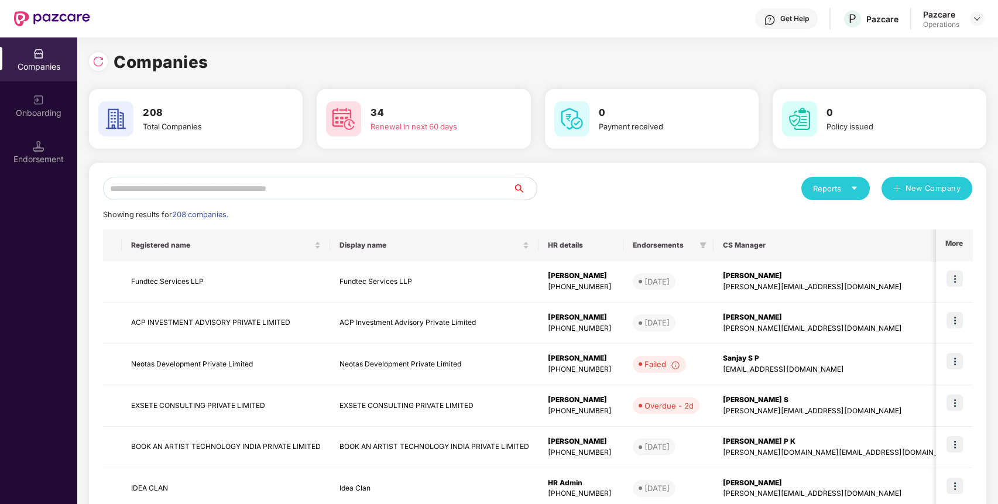
click at [385, 193] on input "text" at bounding box center [308, 188] width 410 height 23
paste input "**********"
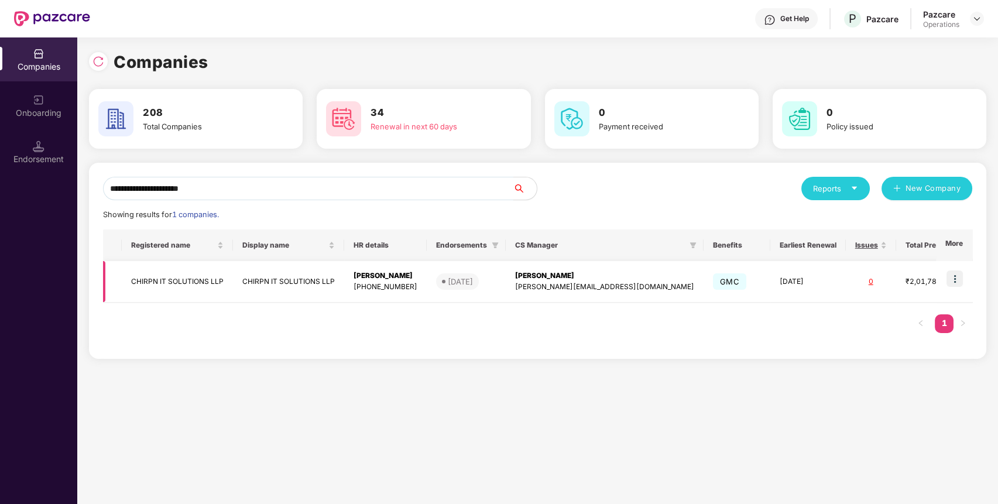
type input "**********"
click at [961, 279] on img at bounding box center [955, 278] width 16 height 16
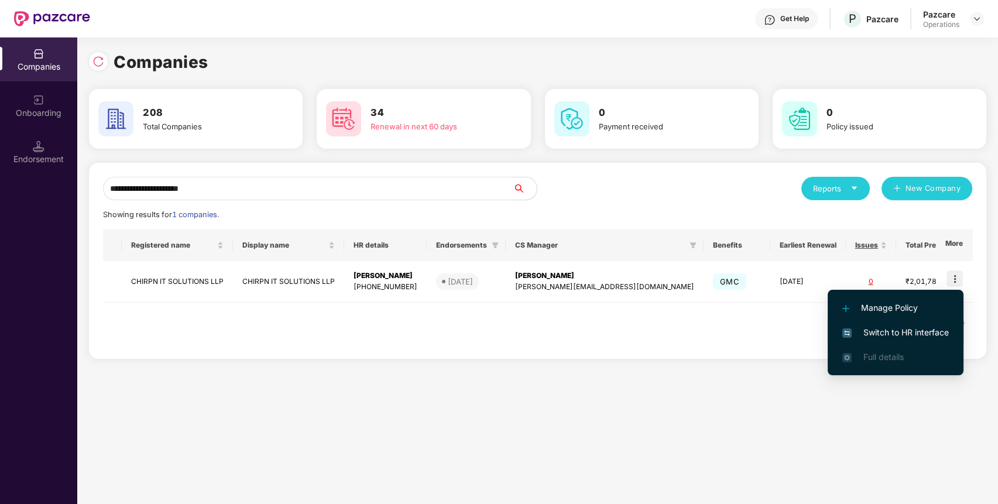
click at [881, 333] on span "Switch to HR interface" at bounding box center [895, 332] width 107 height 13
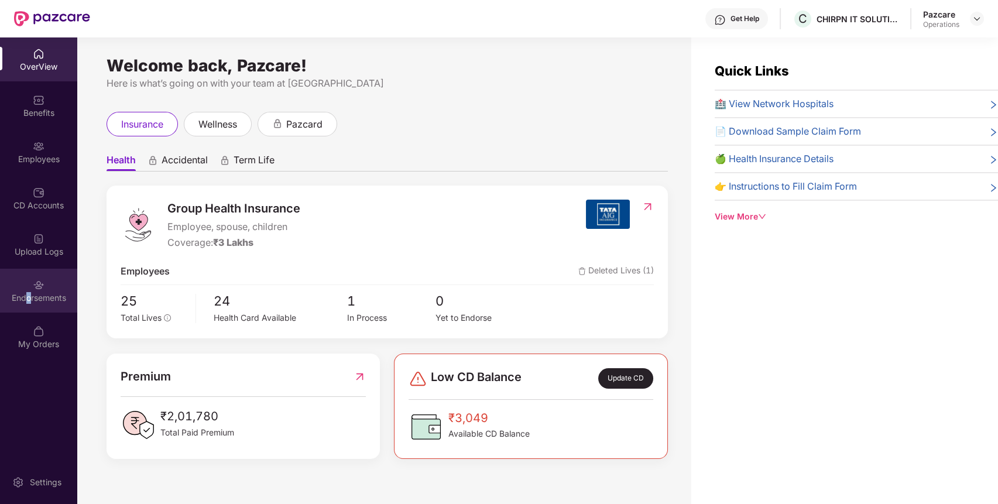
click at [28, 287] on div "Endorsements" at bounding box center [38, 291] width 77 height 44
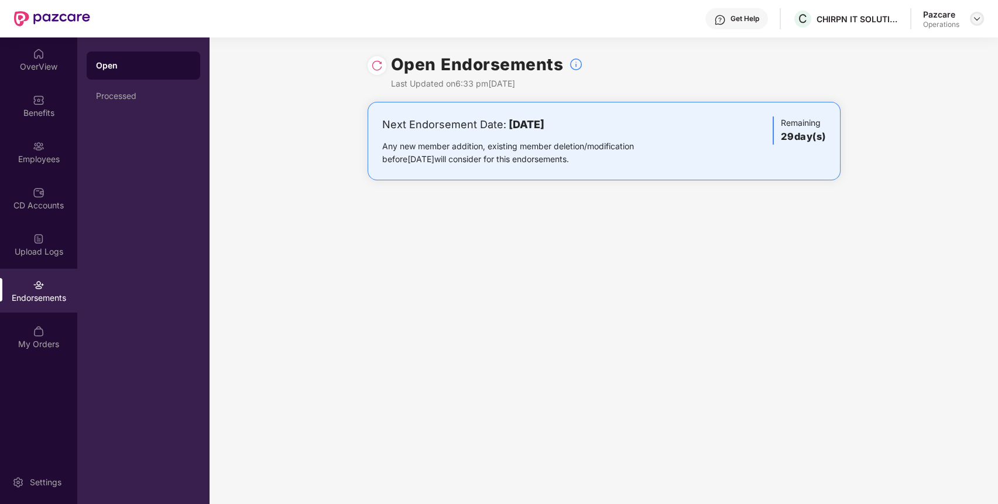
click at [976, 19] on img at bounding box center [976, 18] width 9 height 9
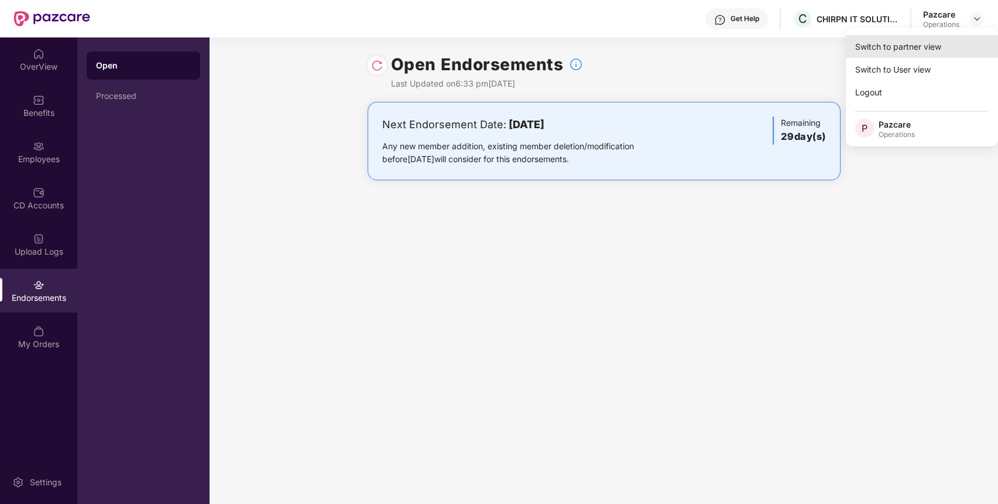
click at [903, 54] on div "Switch to partner view" at bounding box center [922, 46] width 152 height 23
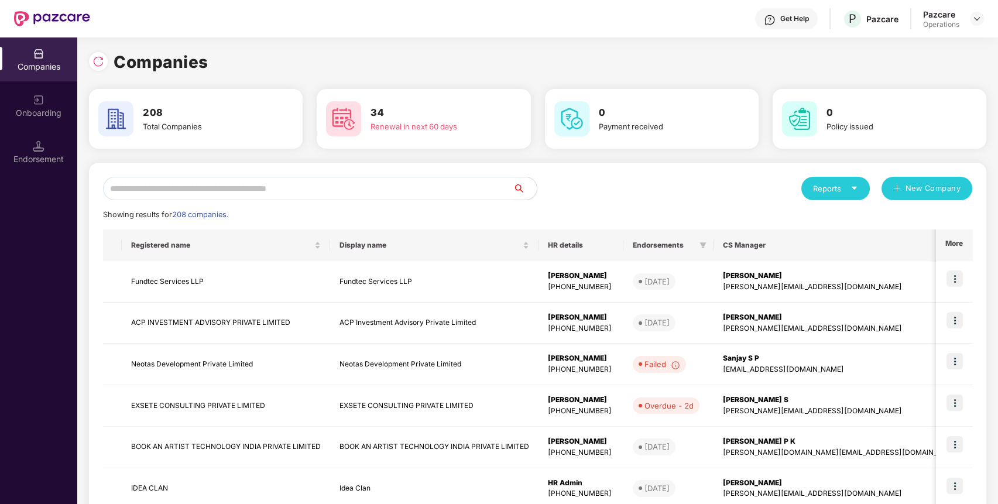
click at [435, 181] on input "text" at bounding box center [308, 188] width 410 height 23
paste input "**********"
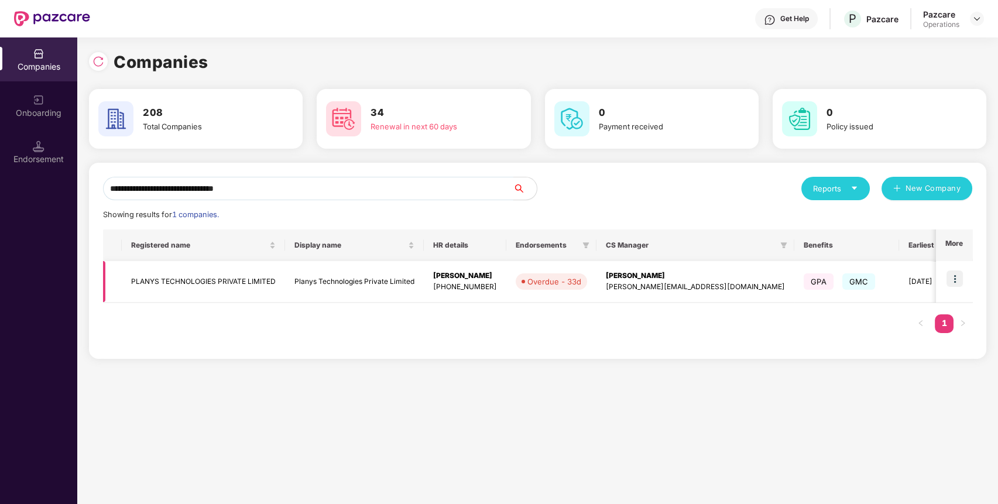
type input "**********"
click at [956, 279] on img at bounding box center [955, 278] width 16 height 16
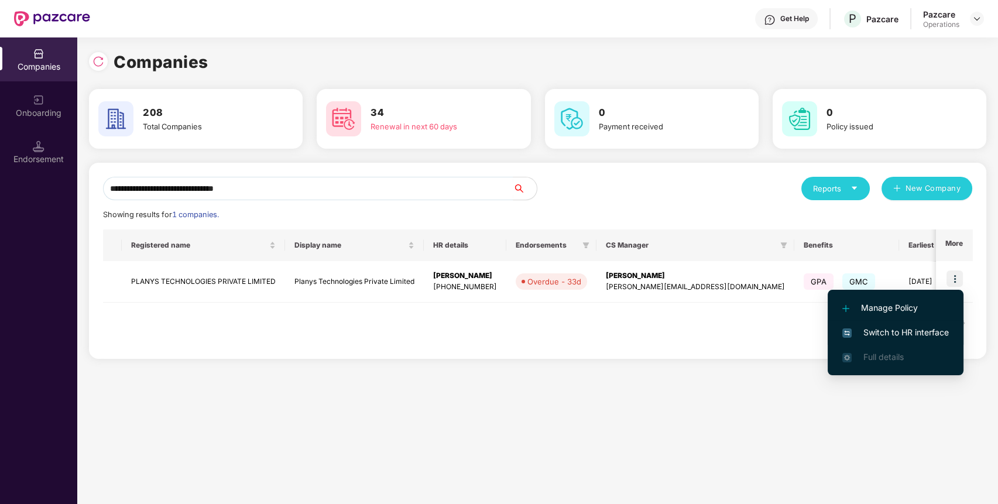
click at [891, 334] on span "Switch to HR interface" at bounding box center [895, 332] width 107 height 13
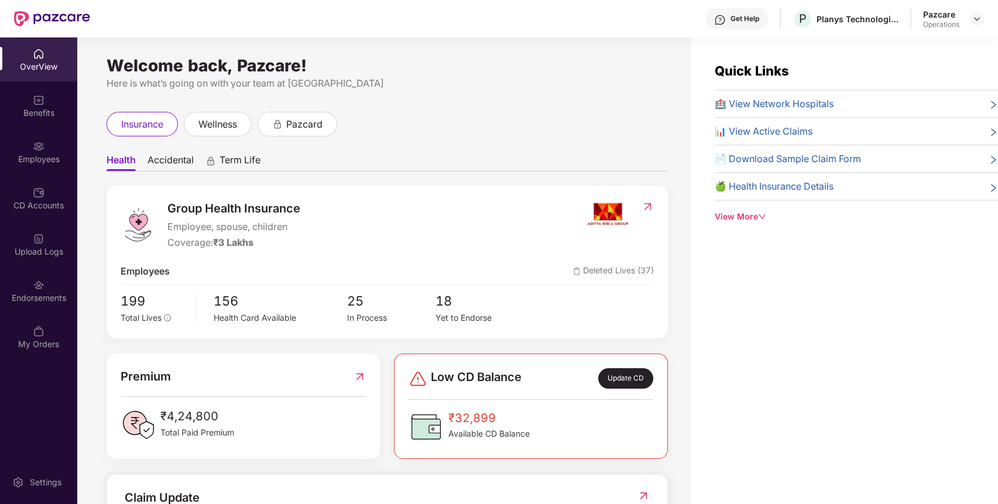
click at [33, 289] on img at bounding box center [39, 285] width 12 height 12
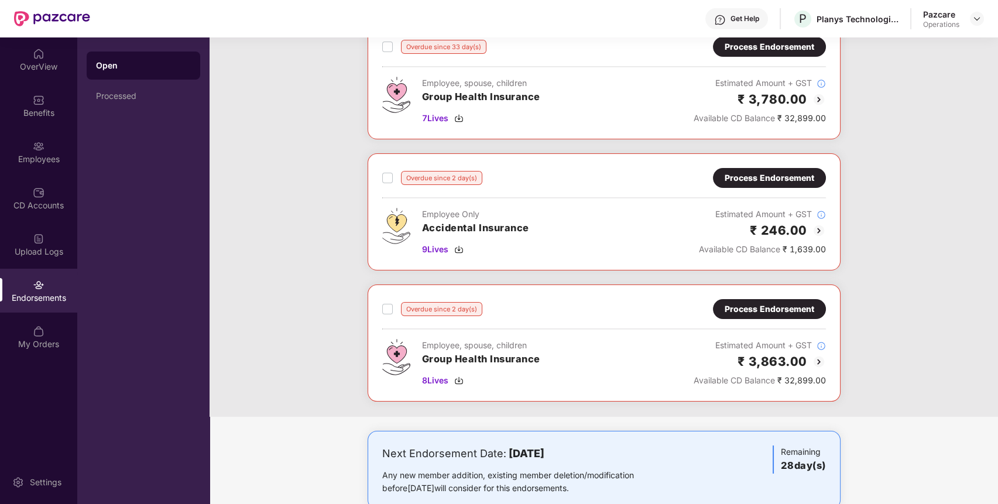
scroll to position [238, 0]
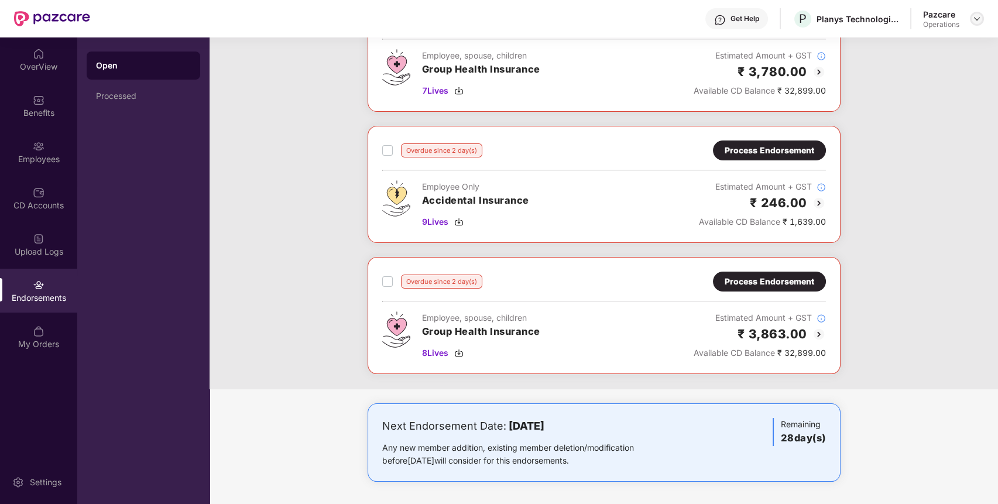
click at [978, 21] on img at bounding box center [976, 18] width 9 height 9
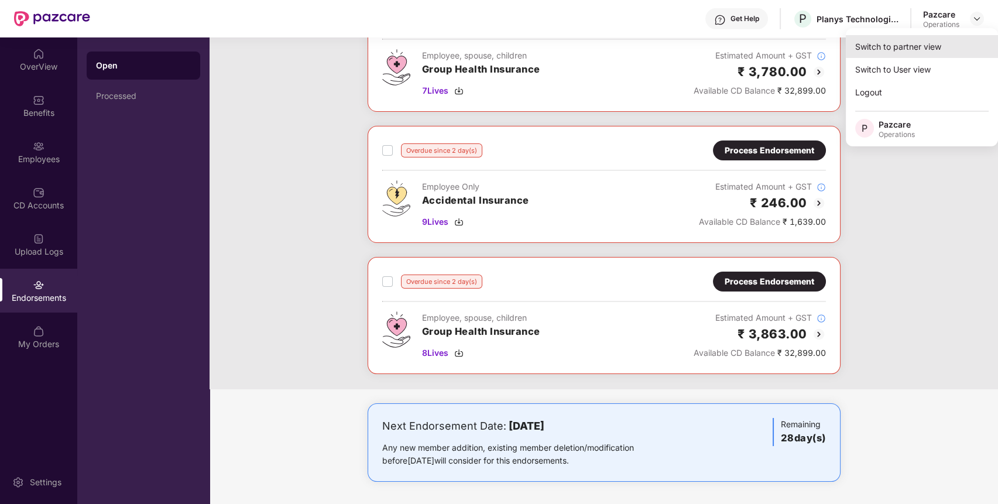
click at [920, 52] on div "Switch to partner view" at bounding box center [922, 46] width 152 height 23
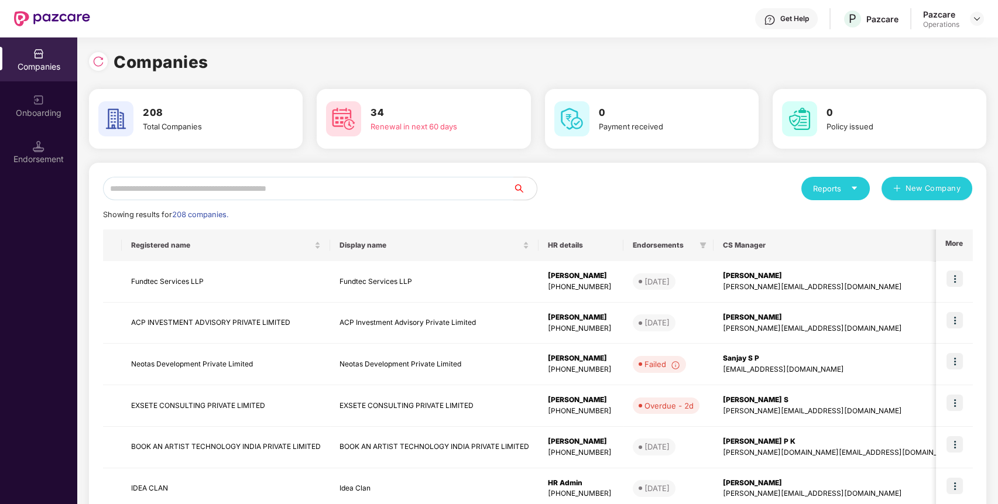
click at [495, 188] on input "text" at bounding box center [308, 188] width 410 height 23
click at [359, 189] on input "text" at bounding box center [308, 188] width 410 height 23
paste input "**********"
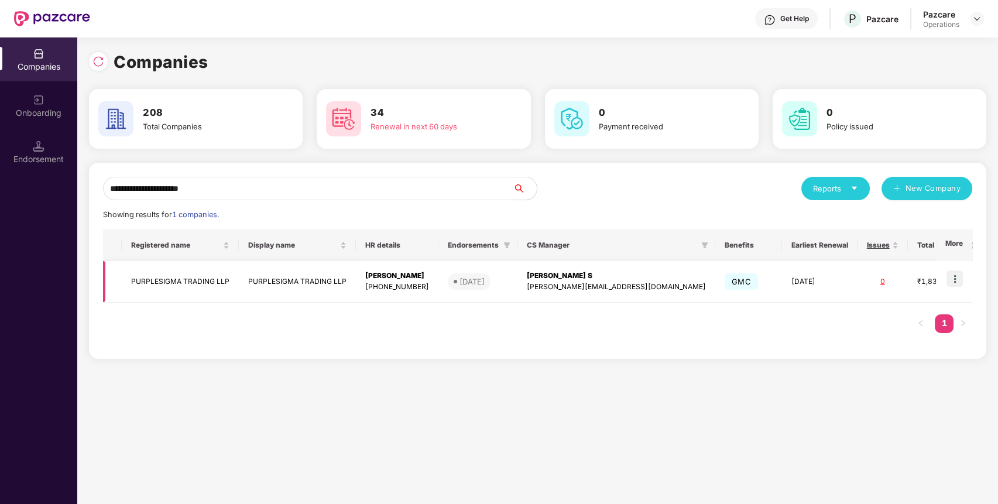
type input "**********"
click at [955, 274] on img at bounding box center [955, 278] width 16 height 16
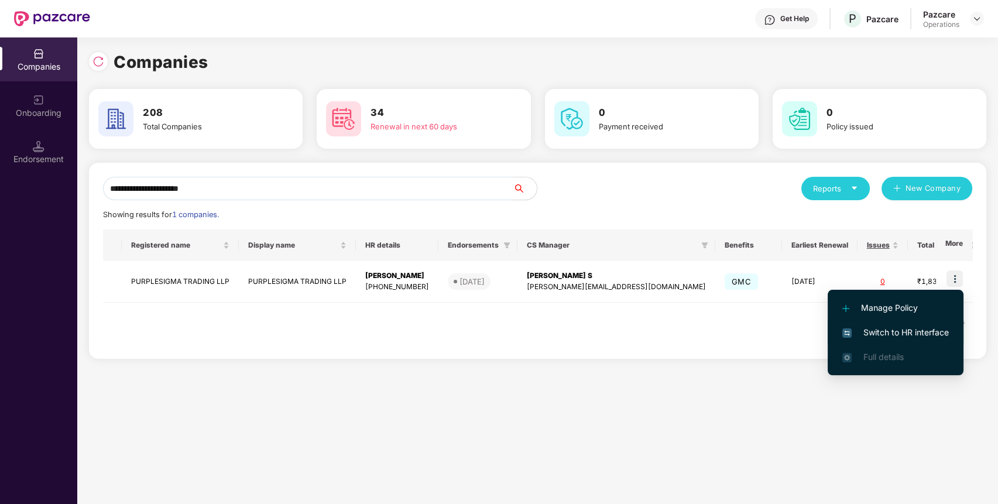
click at [876, 332] on span "Switch to HR interface" at bounding box center [895, 332] width 107 height 13
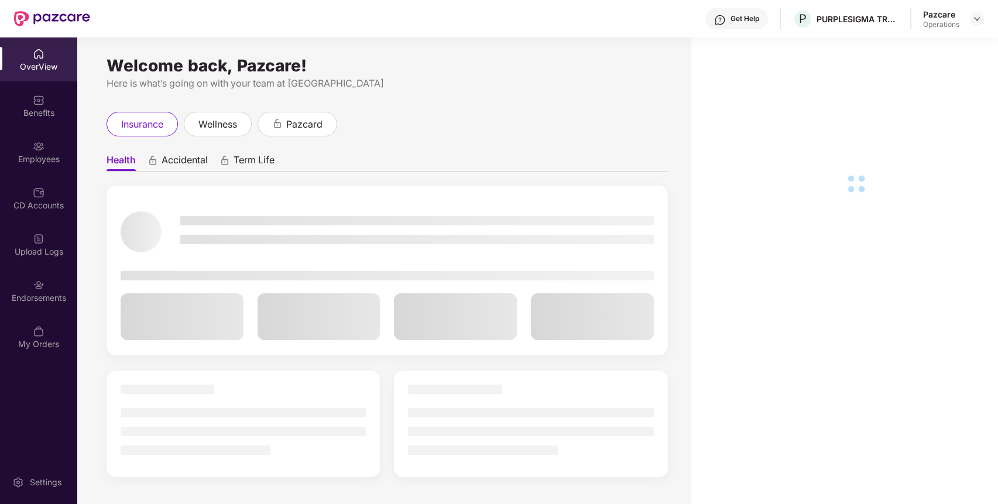
click at [49, 290] on div "Endorsements" at bounding box center [38, 291] width 77 height 44
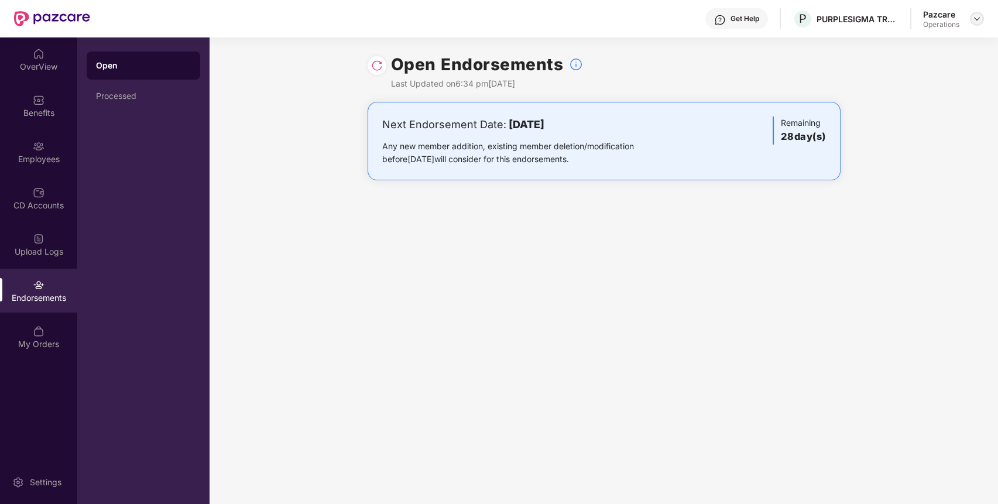
click at [979, 19] on img at bounding box center [976, 18] width 9 height 9
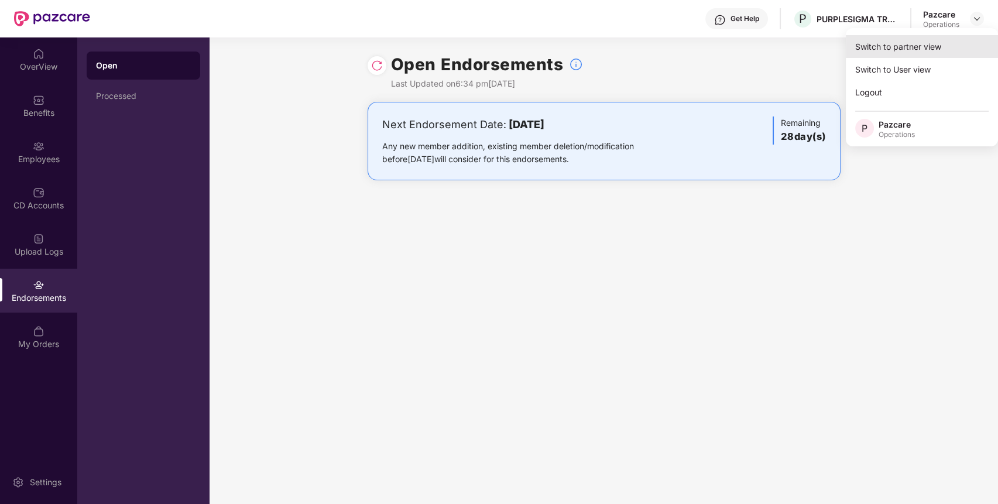
click at [942, 42] on div "Switch to partner view" at bounding box center [922, 46] width 152 height 23
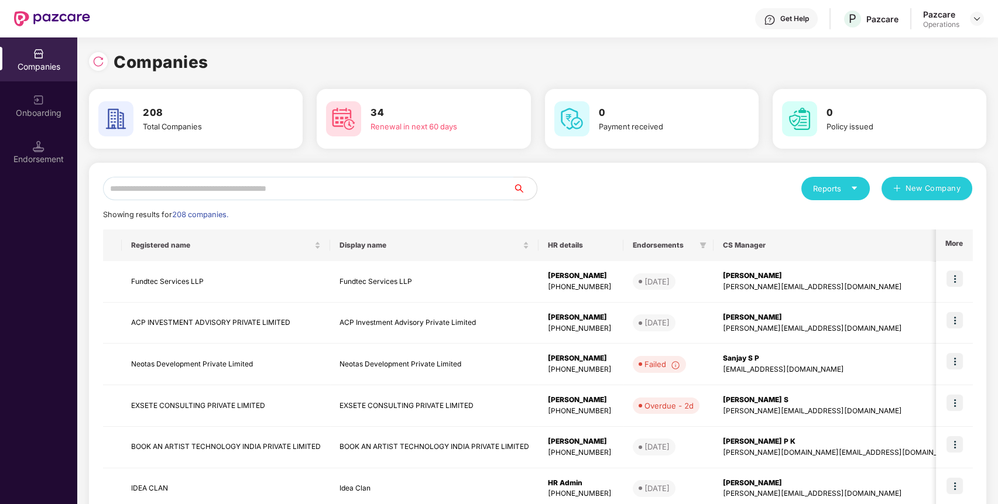
click at [409, 197] on input "text" at bounding box center [308, 188] width 410 height 23
paste input "**********"
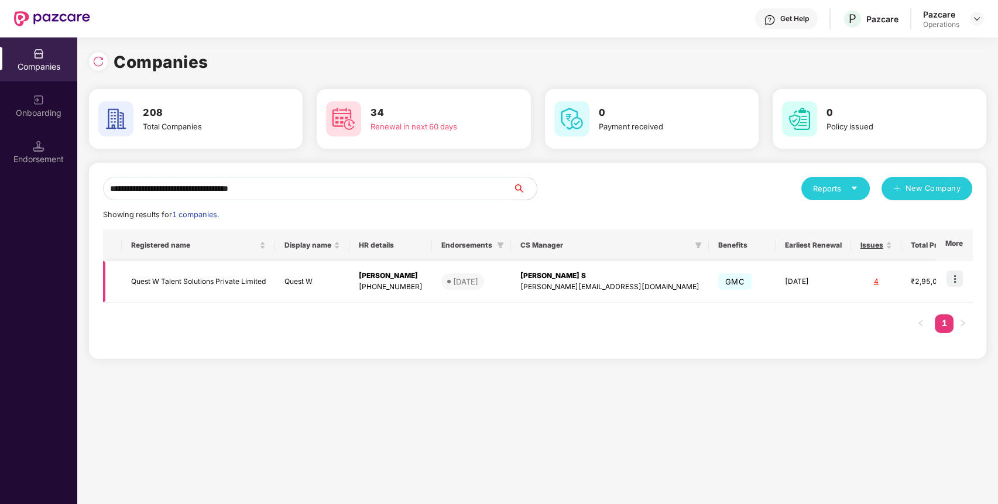
type input "**********"
click at [958, 286] on img at bounding box center [955, 278] width 16 height 16
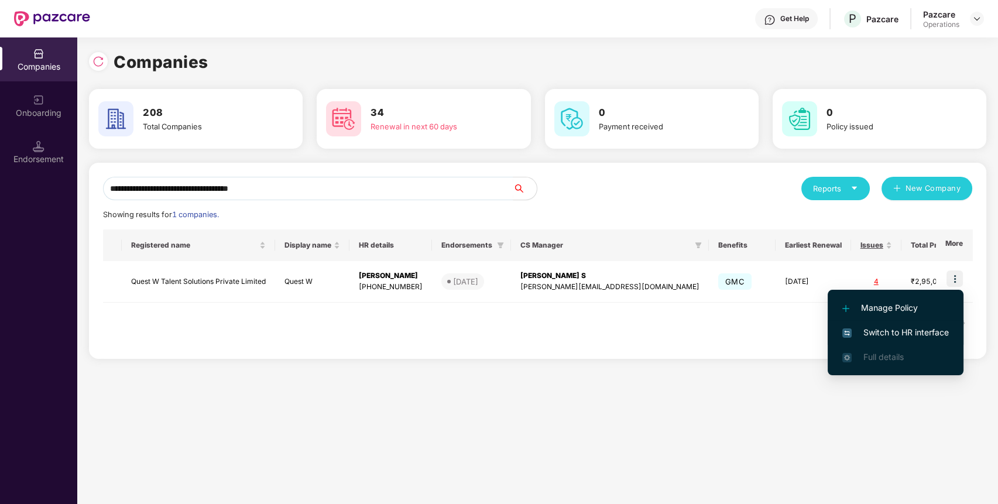
click at [901, 326] on span "Switch to HR interface" at bounding box center [895, 332] width 107 height 13
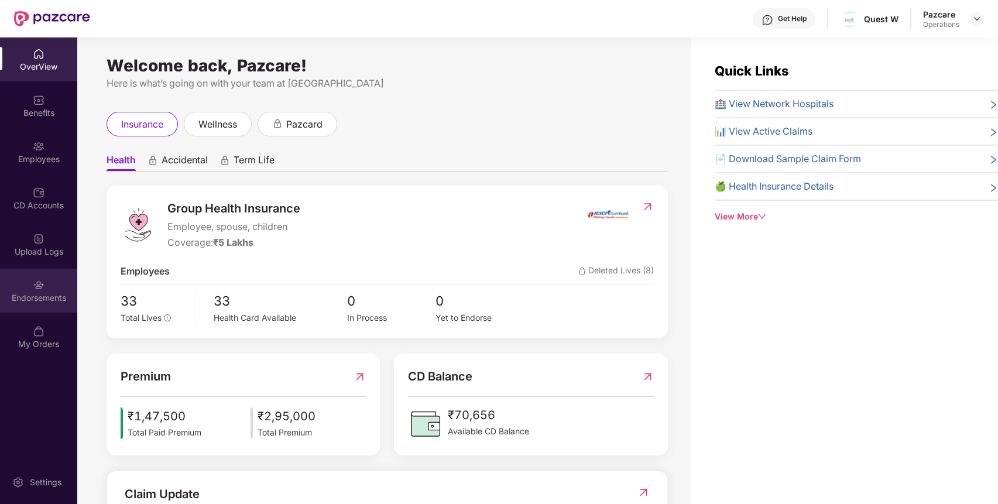
click at [1, 297] on div "Endorsements" at bounding box center [38, 298] width 77 height 12
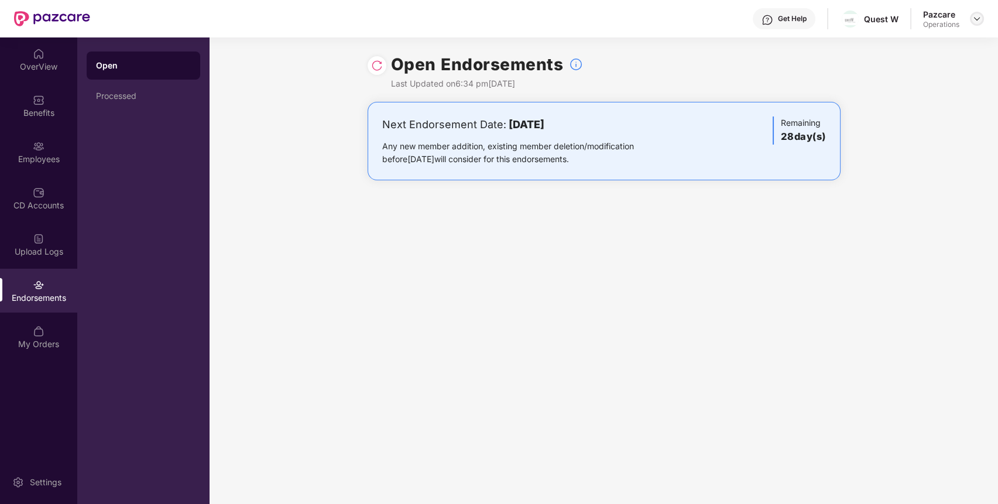
click at [976, 16] on img at bounding box center [976, 18] width 9 height 9
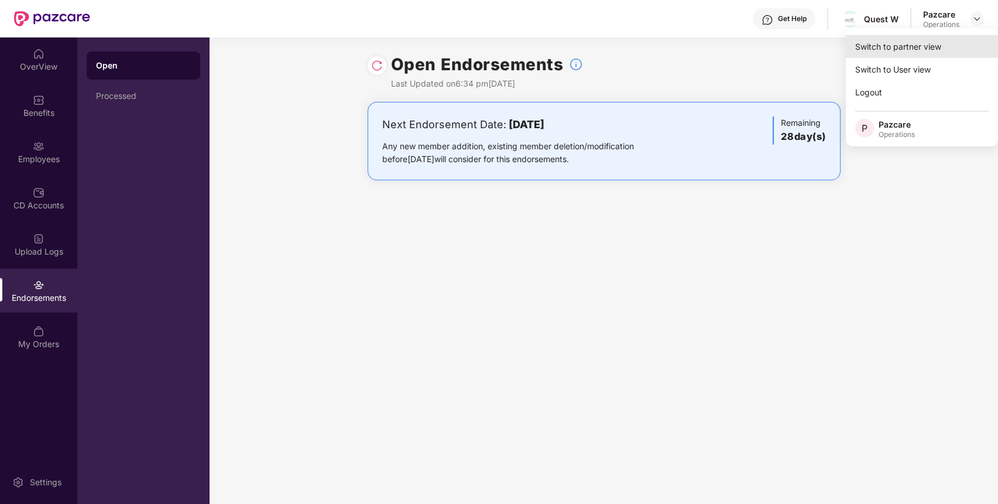
click at [916, 44] on div "Switch to partner view" at bounding box center [922, 46] width 152 height 23
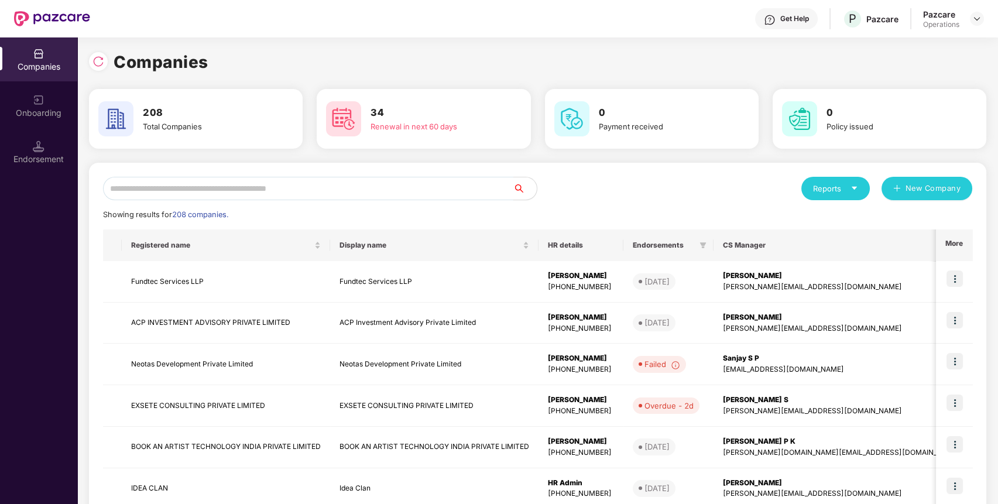
click at [371, 184] on input "text" at bounding box center [308, 188] width 410 height 23
paste input "**********"
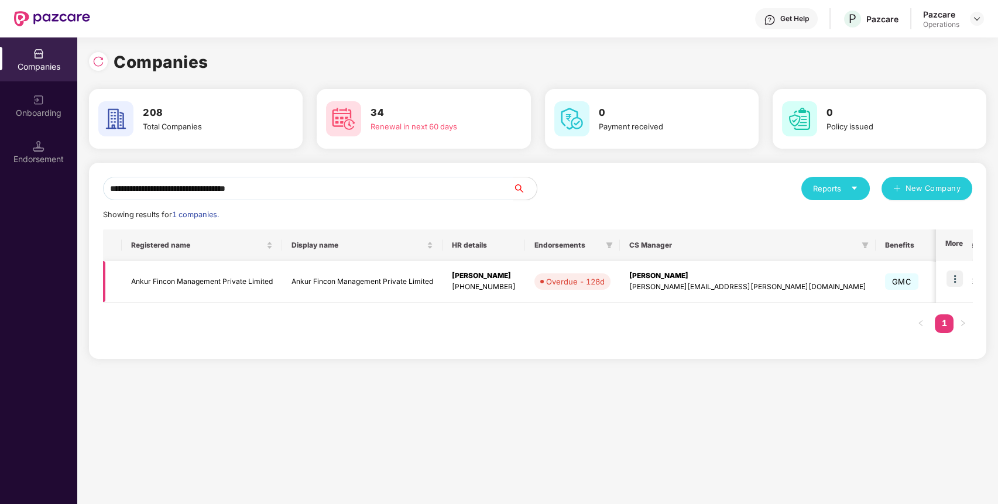
type input "**********"
click at [961, 274] on img at bounding box center [955, 278] width 16 height 16
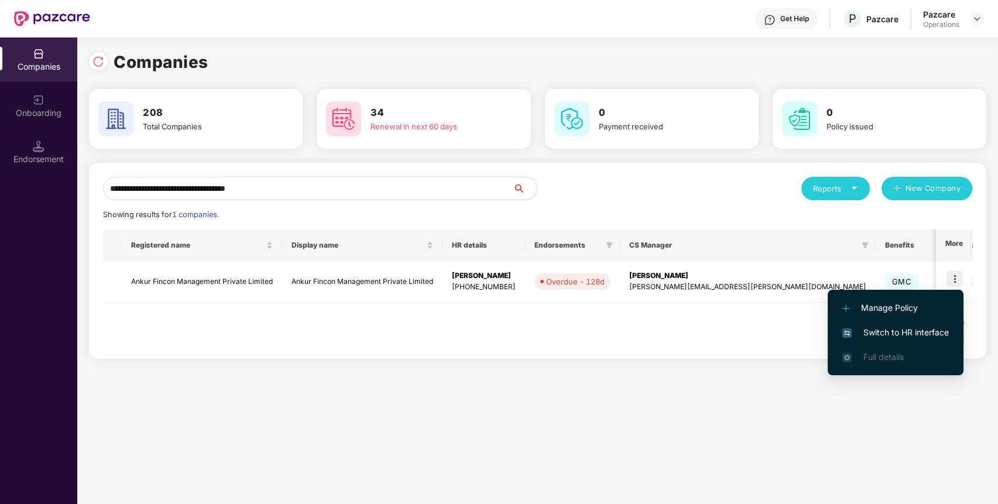
click at [899, 335] on span "Switch to HR interface" at bounding box center [895, 332] width 107 height 13
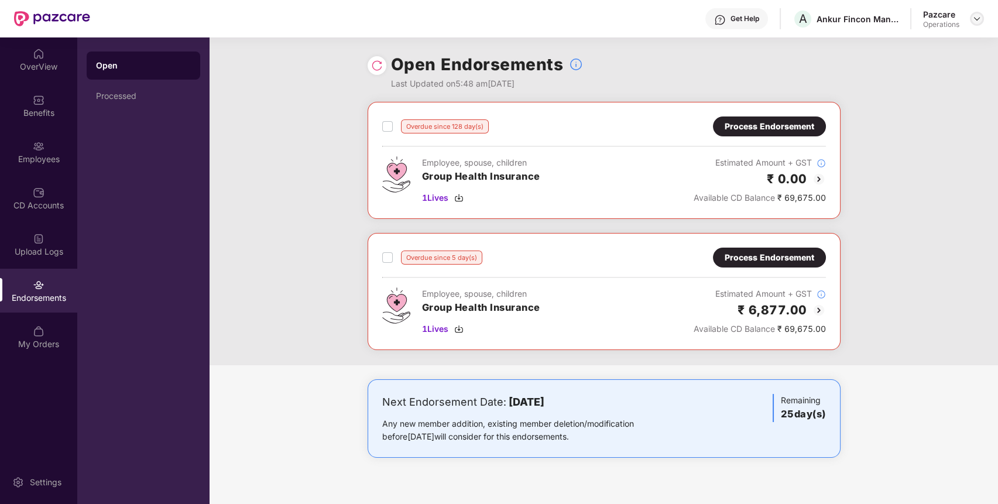
click at [977, 23] on img at bounding box center [976, 18] width 9 height 9
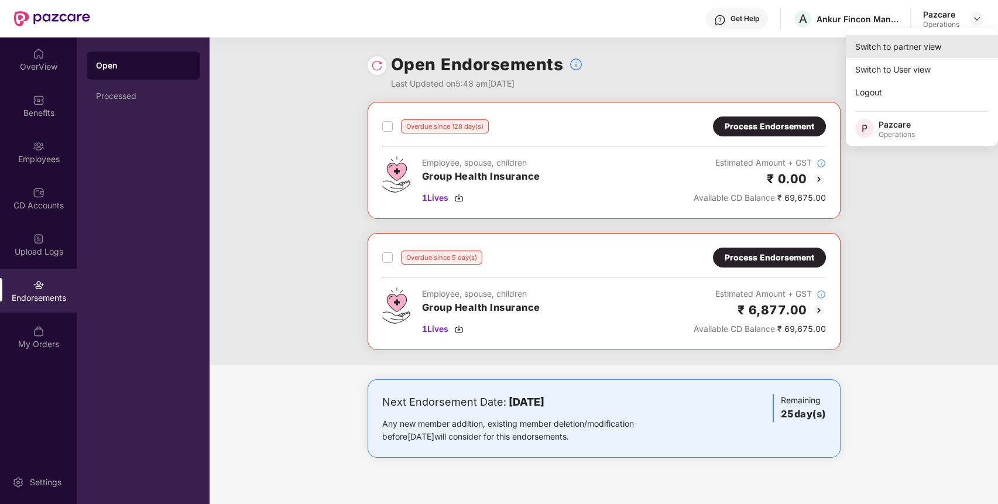
click at [925, 48] on div "Switch to partner view" at bounding box center [922, 46] width 152 height 23
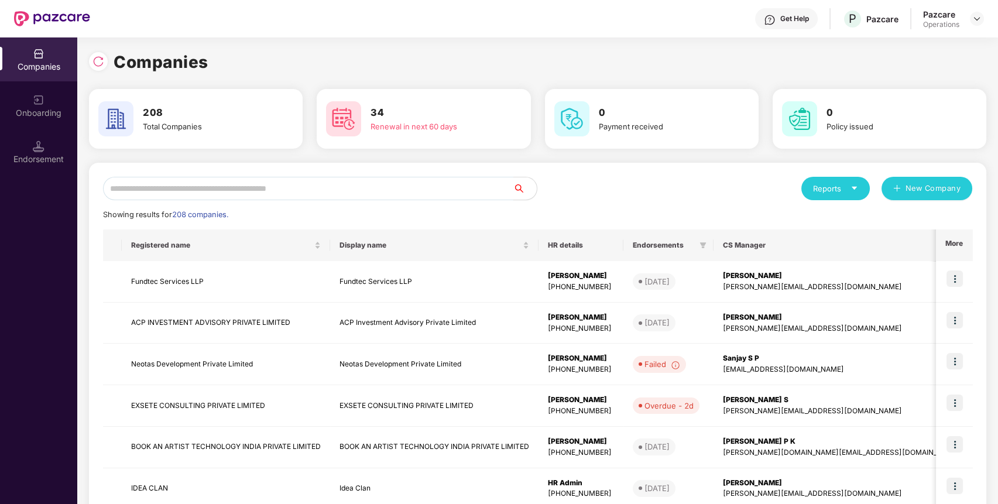
click at [358, 183] on input "text" at bounding box center [308, 188] width 410 height 23
paste input "**********"
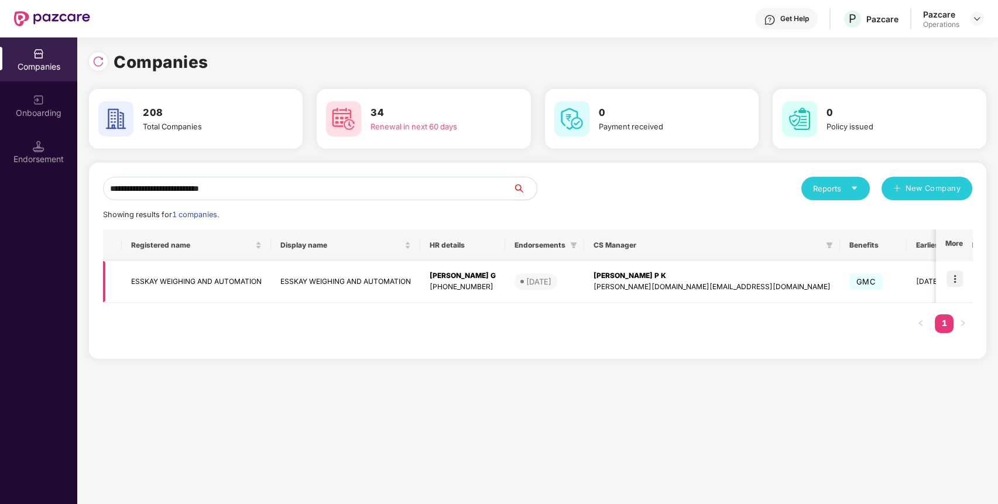
type input "**********"
click at [957, 281] on img at bounding box center [955, 278] width 16 height 16
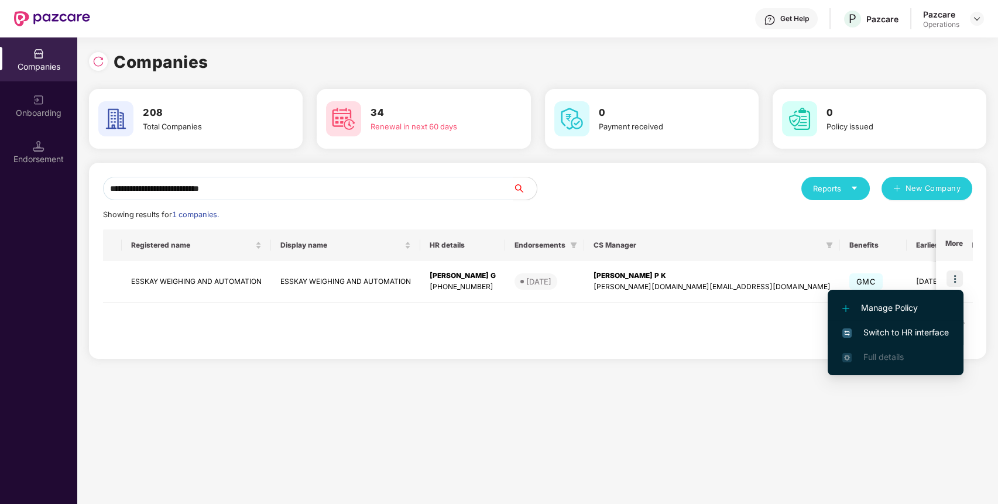
click at [886, 328] on span "Switch to HR interface" at bounding box center [895, 332] width 107 height 13
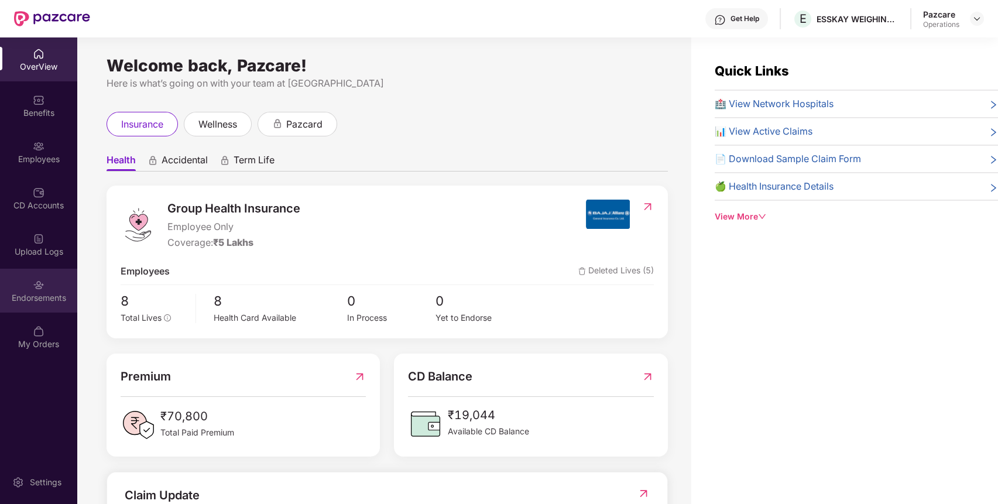
click at [28, 284] on div "Endorsements" at bounding box center [38, 291] width 77 height 44
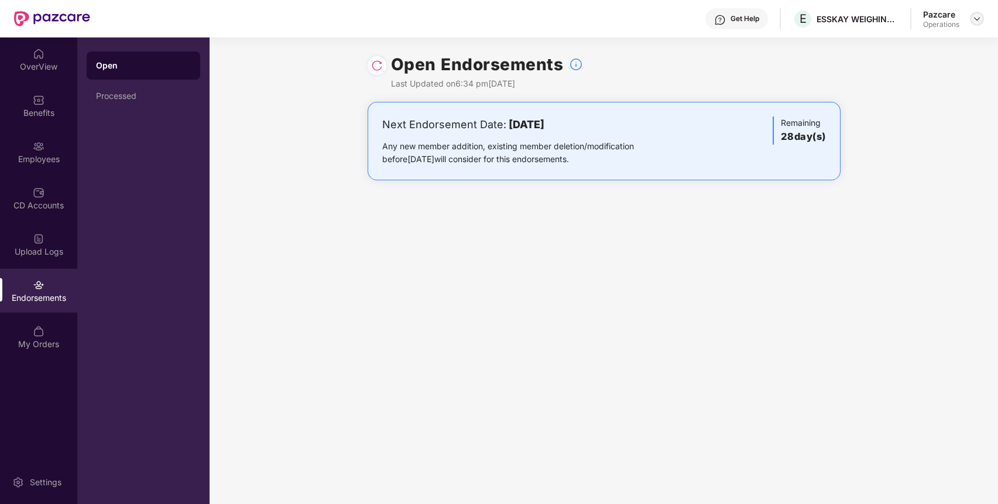
click at [978, 20] on img at bounding box center [976, 18] width 9 height 9
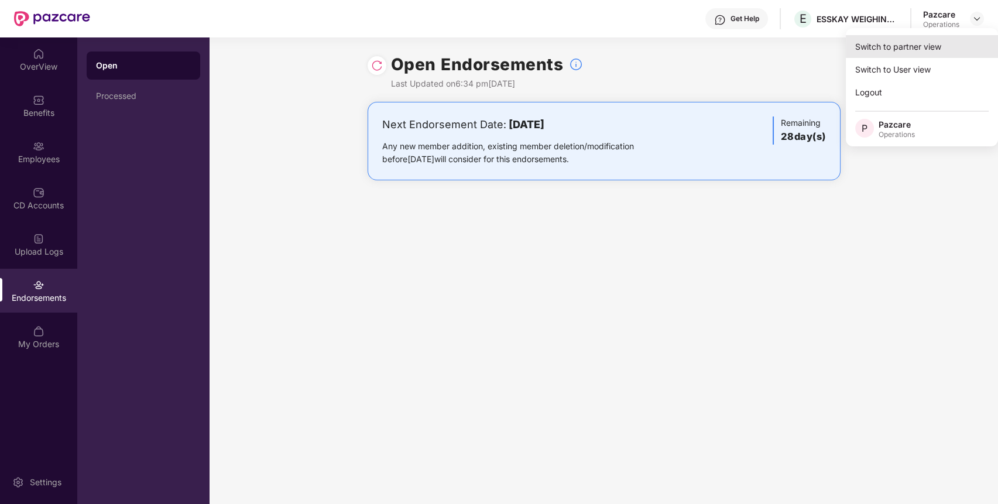
click at [927, 52] on div "Switch to partner view" at bounding box center [922, 46] width 152 height 23
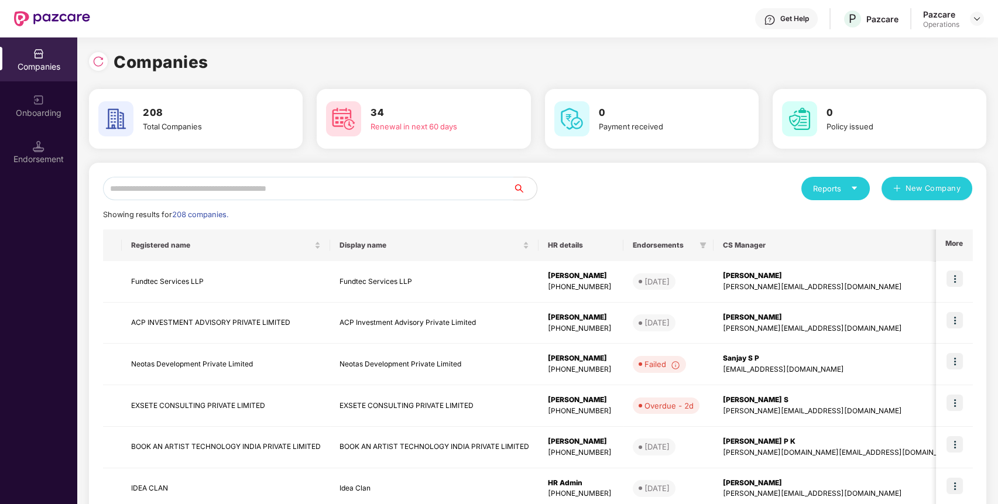
click at [342, 195] on input "text" at bounding box center [308, 188] width 410 height 23
paste input "**********"
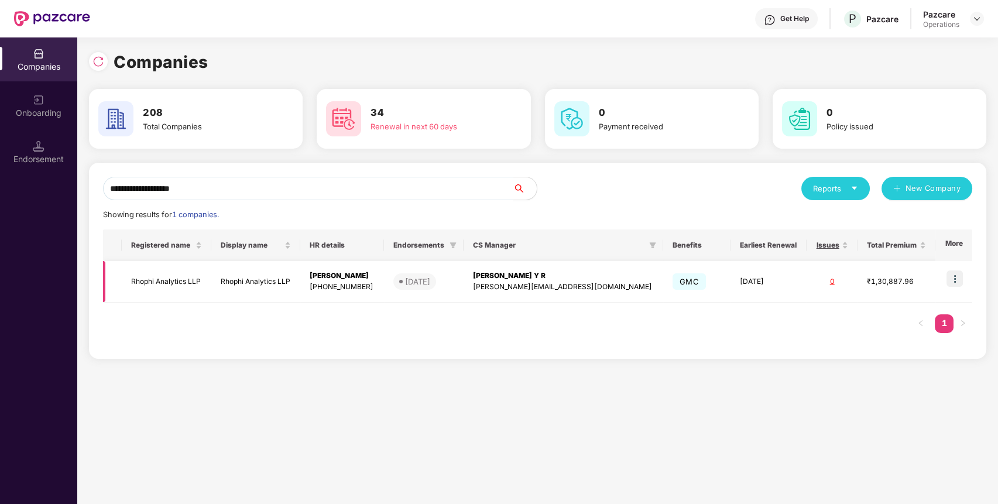
type input "**********"
click at [951, 284] on img at bounding box center [955, 278] width 16 height 16
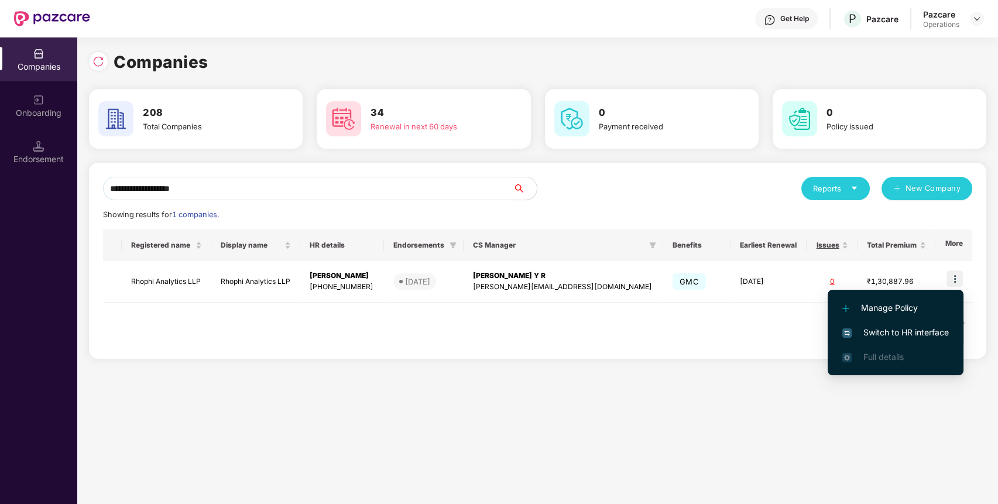
click at [874, 330] on span "Switch to HR interface" at bounding box center [895, 332] width 107 height 13
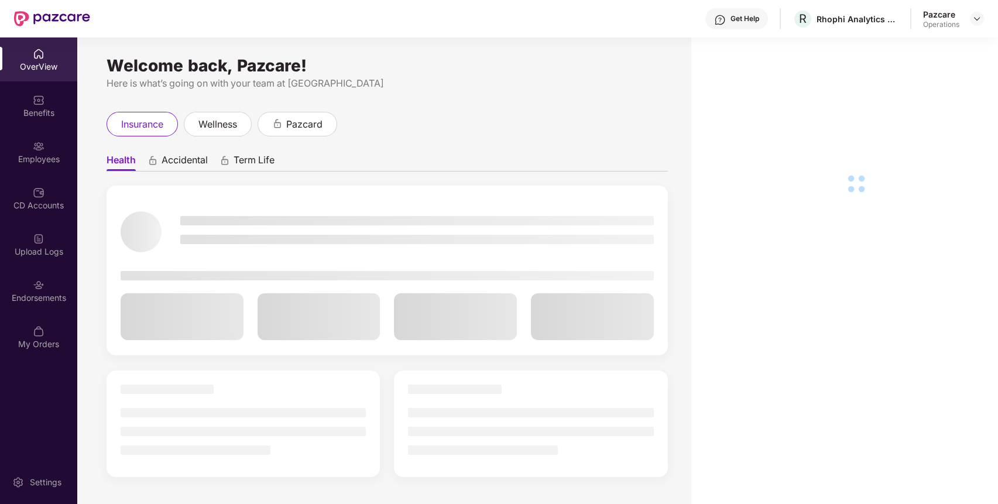
click at [37, 282] on img at bounding box center [39, 285] width 12 height 12
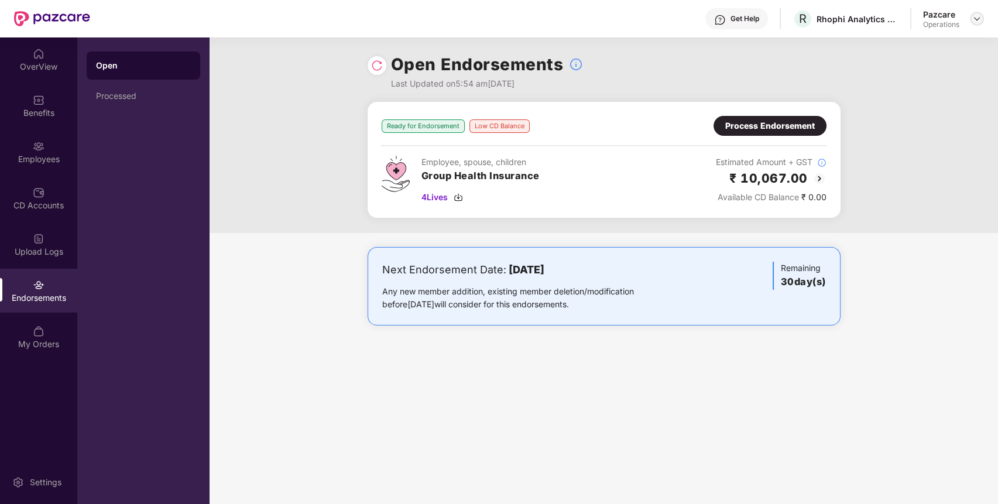
click at [973, 15] on img at bounding box center [976, 18] width 9 height 9
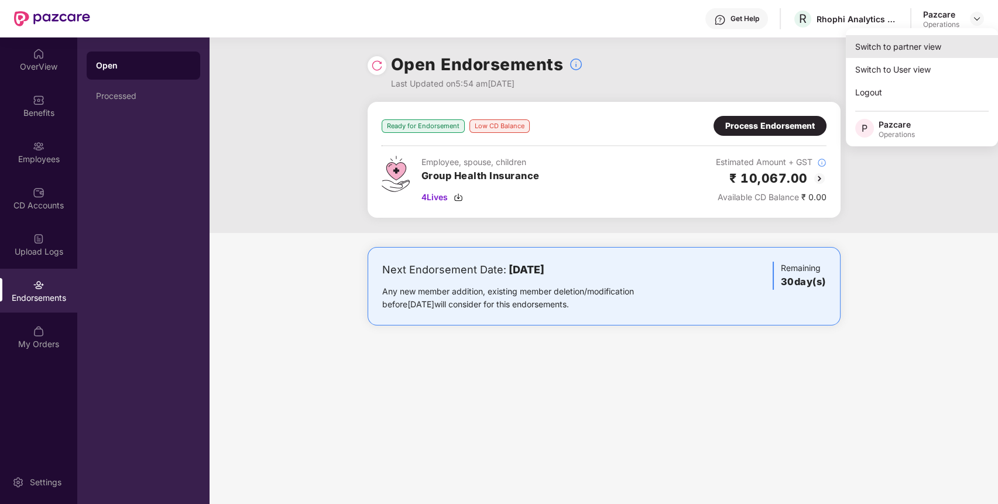
click at [910, 53] on div "Switch to partner view" at bounding box center [922, 46] width 152 height 23
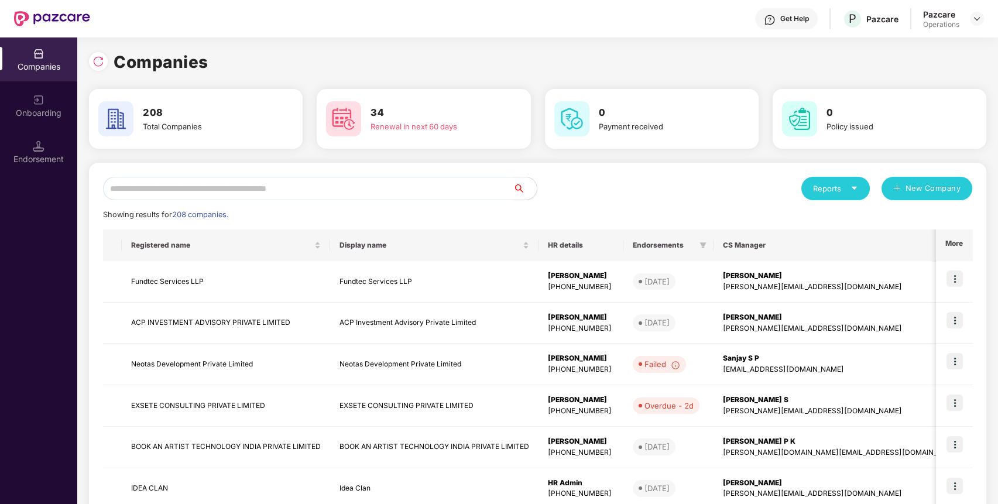
click at [344, 190] on input "text" at bounding box center [308, 188] width 410 height 23
paste input "**********"
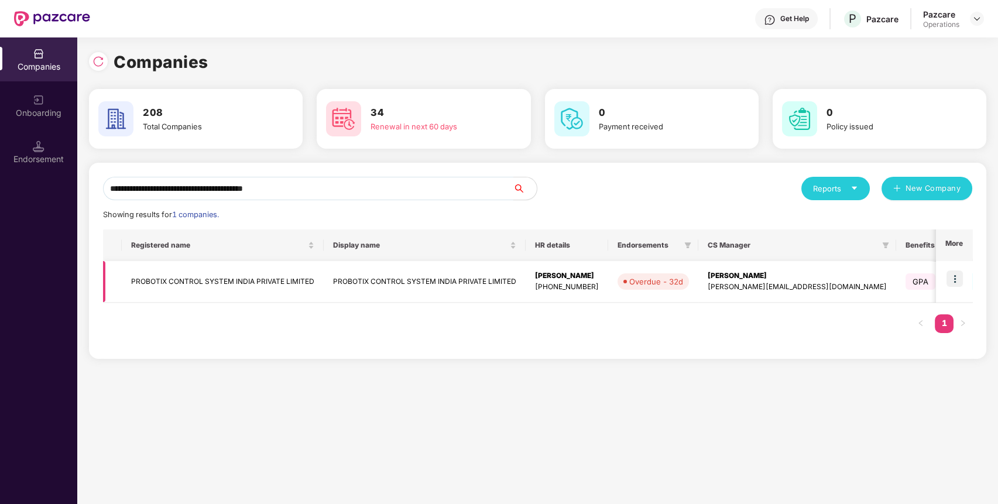
type input "**********"
click at [958, 279] on img at bounding box center [955, 278] width 16 height 16
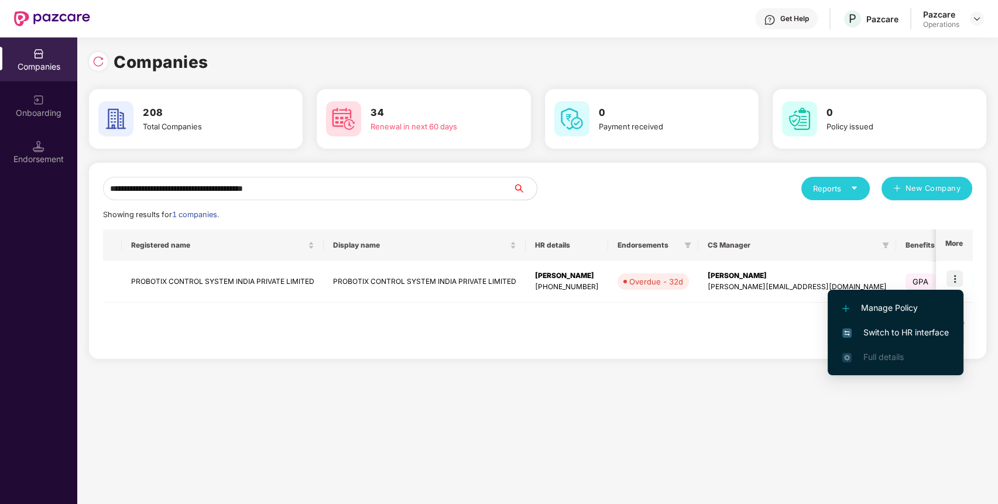
click at [906, 333] on span "Switch to HR interface" at bounding box center [895, 332] width 107 height 13
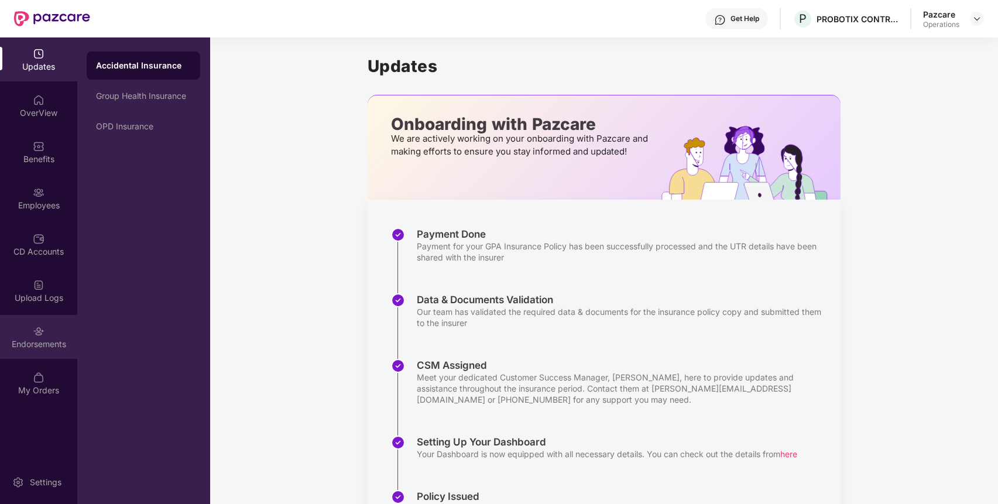
click at [59, 347] on div "Endorsements" at bounding box center [38, 344] width 77 height 12
